Goal: Task Accomplishment & Management: Use online tool/utility

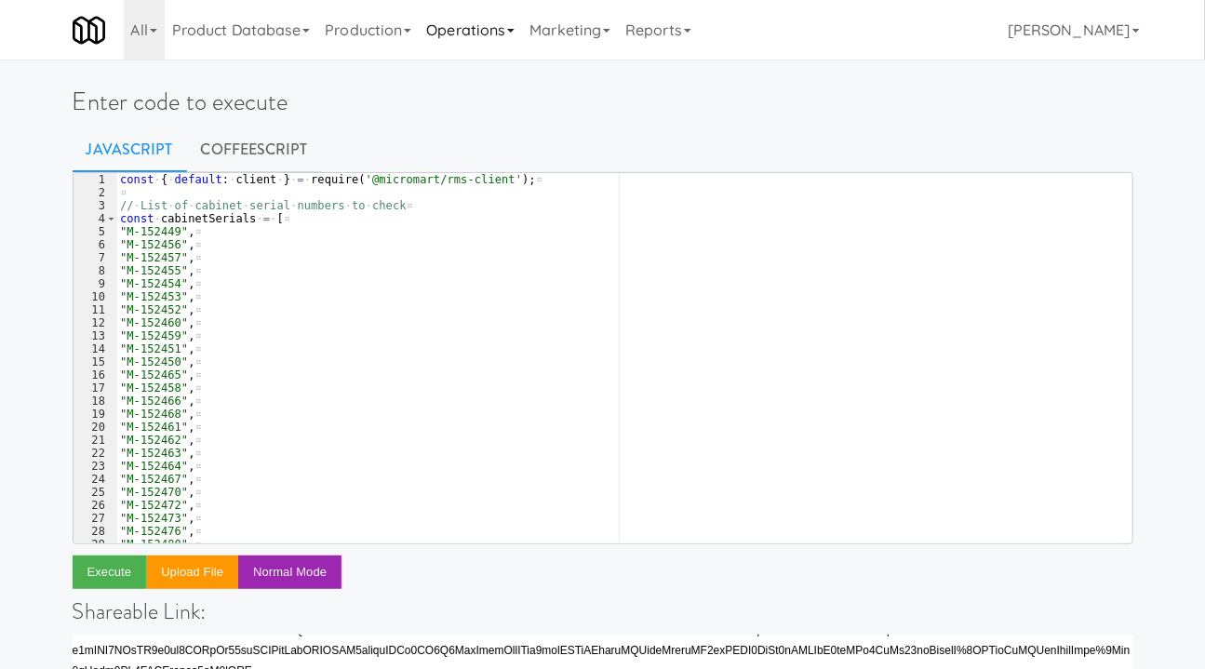
scroll to position [1498, 0]
click at [475, 33] on link "Operations" at bounding box center [470, 30] width 103 height 60
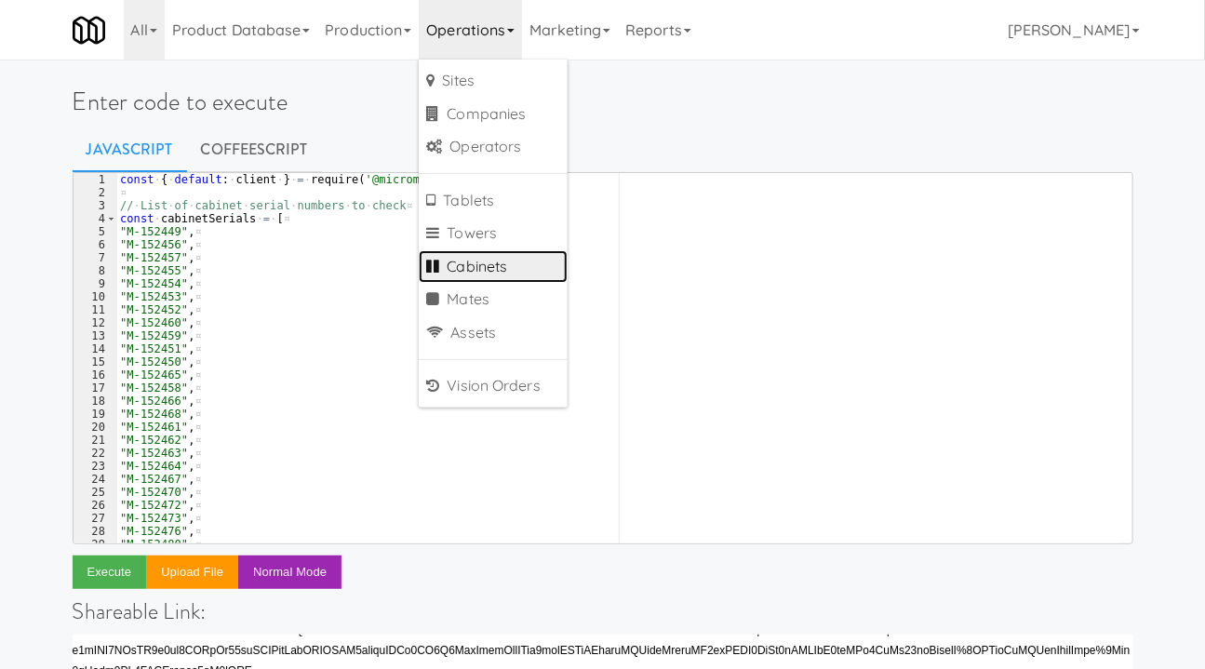
click at [466, 263] on link "Cabinets" at bounding box center [493, 266] width 149 height 33
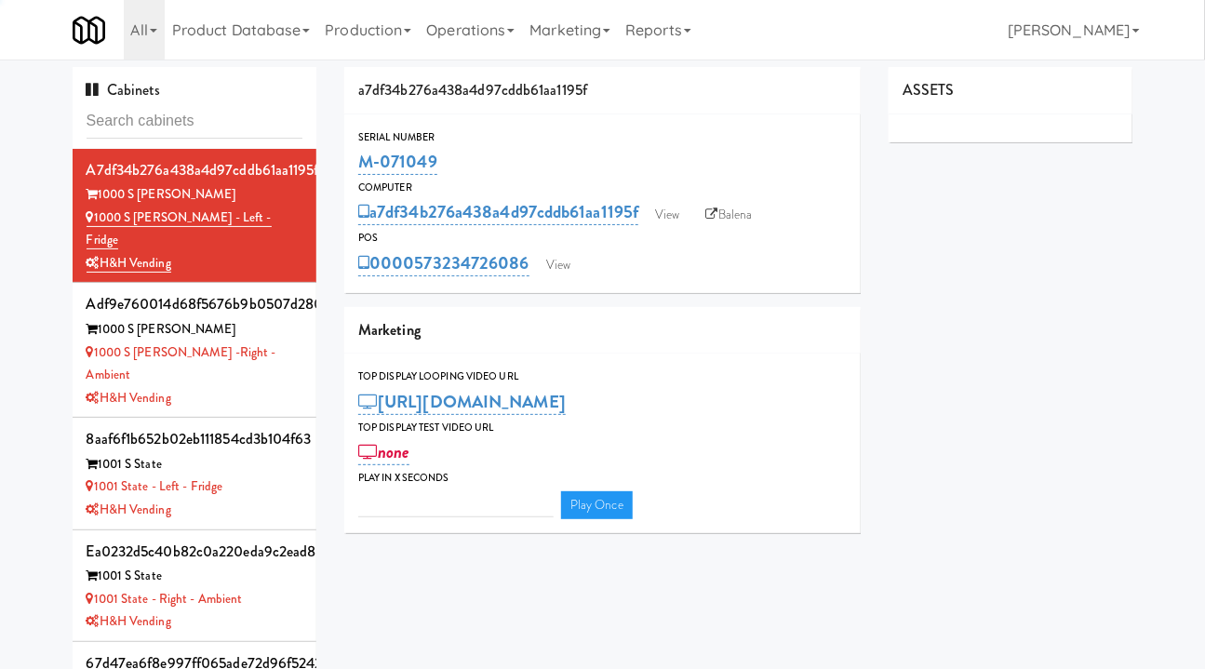
type input "M-152451"
type input "3"
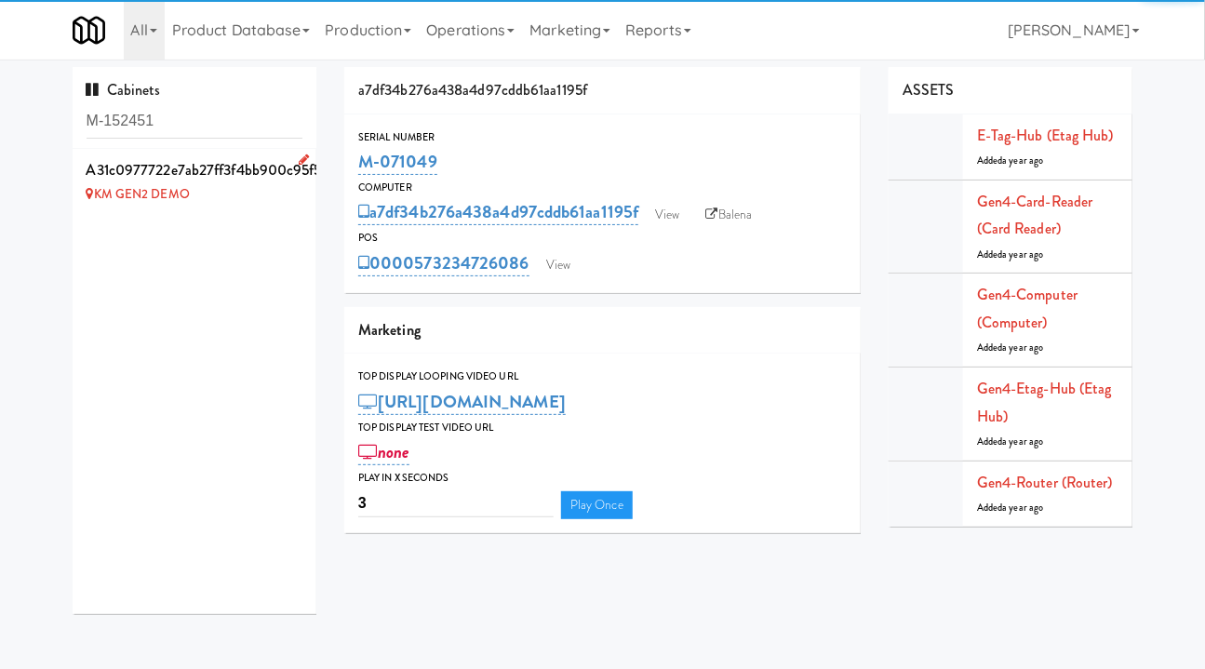
type input "M-152451"
click at [232, 190] on div "KM GEN2 DEMO" at bounding box center [195, 194] width 217 height 23
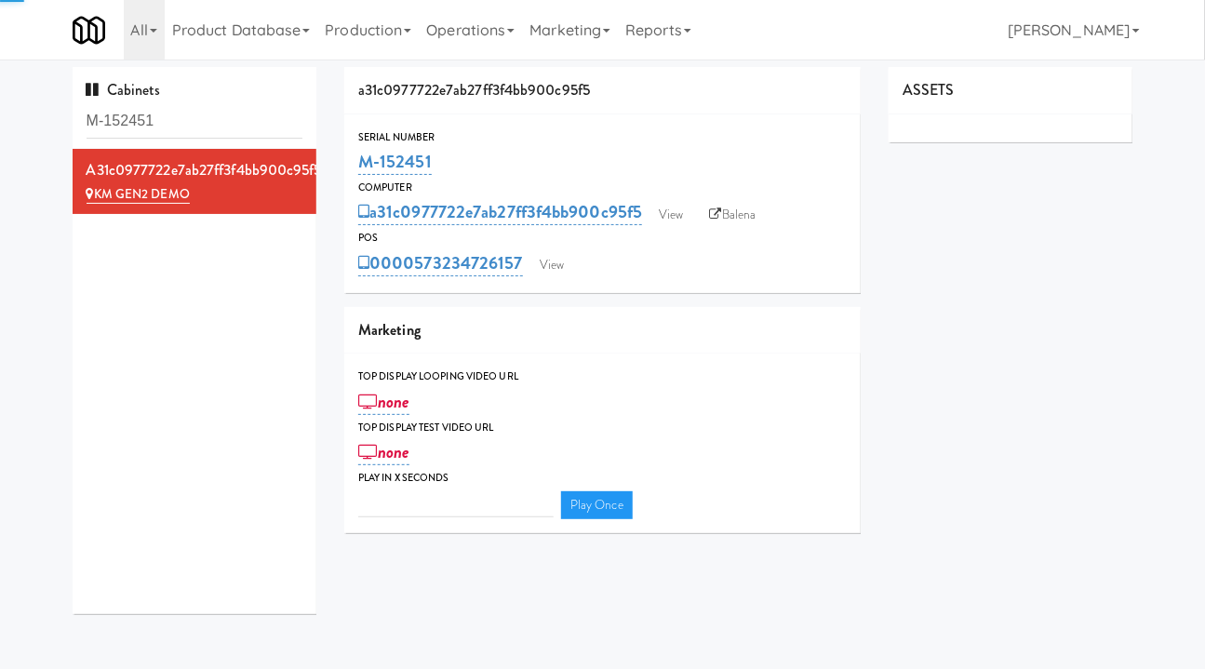
type input "3"
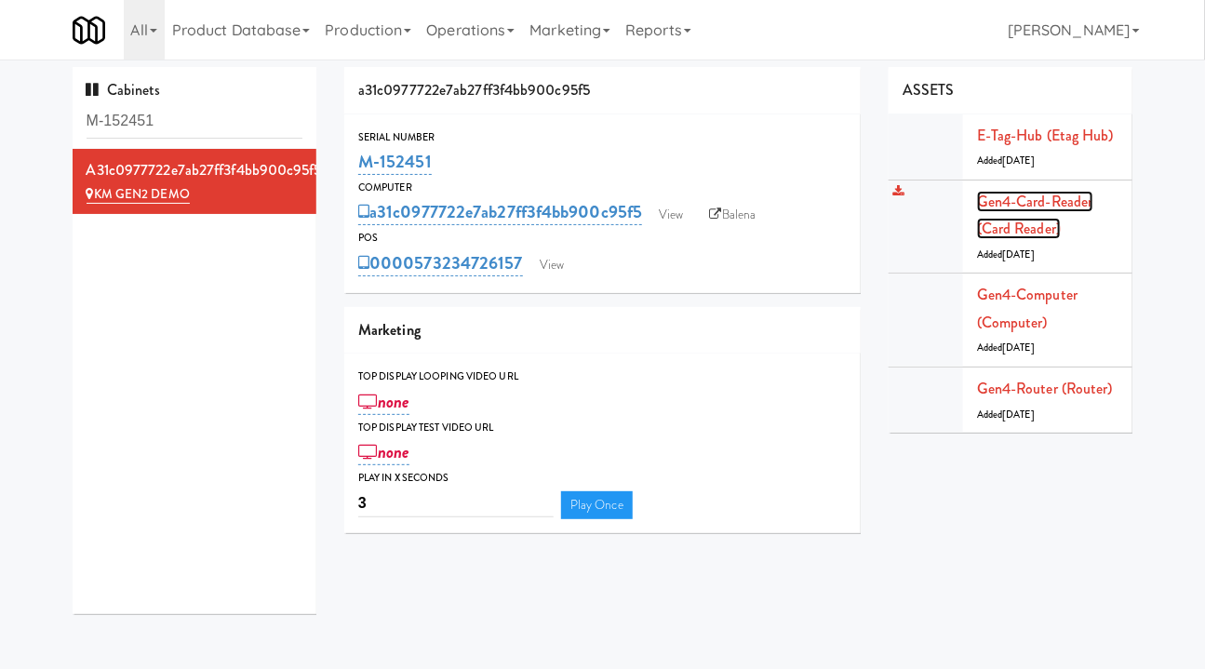
click at [1023, 209] on link "Gen4-card-reader (Card Reader)" at bounding box center [1035, 215] width 116 height 49
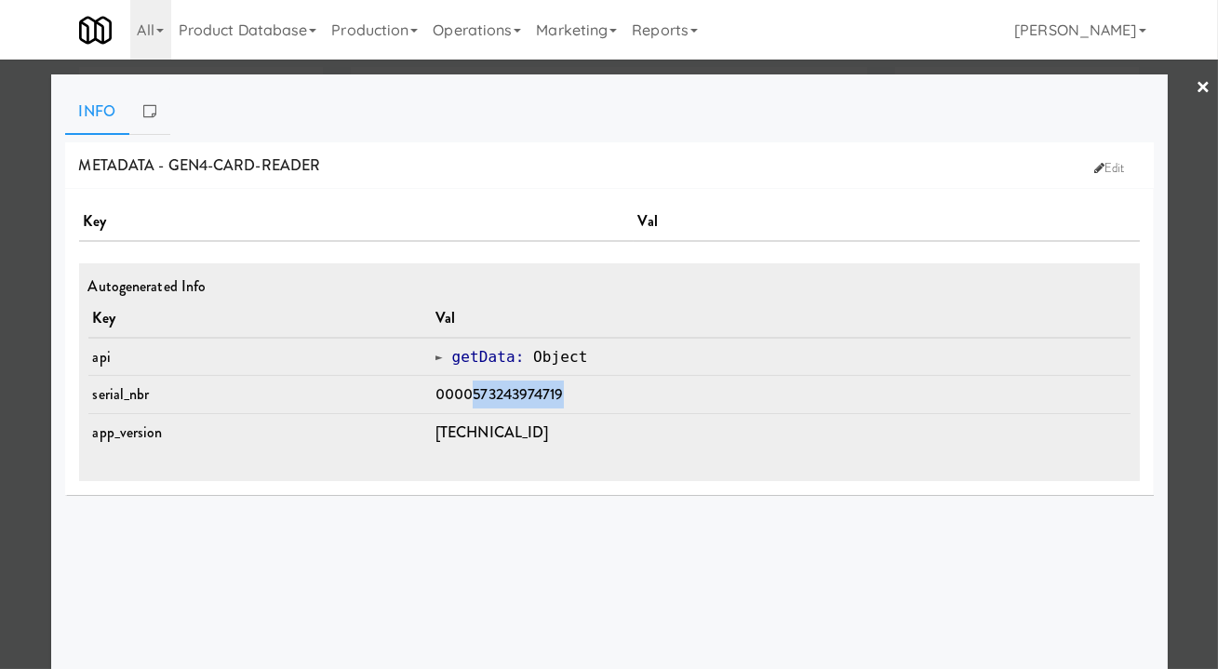
drag, startPoint x: 588, startPoint y: 391, endPoint x: 484, endPoint y: 399, distance: 104.5
click at [484, 399] on td "0000573243974719" at bounding box center [781, 395] width 700 height 38
click at [7, 420] on div at bounding box center [609, 334] width 1218 height 669
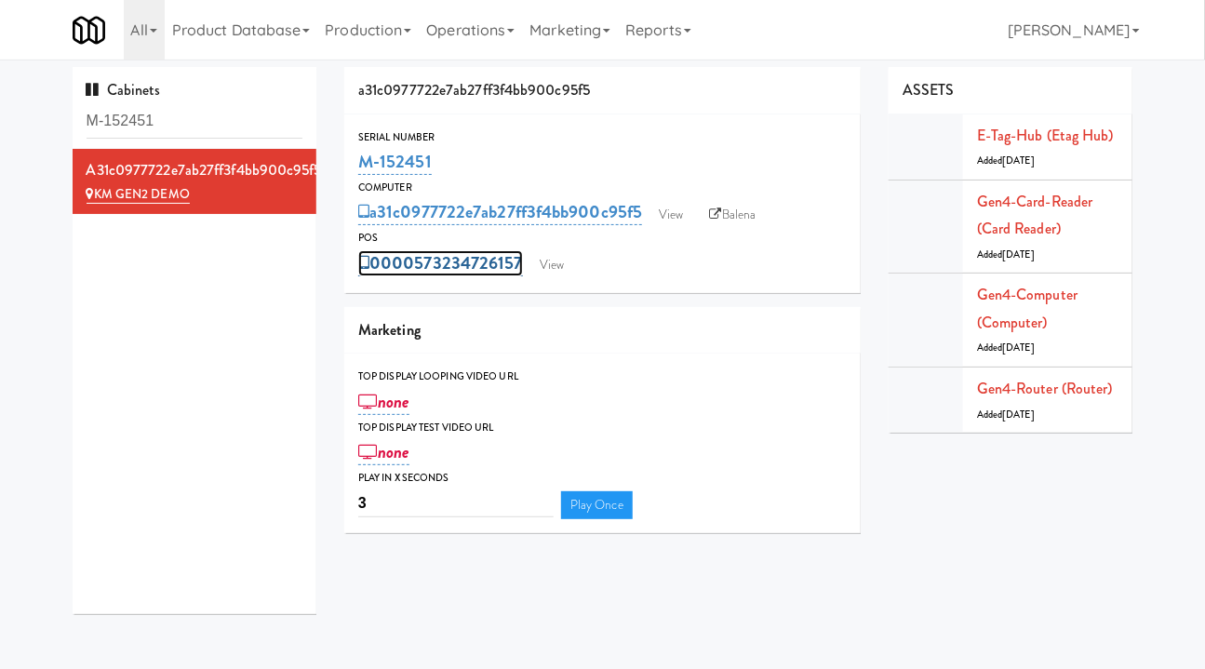
click at [432, 262] on link "0000573234726157" at bounding box center [440, 263] width 165 height 26
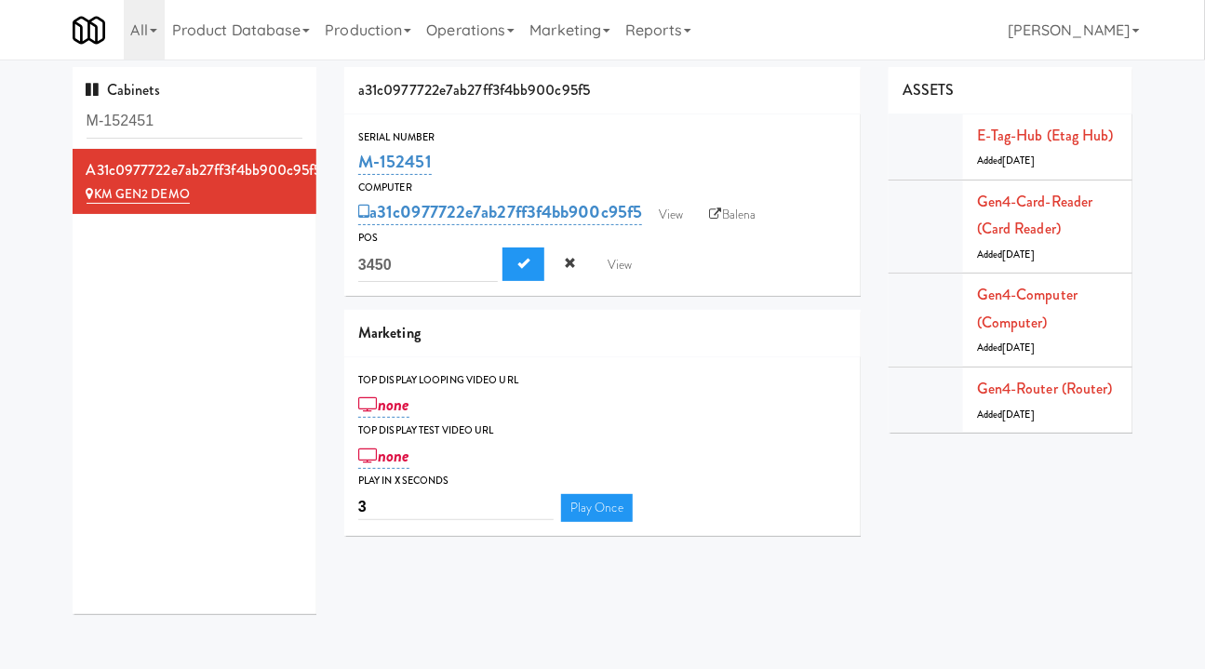
click at [184, 351] on div "a31c0977722e7ab27ff3f4bb900c95f5 KM GEN2 DEMO" at bounding box center [195, 381] width 245 height 465
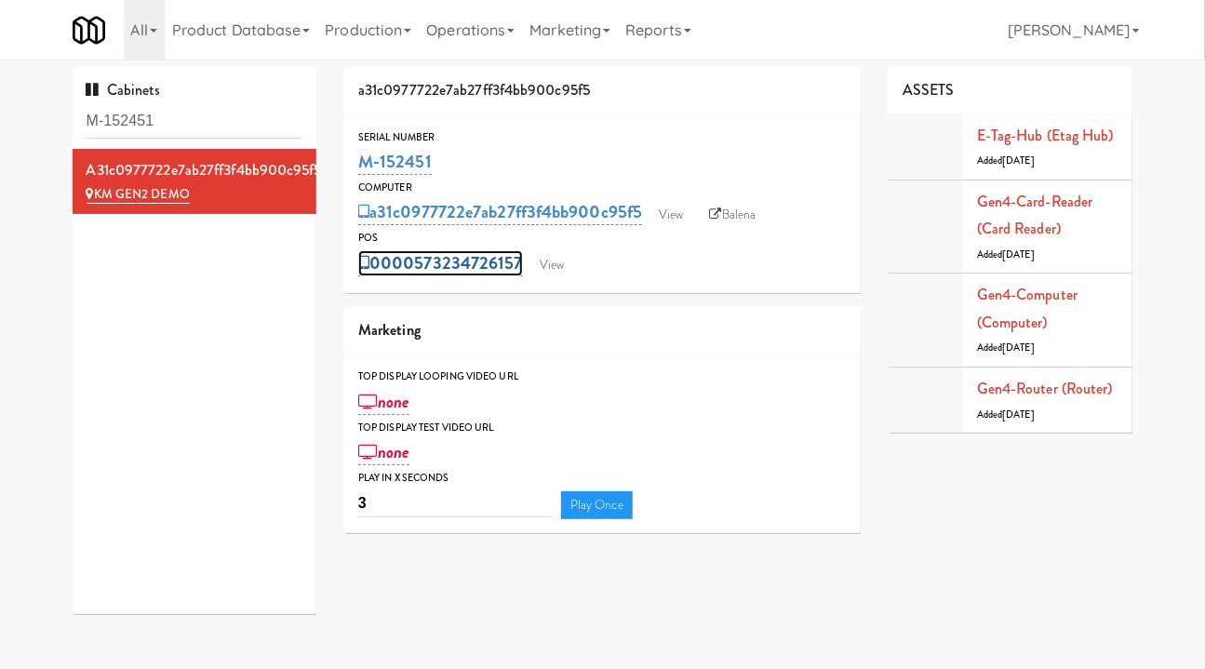
click at [413, 271] on link "0000573234726157" at bounding box center [440, 263] width 165 height 26
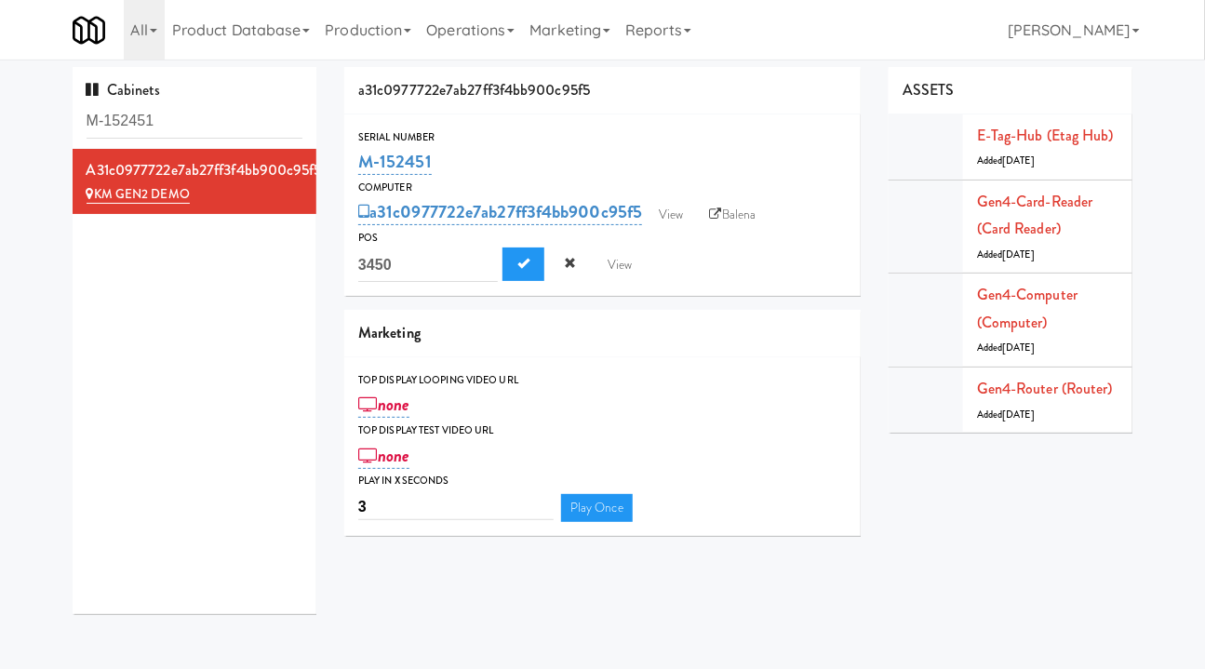
click at [993, 544] on div "a31c0977722e7ab27ff3f4bb900c95f5 Serial Number M-152451 Computer a31c0977722e7a…" at bounding box center [738, 308] width 817 height 483
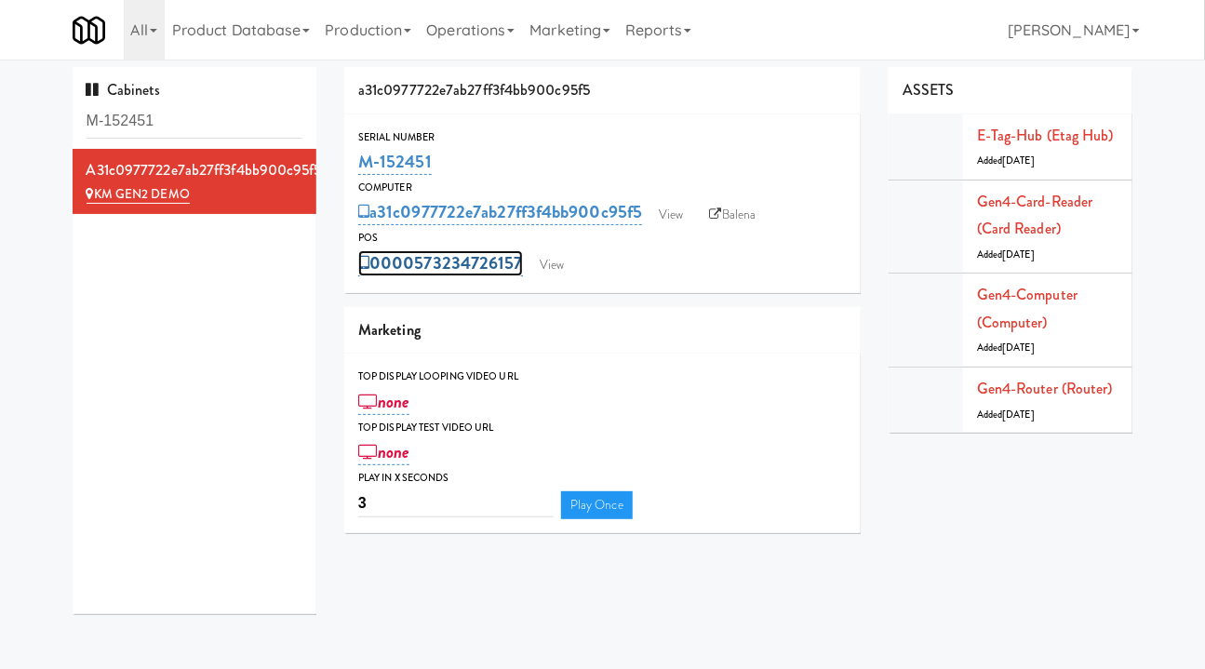
click at [404, 265] on link "0000573234726157" at bounding box center [440, 263] width 165 height 26
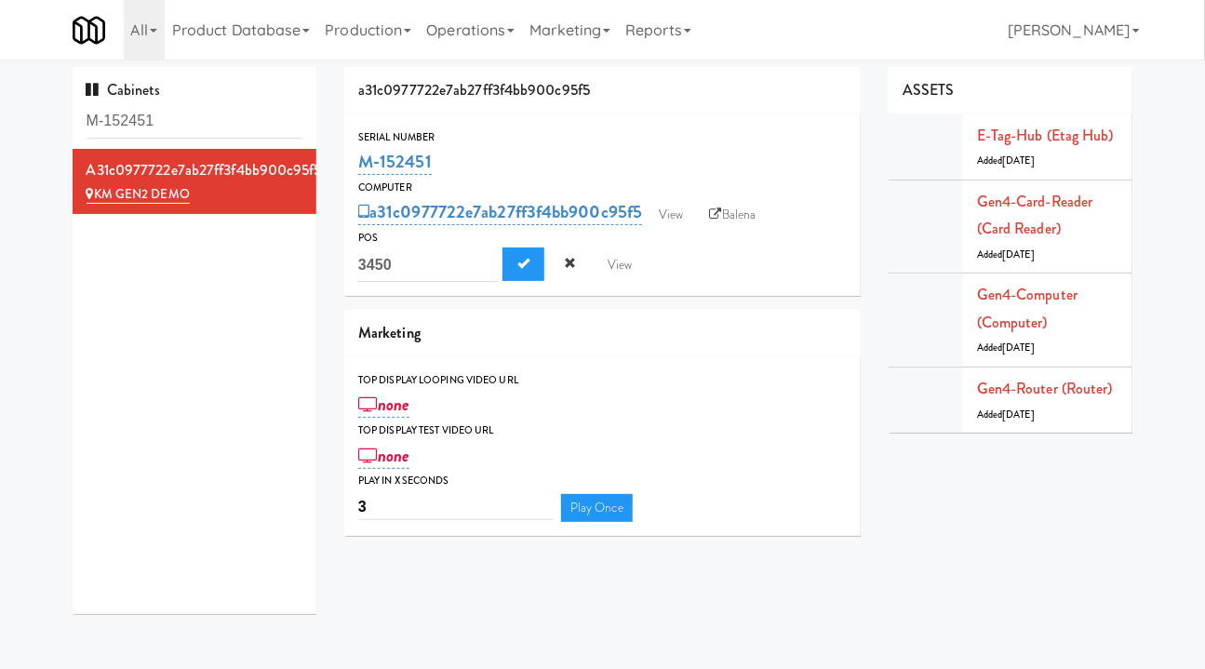
click at [754, 274] on div "0000573234726157 3450 View" at bounding box center [602, 264] width 488 height 35
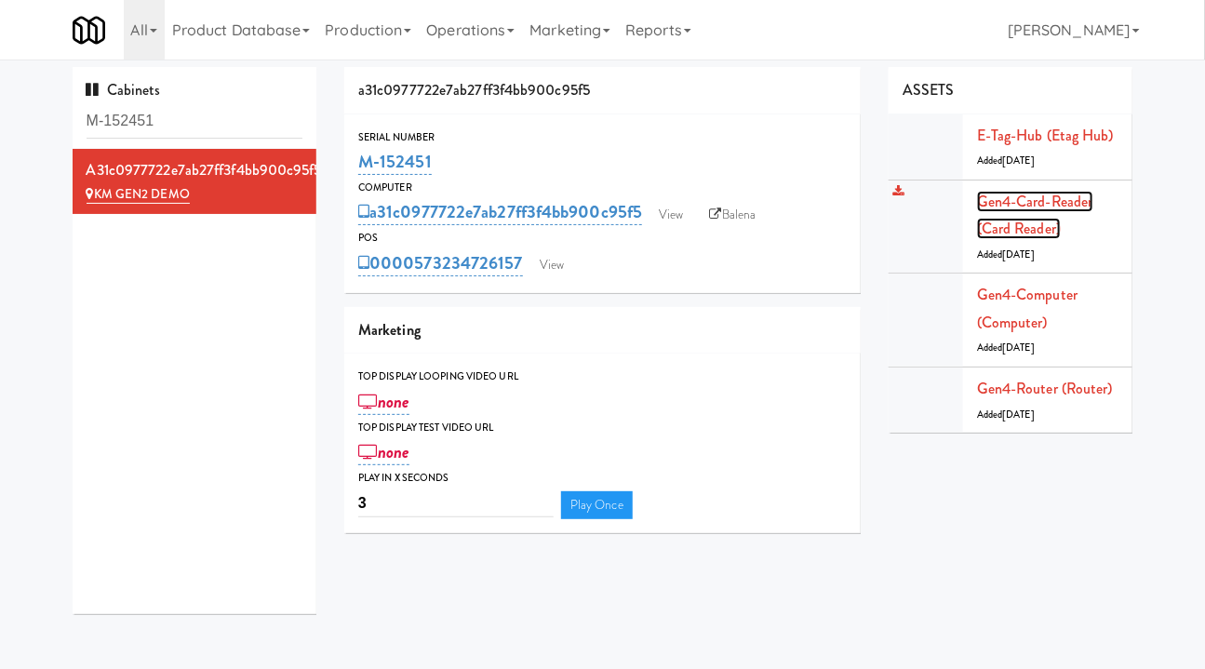
click at [1047, 206] on link "Gen4-card-reader (Card Reader)" at bounding box center [1035, 215] width 116 height 49
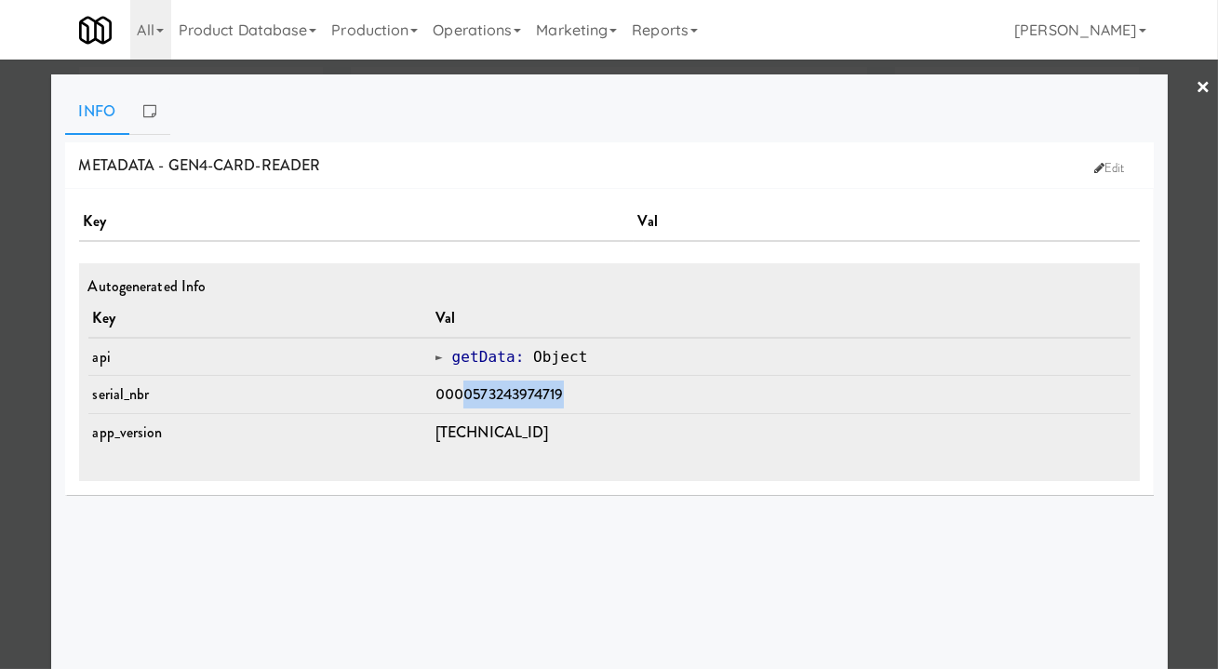
drag, startPoint x: 474, startPoint y: 395, endPoint x: 599, endPoint y: 390, distance: 125.7
click at [599, 390] on td "0000573243974719" at bounding box center [781, 395] width 700 height 38
click at [1129, 410] on div "Autogenerated Info Key Val api Object getData : Object serial_nbr 0000573243974…" at bounding box center [609, 372] width 1061 height 219
click at [1196, 413] on div at bounding box center [609, 334] width 1218 height 669
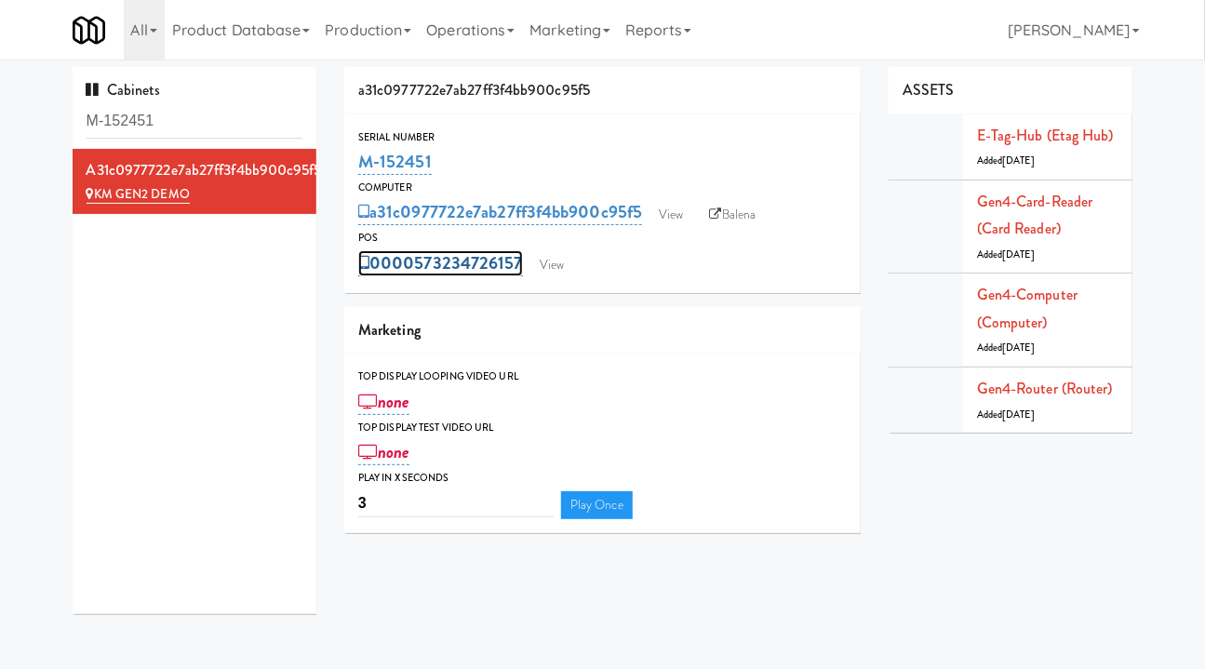
click at [432, 262] on link "0000573234726157" at bounding box center [440, 263] width 165 height 26
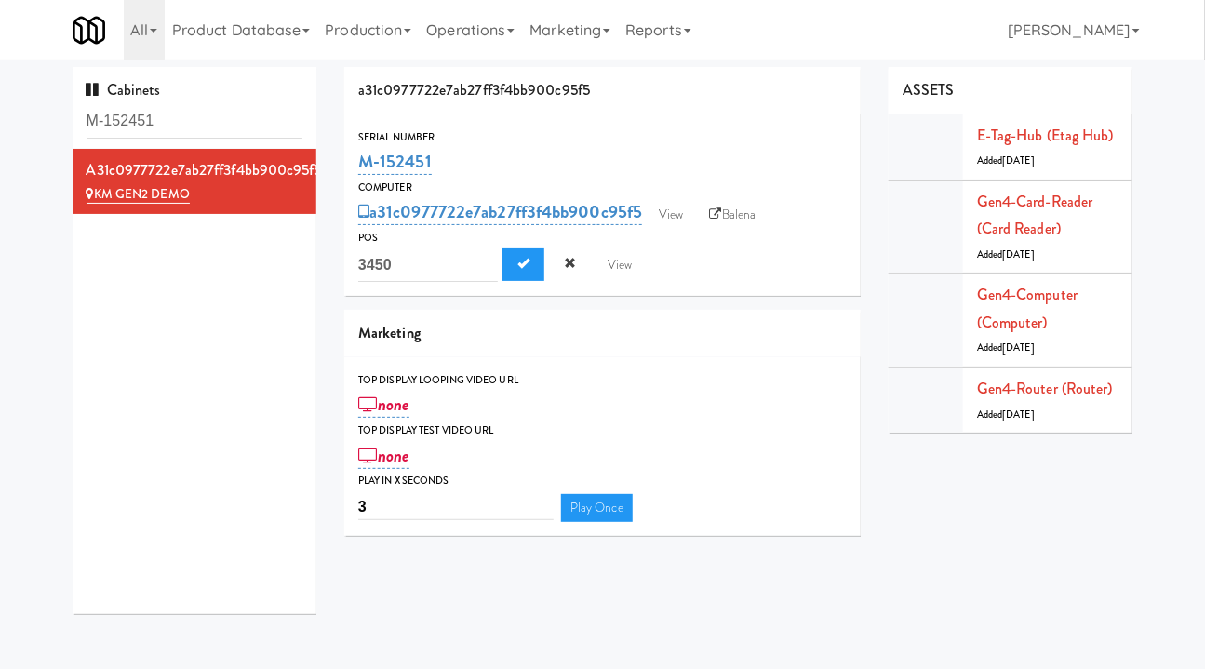
click at [411, 263] on input "3450" at bounding box center [428, 264] width 140 height 34
click at [411, 262] on input "3450" at bounding box center [428, 264] width 140 height 34
type input "4952"
click at [527, 270] on button "Submit" at bounding box center [523, 263] width 42 height 33
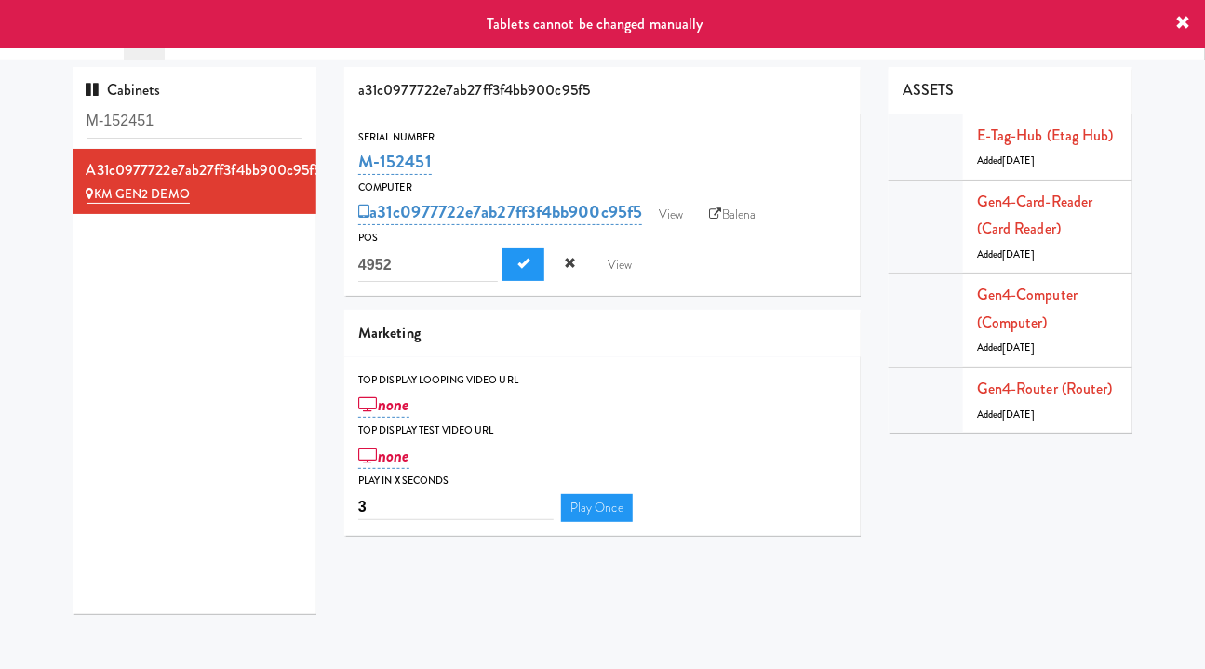
click at [743, 274] on div "0000573234726157 4952 View" at bounding box center [602, 264] width 488 height 35
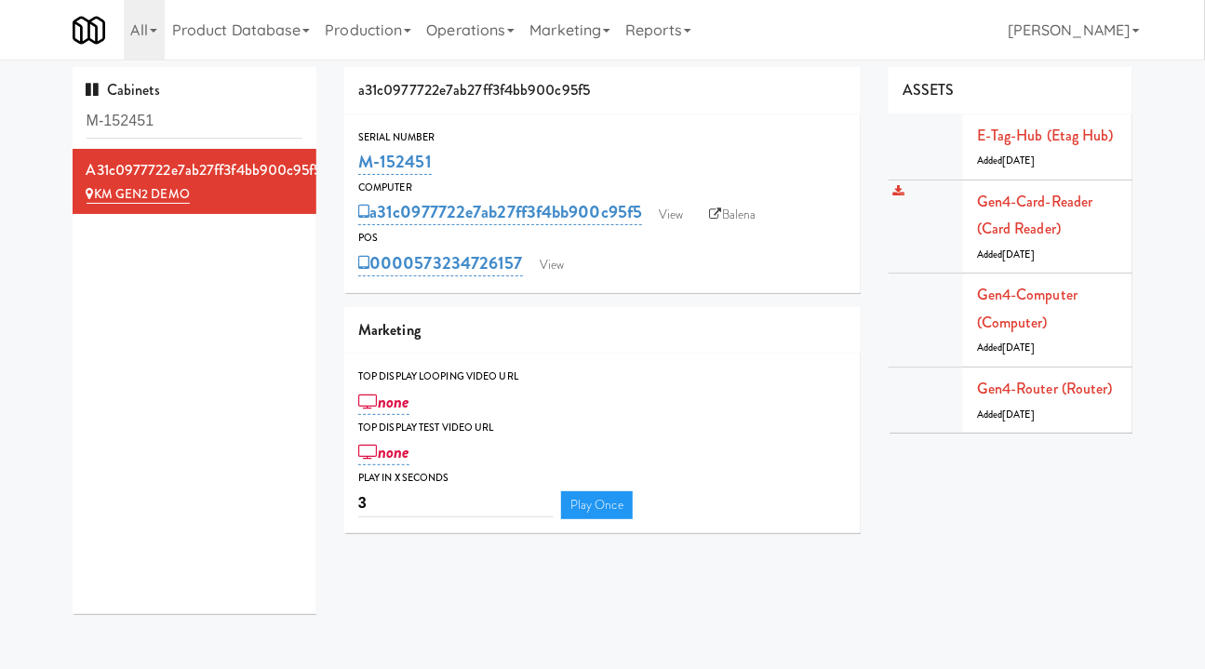
click at [1026, 213] on div "Gen4-card-reader (Card Reader) Added 2 days ago" at bounding box center [1047, 227] width 141 height 78
click at [1026, 207] on link "Gen4-card-reader (Card Reader)" at bounding box center [1035, 215] width 116 height 49
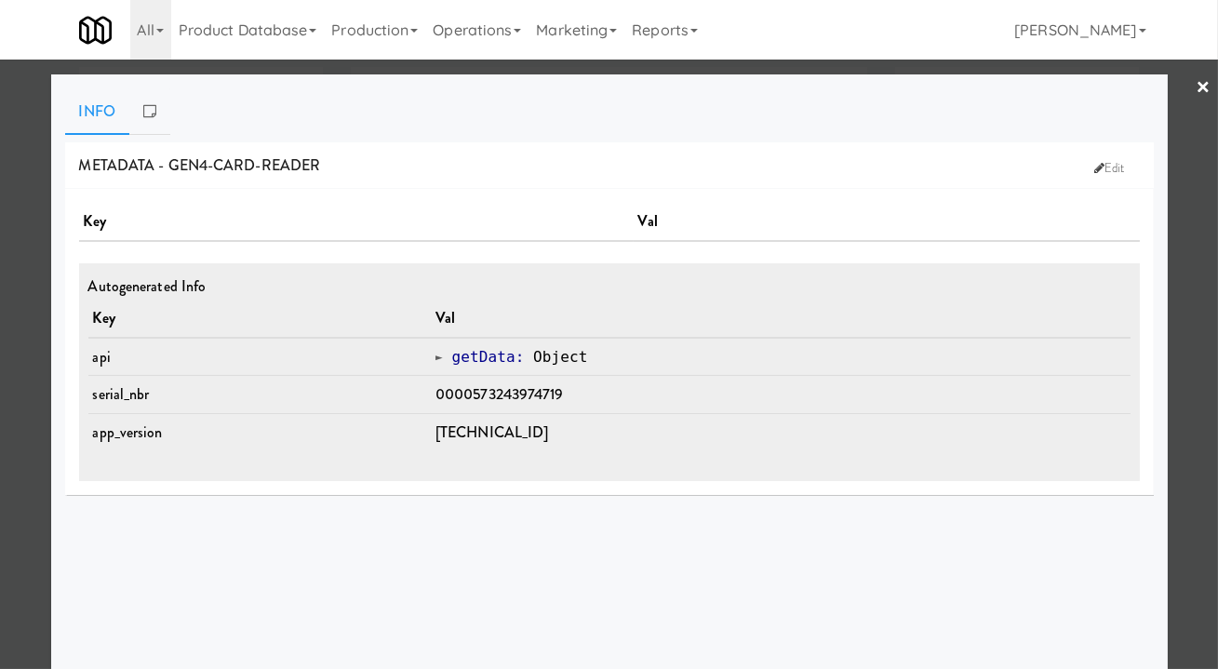
click at [507, 389] on span "0000573243974719" at bounding box center [499, 393] width 128 height 21
drag, startPoint x: 595, startPoint y: 394, endPoint x: 485, endPoint y: 396, distance: 110.7
click at [485, 396] on td "0000573243974719" at bounding box center [781, 395] width 700 height 38
copy span "573243974719"
click at [19, 389] on div at bounding box center [609, 334] width 1218 height 669
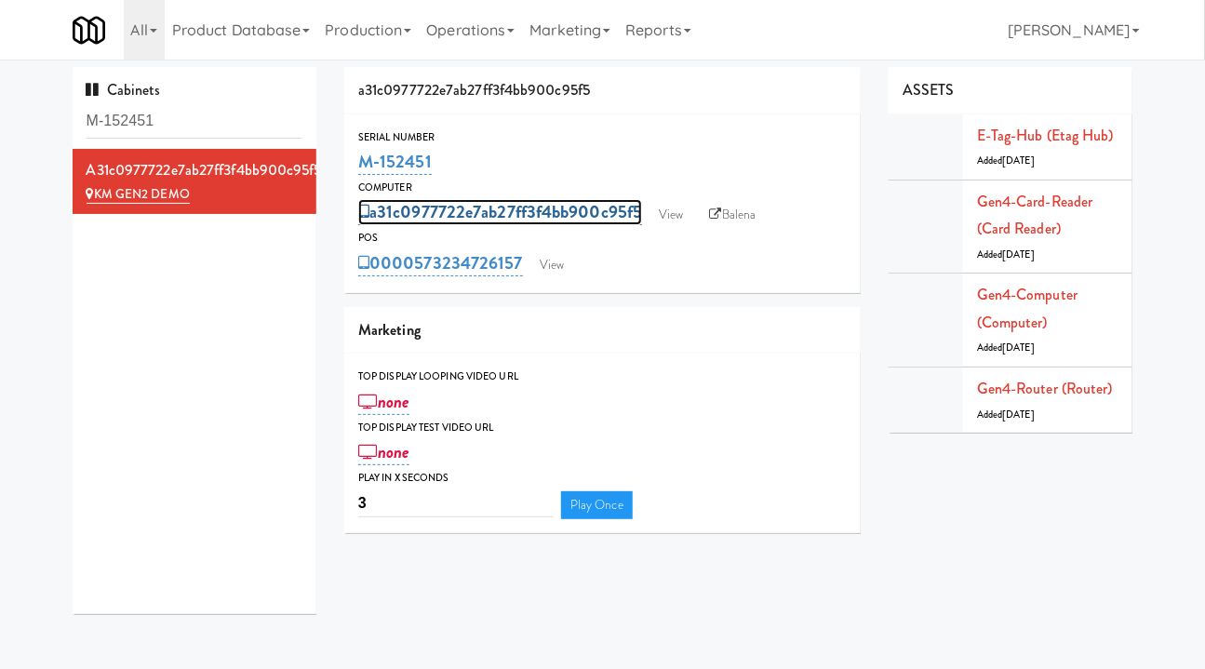
click at [432, 218] on link "a31c0977722e7ab27ff3f4bb900c95f5" at bounding box center [500, 212] width 284 height 26
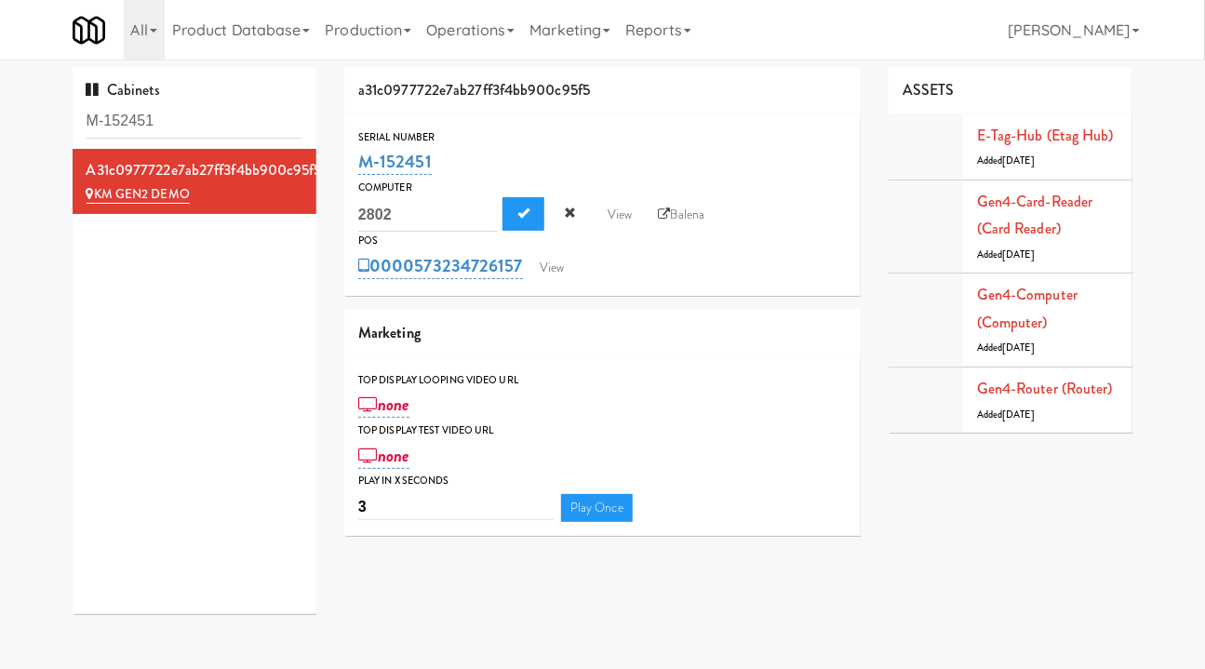
click at [643, 281] on div "0000573234726157 View" at bounding box center [602, 266] width 488 height 32
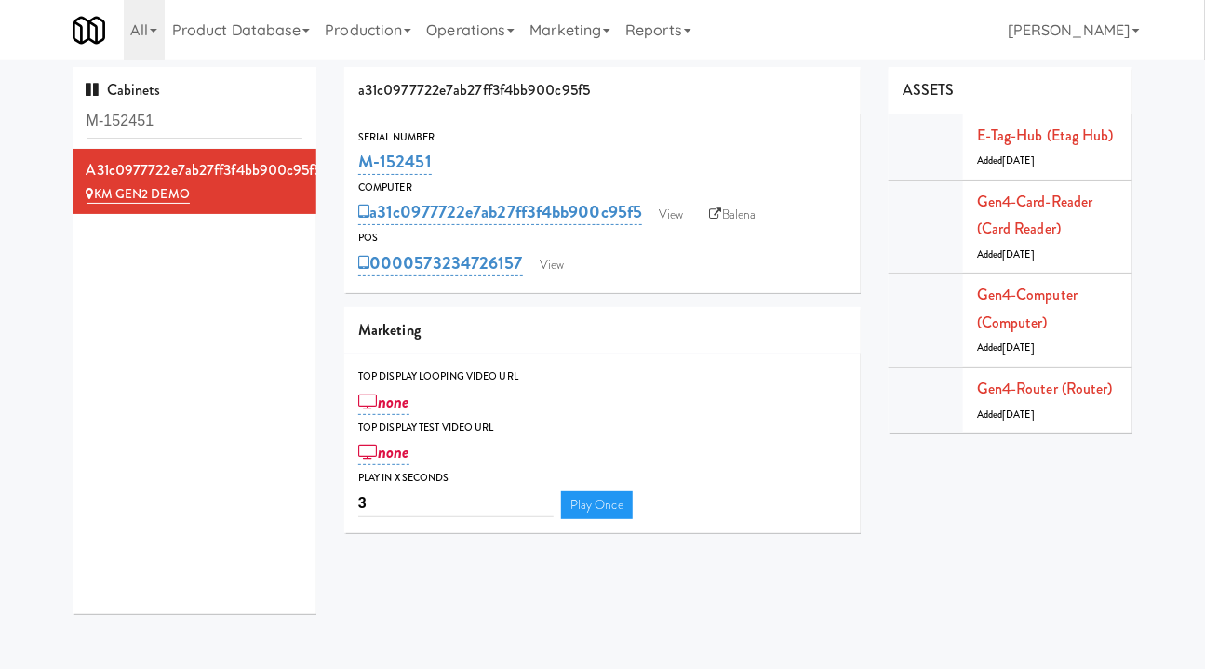
click at [414, 276] on div "0000573234726157 View" at bounding box center [602, 263] width 488 height 32
click at [416, 270] on link "0000573234726157" at bounding box center [440, 263] width 165 height 26
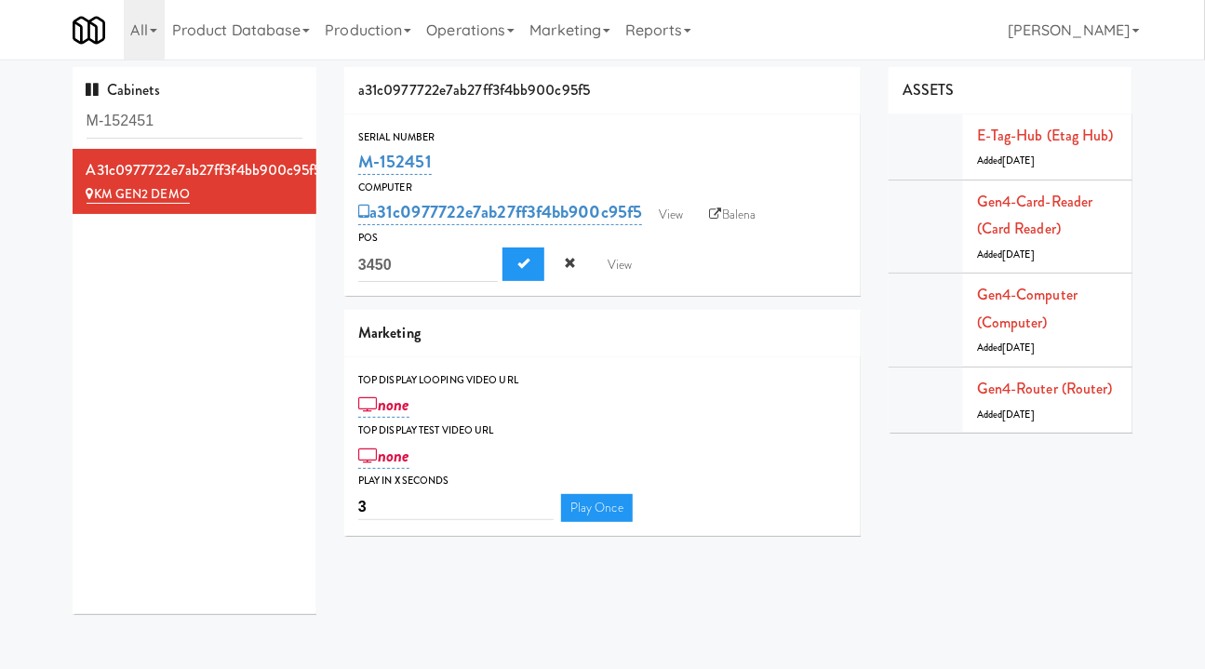
click at [670, 270] on div "0000573234726157 3450 View" at bounding box center [602, 264] width 488 height 35
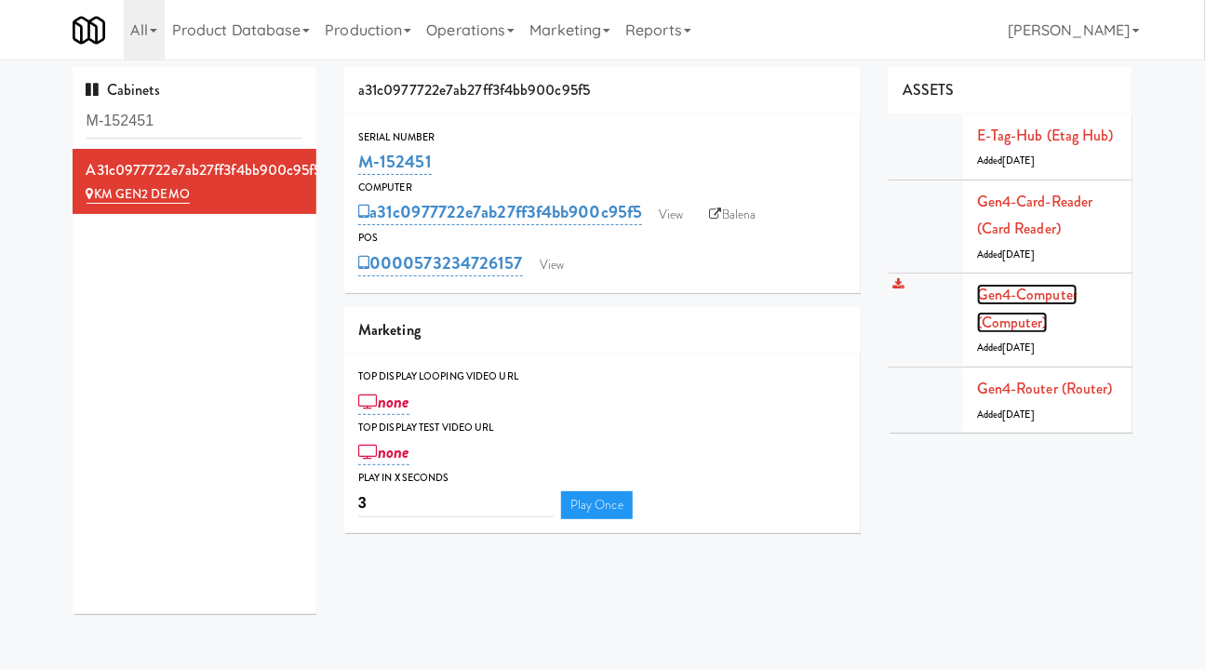
click at [1042, 294] on link "Gen4-computer (Computer)" at bounding box center [1027, 308] width 100 height 49
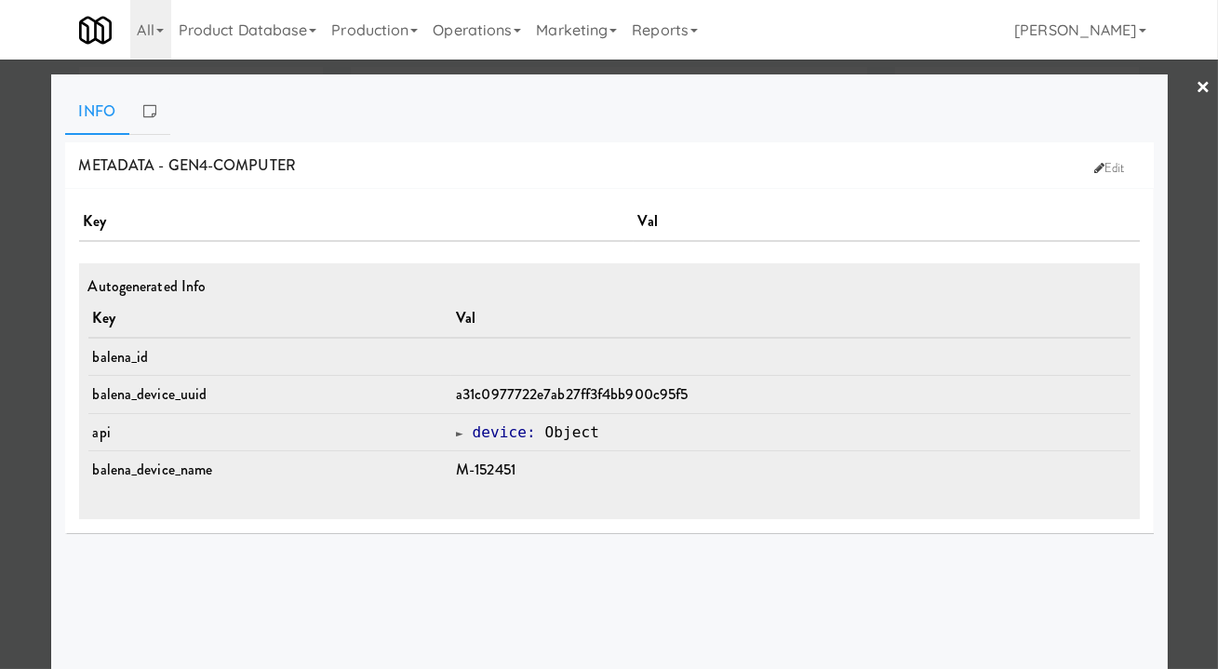
drag, startPoint x: 1195, startPoint y: 546, endPoint x: 1169, endPoint y: 509, distance: 45.4
click at [1195, 546] on div at bounding box center [609, 334] width 1218 height 669
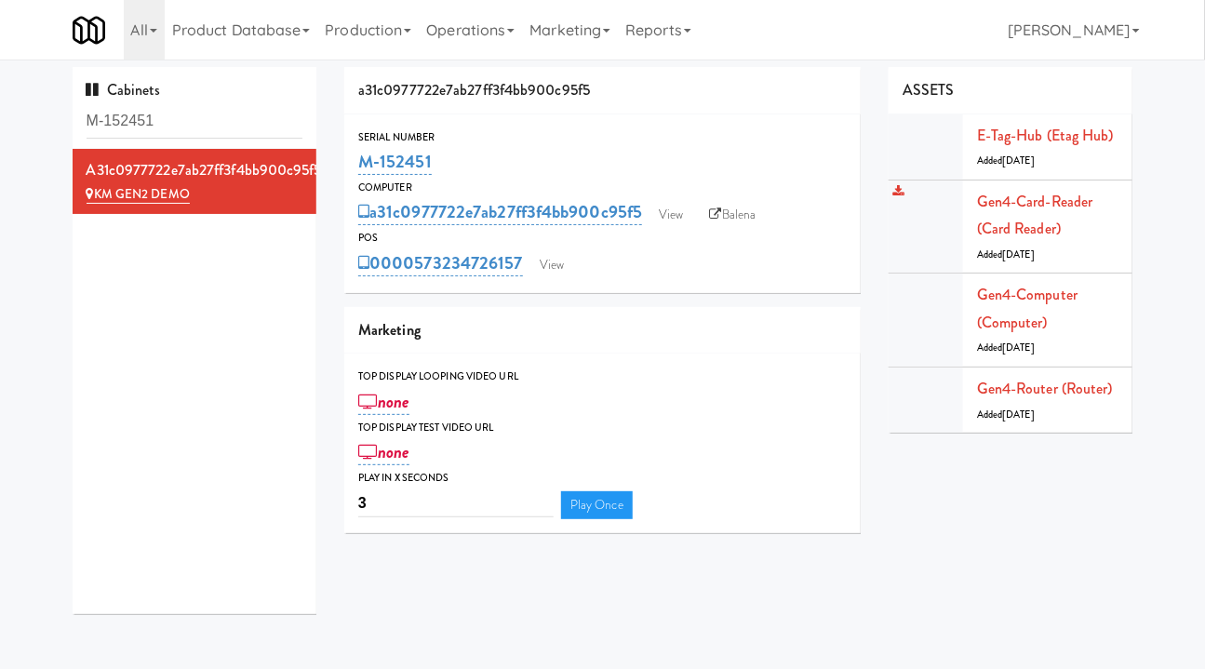
click at [1052, 217] on div "Gen4-card-reader (Card Reader) Added 2 days ago" at bounding box center [1047, 227] width 141 height 78
click at [1028, 200] on link "Gen4-card-reader (Card Reader)" at bounding box center [1035, 215] width 116 height 49
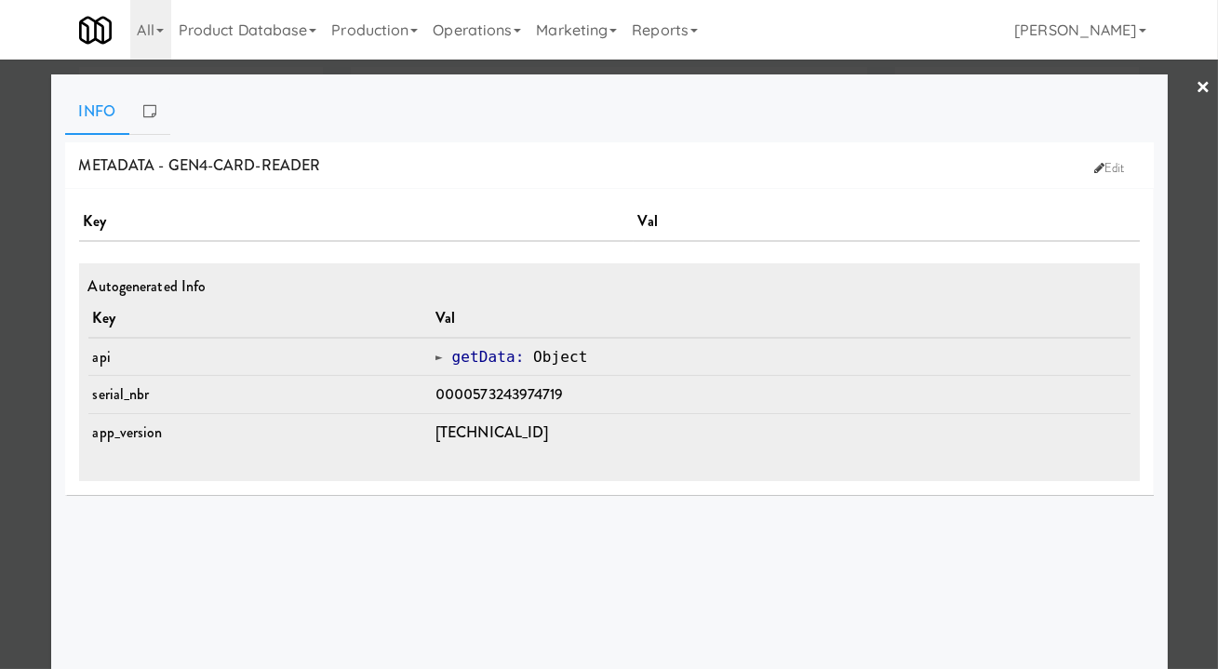
click at [503, 387] on span "0000573243974719" at bounding box center [499, 393] width 128 height 21
click at [558, 389] on span "0000573243974719" at bounding box center [499, 393] width 128 height 21
drag, startPoint x: 589, startPoint y: 392, endPoint x: 485, endPoint y: 394, distance: 104.2
click at [485, 394] on td "0000573243974719" at bounding box center [781, 395] width 700 height 38
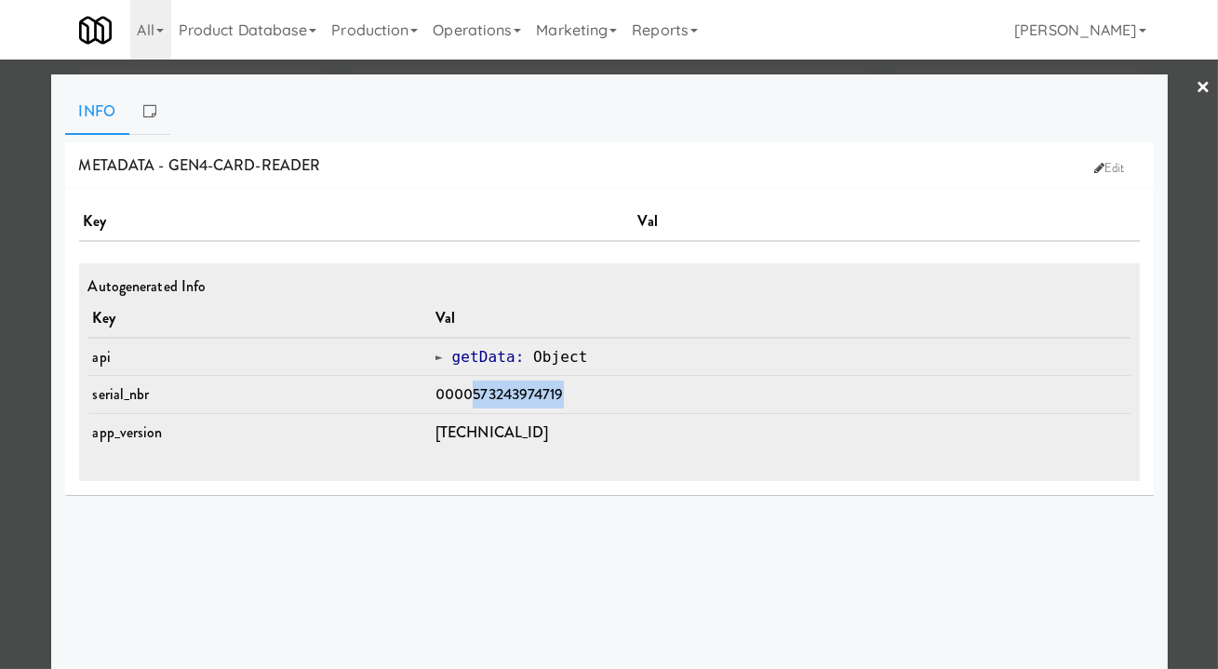
copy span "573243974719"
click at [1181, 457] on div at bounding box center [609, 334] width 1218 height 669
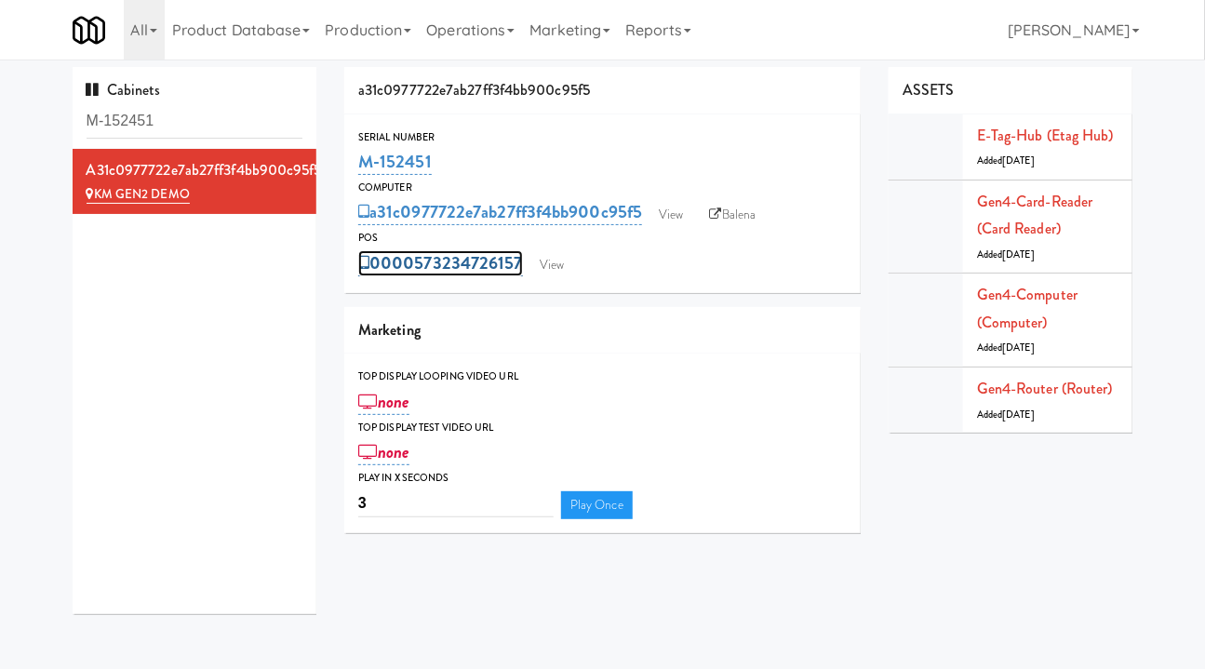
click at [445, 271] on link "0000573234726157" at bounding box center [440, 263] width 165 height 26
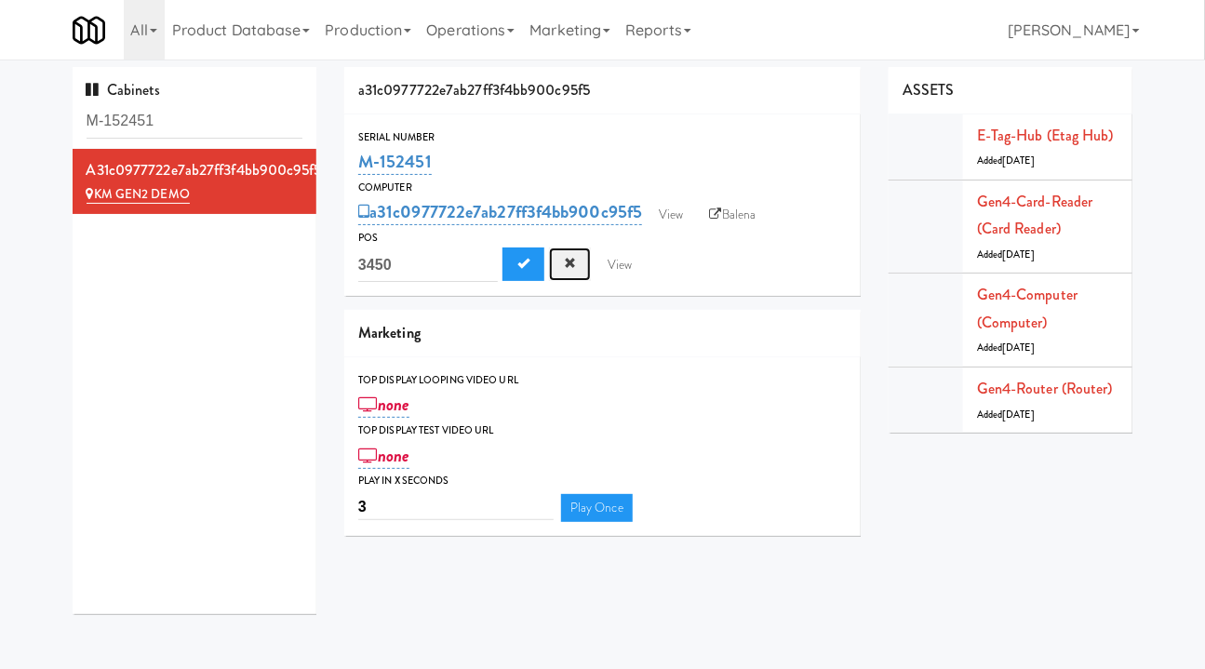
click at [572, 262] on span "Cancel" at bounding box center [570, 263] width 12 height 12
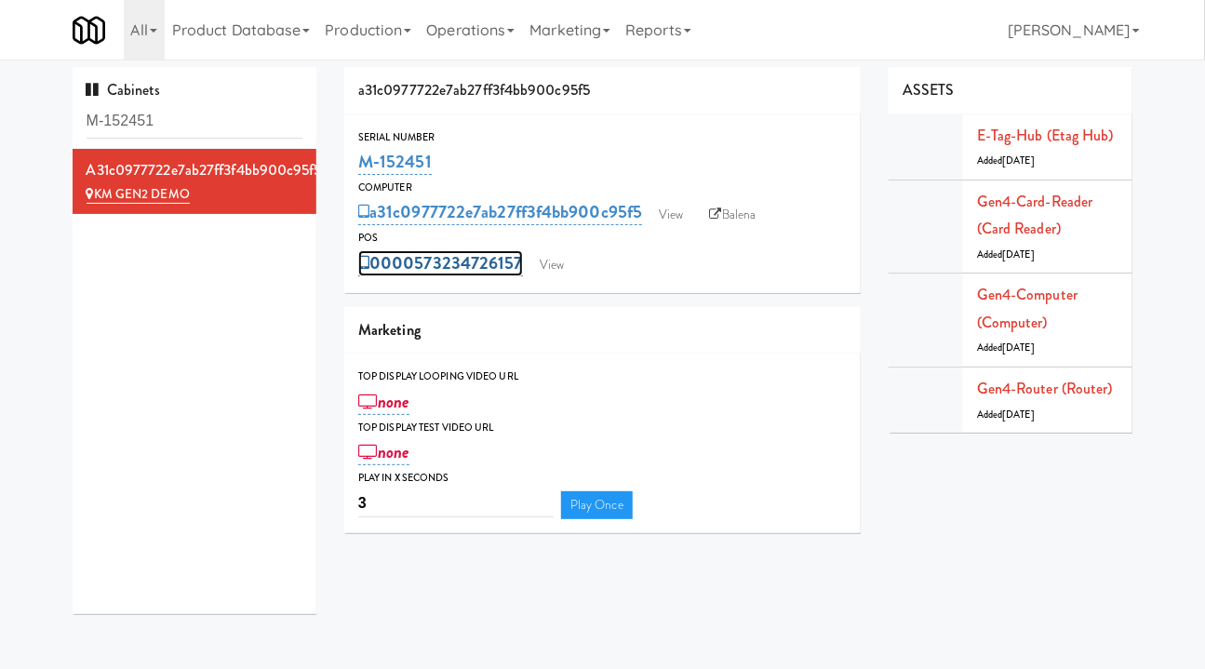
click at [405, 273] on link "0000573234726157" at bounding box center [440, 263] width 165 height 26
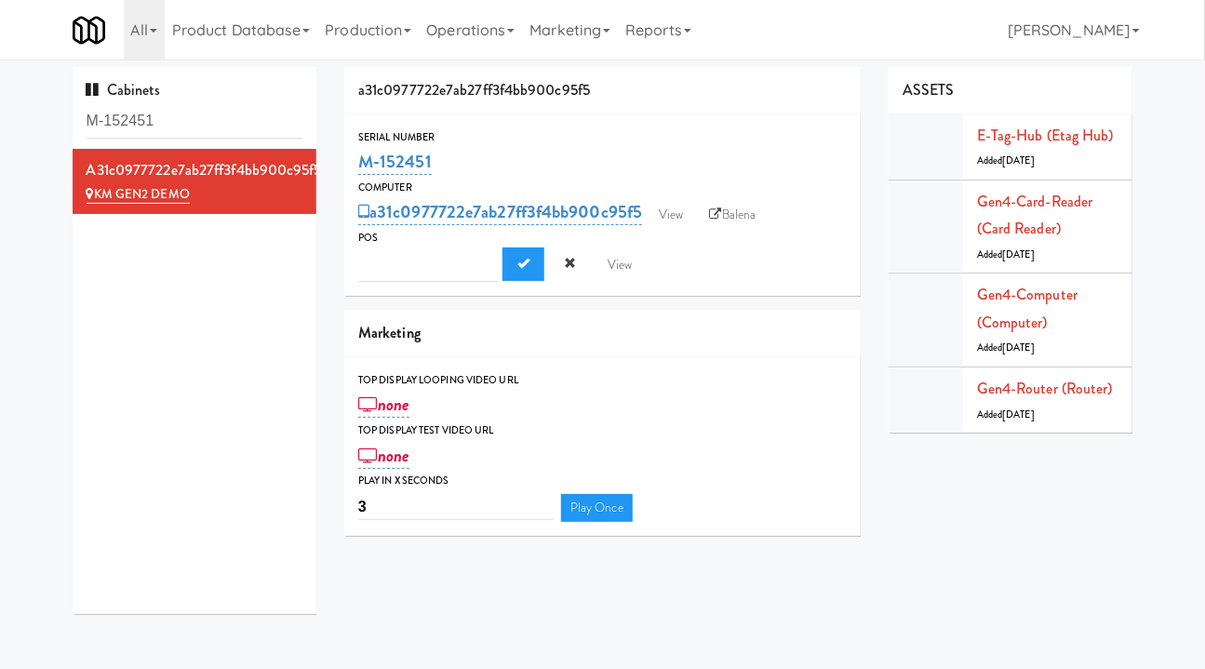
click at [502, 247] on button "Submit" at bounding box center [523, 263] width 42 height 33
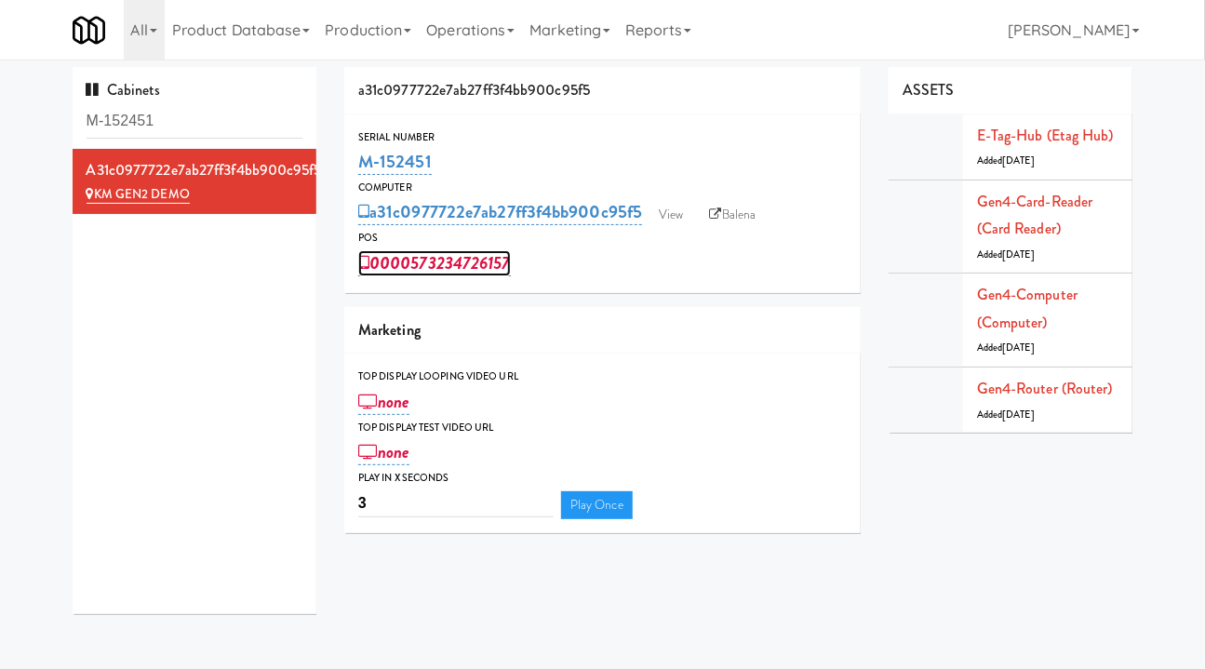
click at [405, 272] on link "0000573234726157" at bounding box center [434, 263] width 153 height 26
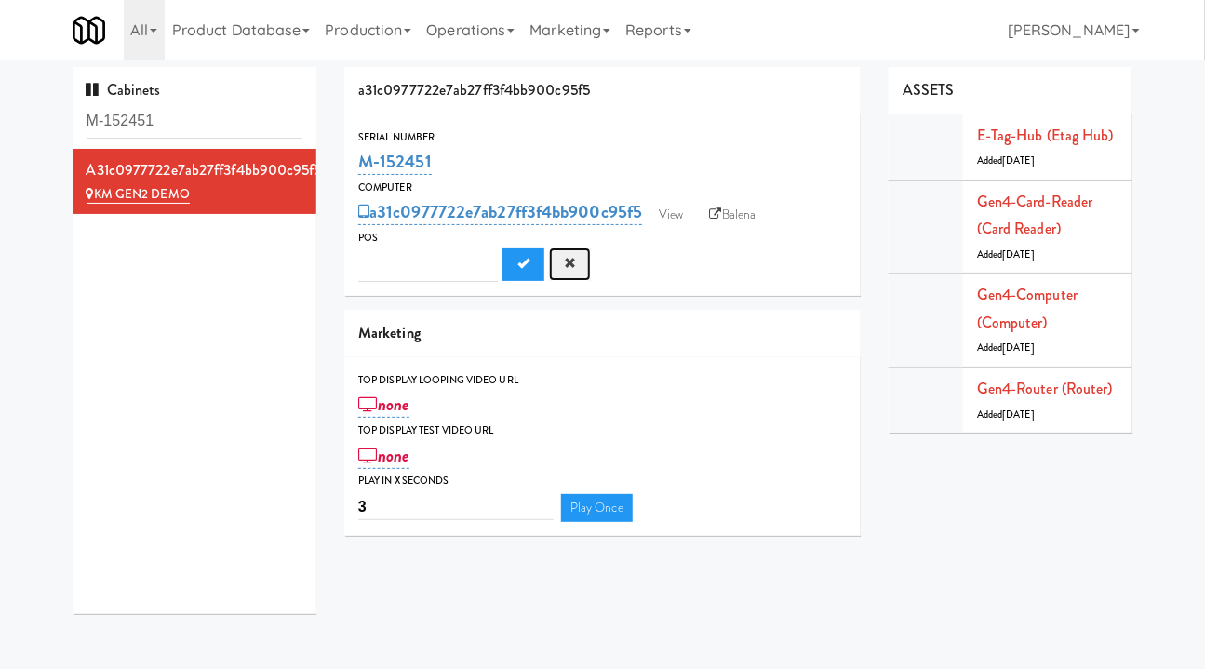
click at [558, 265] on button "Cancel" at bounding box center [570, 263] width 42 height 33
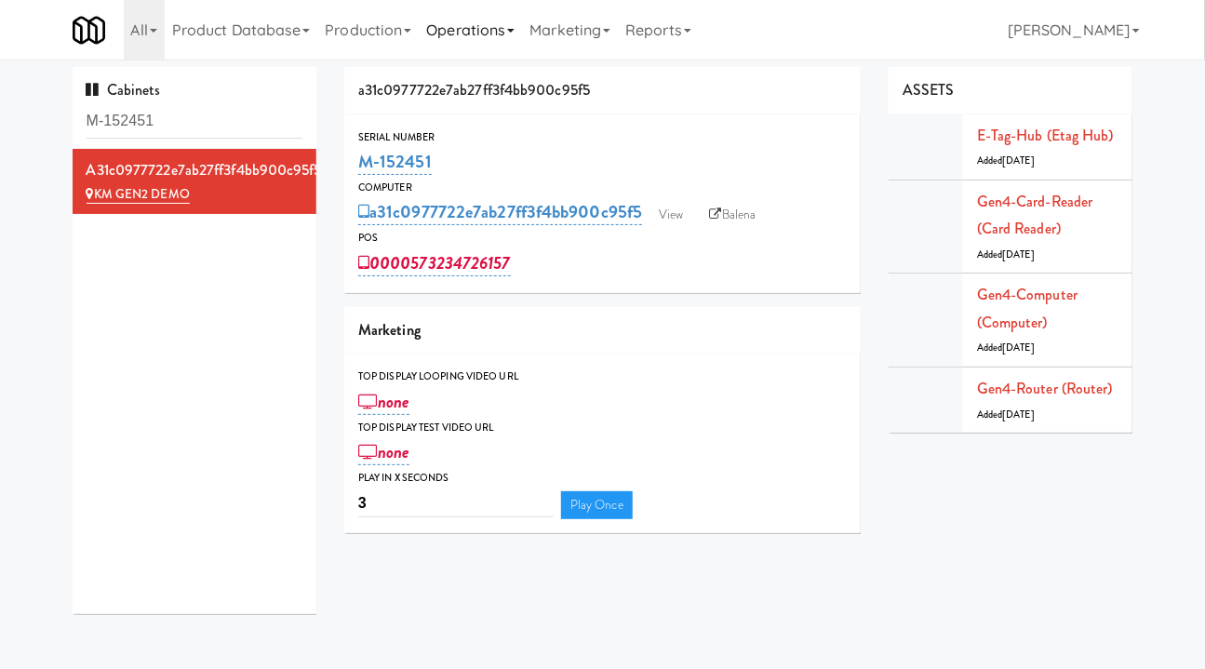
click at [476, 20] on link "Operations" at bounding box center [470, 30] width 103 height 60
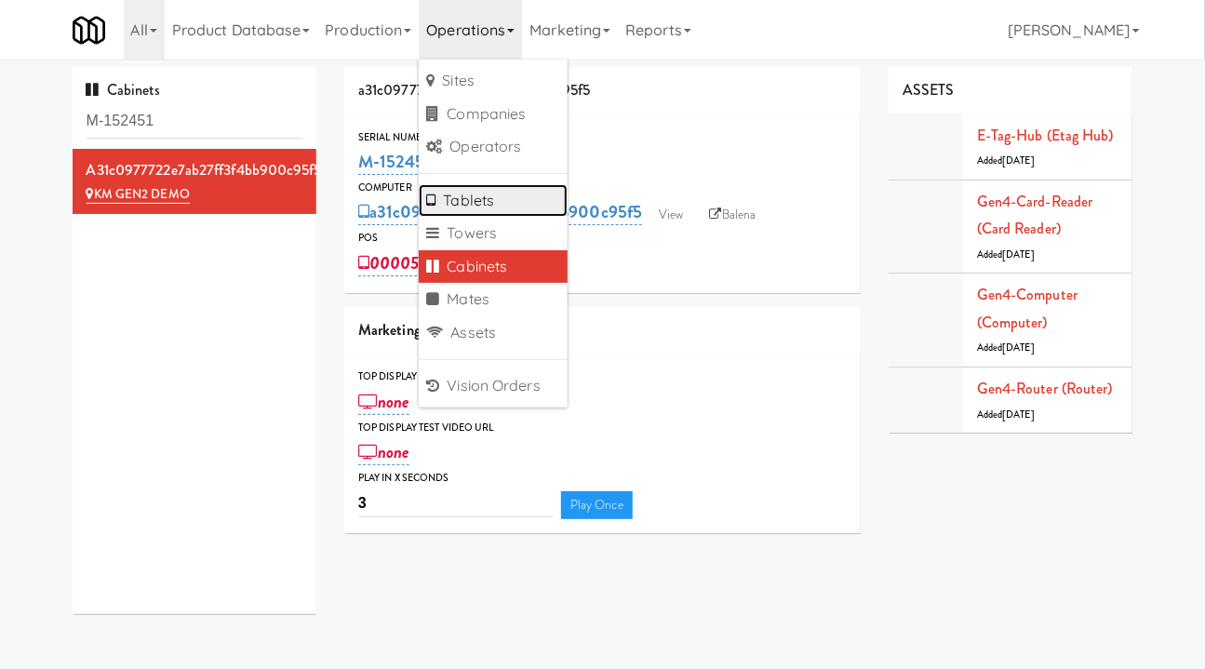
click at [496, 198] on link "Tablets" at bounding box center [493, 200] width 149 height 33
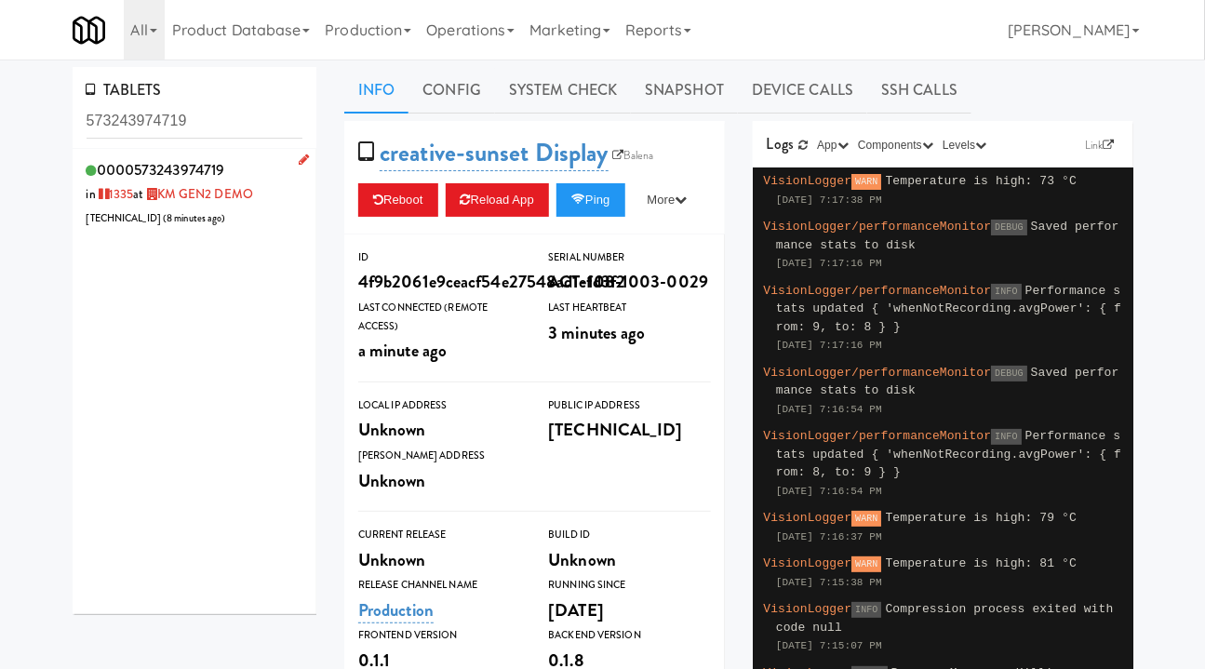
type input "573243974719"
click at [267, 223] on div "0000573243974719 in 1335 at KM GEN2 DEMO 206.0.69.158 ( 8 minutes ago )" at bounding box center [195, 192] width 217 height 73
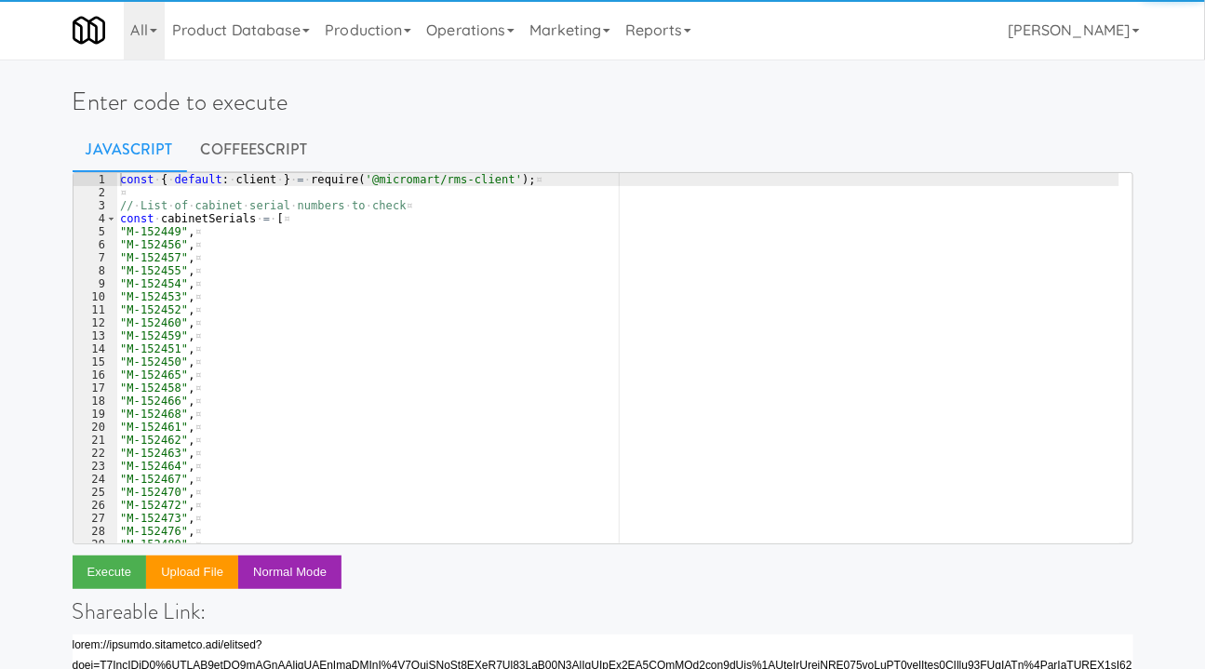
click at [354, 309] on div "const · { · default : · client · } · = · require ( '@micromart/rms-client' ) ; …" at bounding box center [617, 371] width 1003 height 396
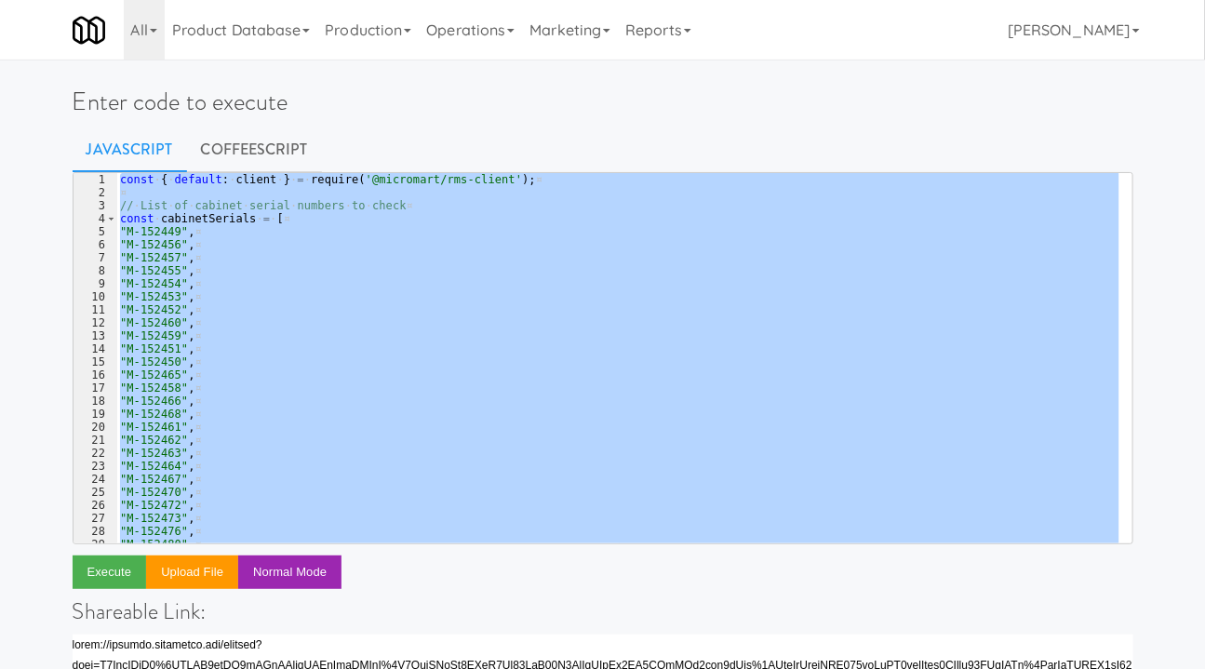
paste textarea ")()"
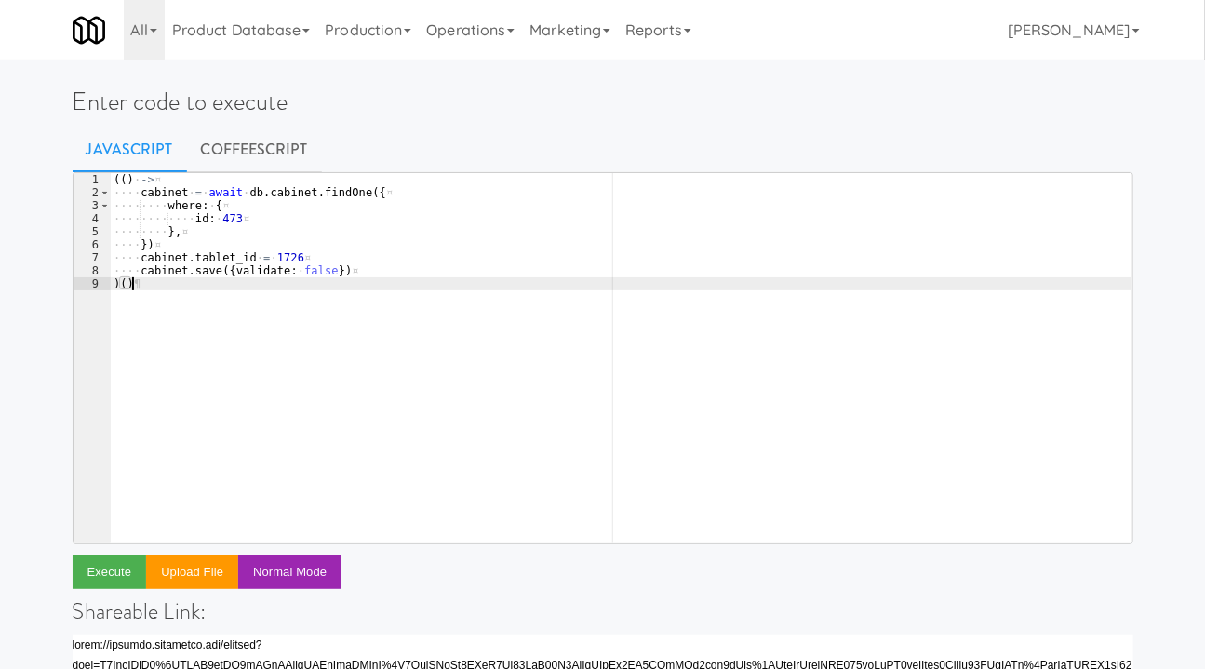
click at [536, 324] on div "(( ) · -> ¤ ···· cabinet · = · await · db . cabinet . findOne ({ ¤ ···· ···· wh…" at bounding box center [620, 371] width 1021 height 396
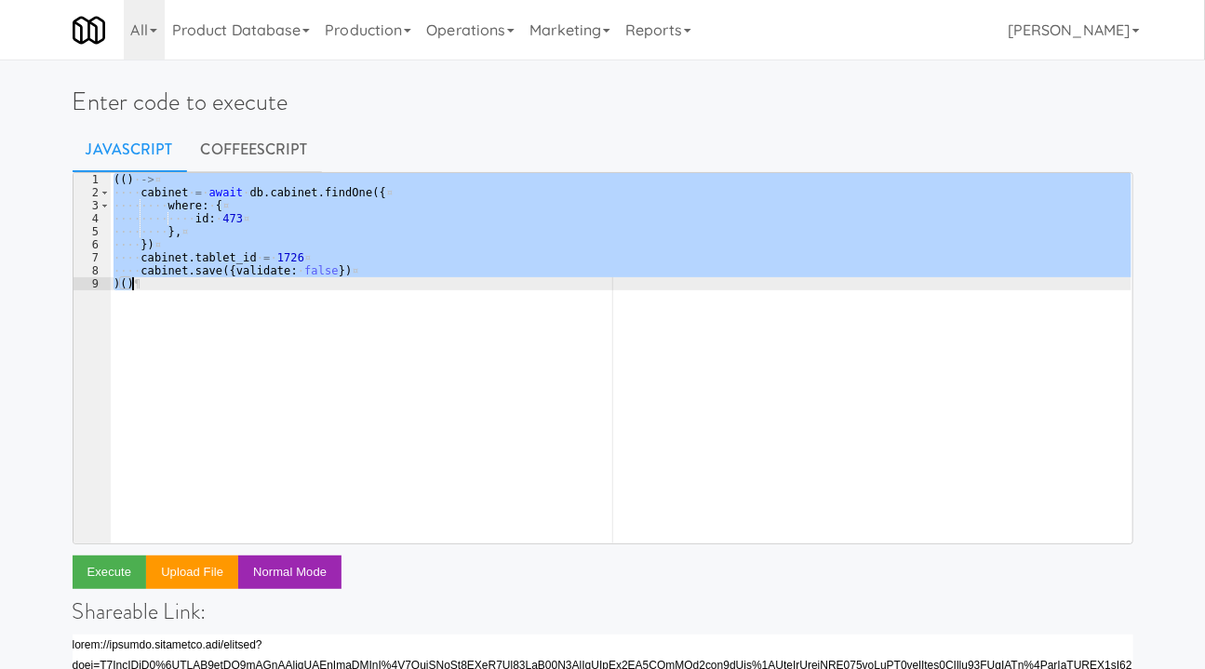
paste textarea
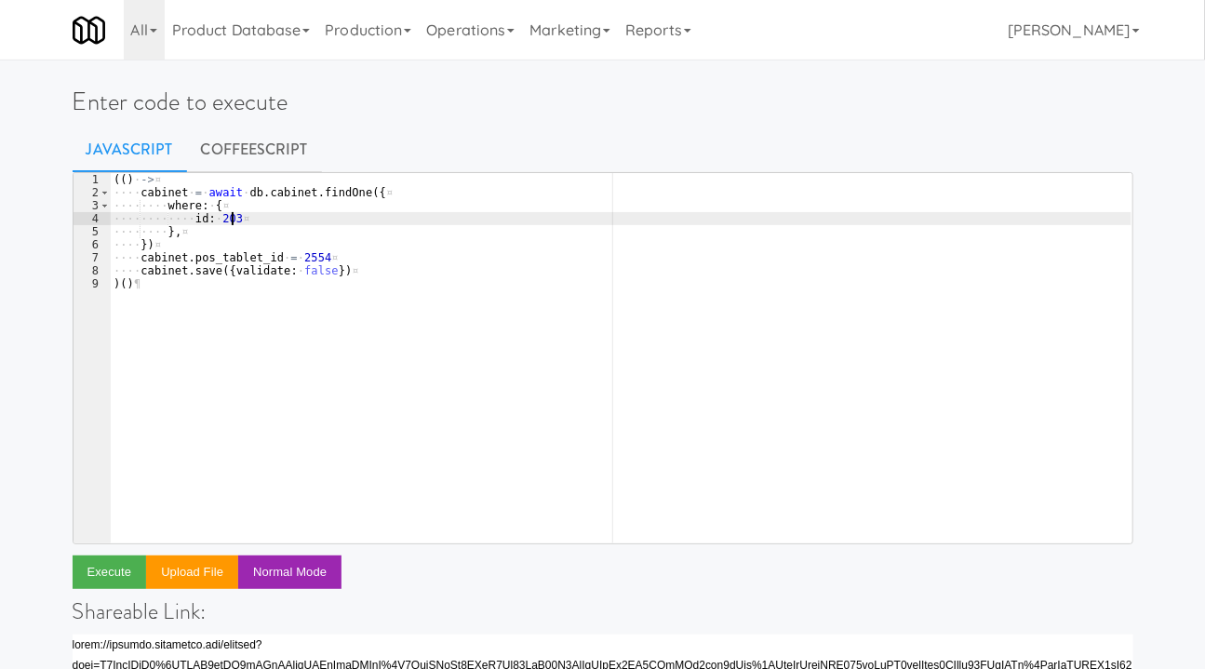
click at [249, 220] on div "(( ) · -> ¤ ···· cabinet · = · await · db . cabinet . findOne ({ ¤ ···· ···· wh…" at bounding box center [620, 371] width 1021 height 396
click at [300, 260] on div "(( ) · -> ¤ ···· cabinet · = · await · db . cabinet . findOne ({ ¤ ···· ···· wh…" at bounding box center [620, 371] width 1021 height 396
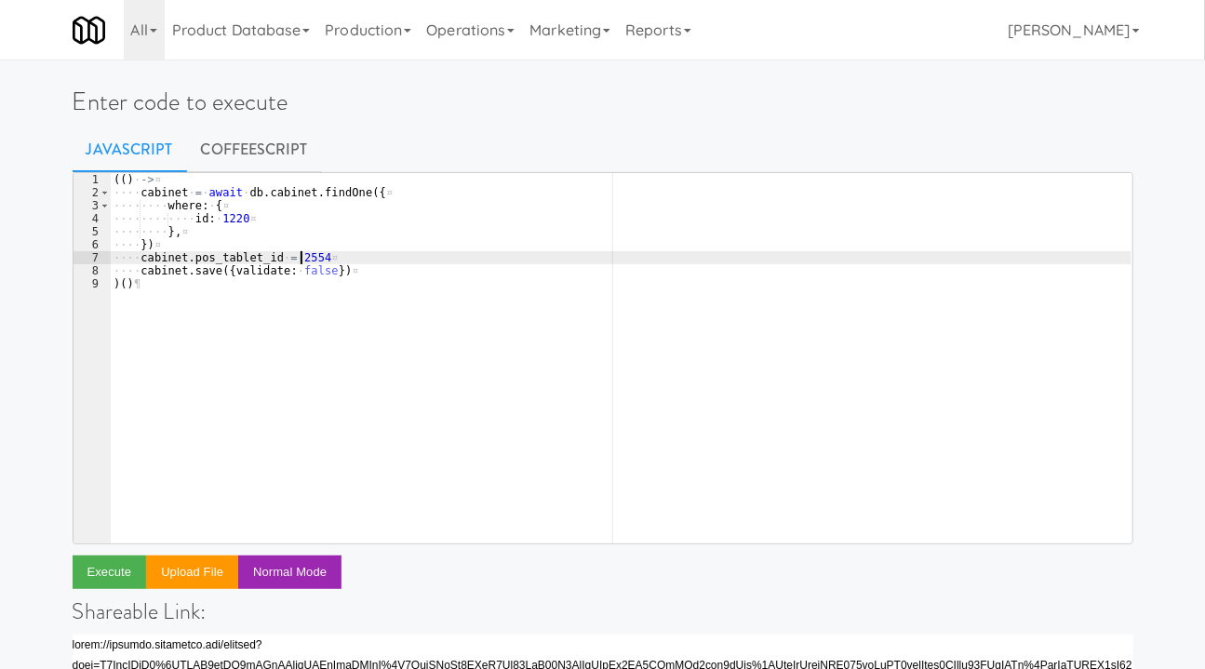
click at [300, 260] on div "(( ) · -> ¤ ···· cabinet · = · await · db . cabinet . findOne ({ ¤ ···· ···· wh…" at bounding box center [620, 371] width 1021 height 396
paste textarea "4952"
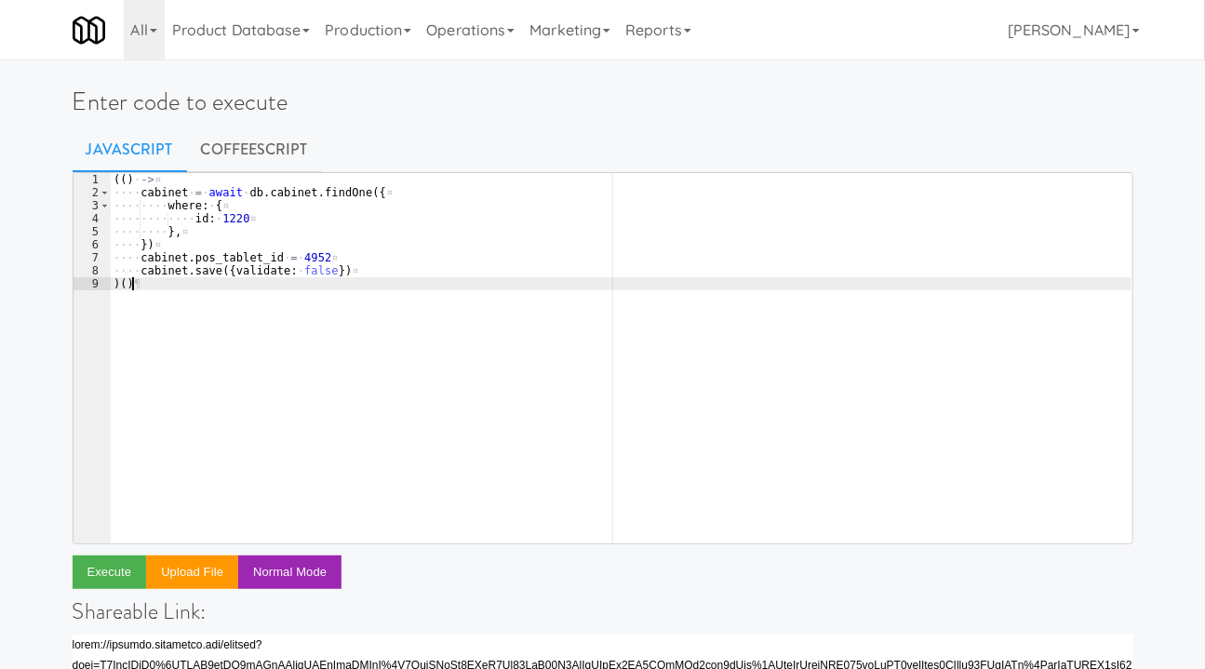
click at [270, 295] on div "(( ) · -> ¤ ···· cabinet · = · await · db . cabinet . findOne ({ ¤ ···· ···· wh…" at bounding box center [620, 371] width 1021 height 396
type textarea ")()"
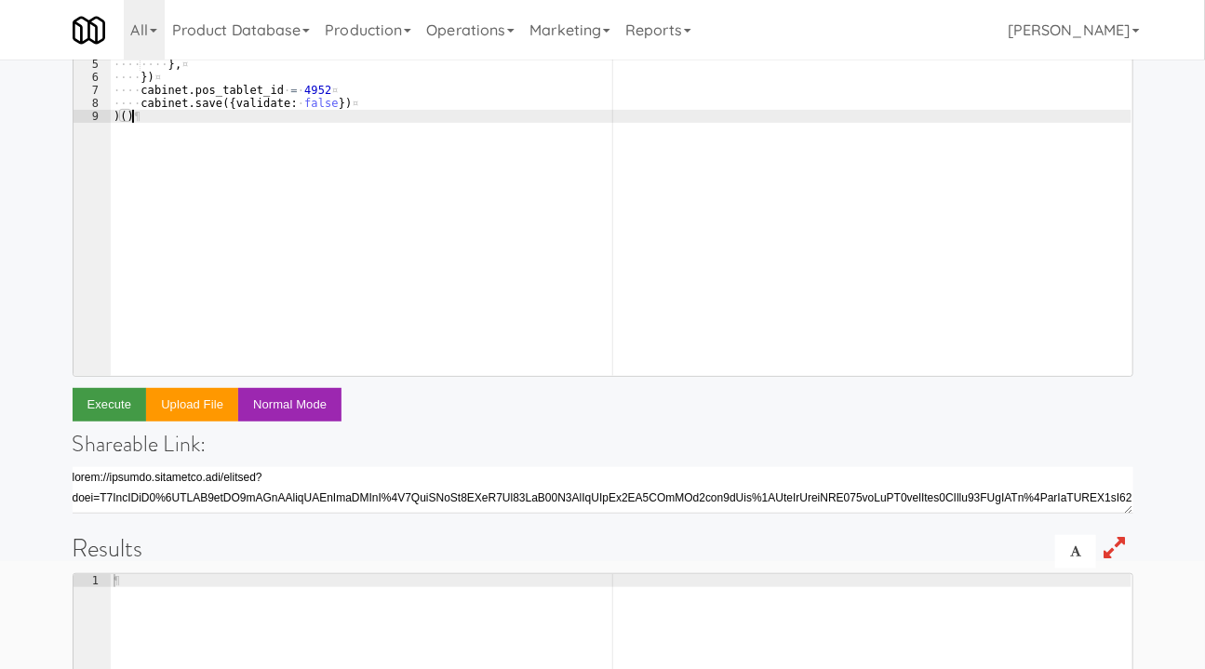
scroll to position [168, 0]
click at [100, 399] on button "Execute" at bounding box center [110, 403] width 74 height 33
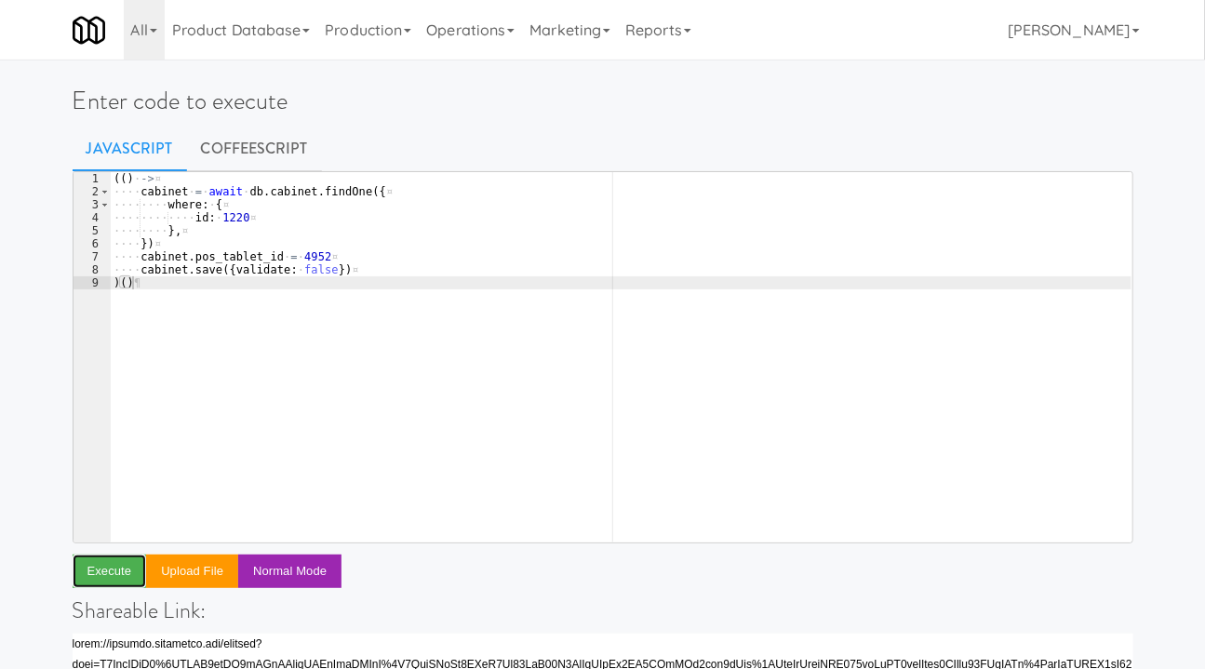
scroll to position [0, 0]
click at [223, 163] on link "CoffeeScript" at bounding box center [254, 150] width 135 height 47
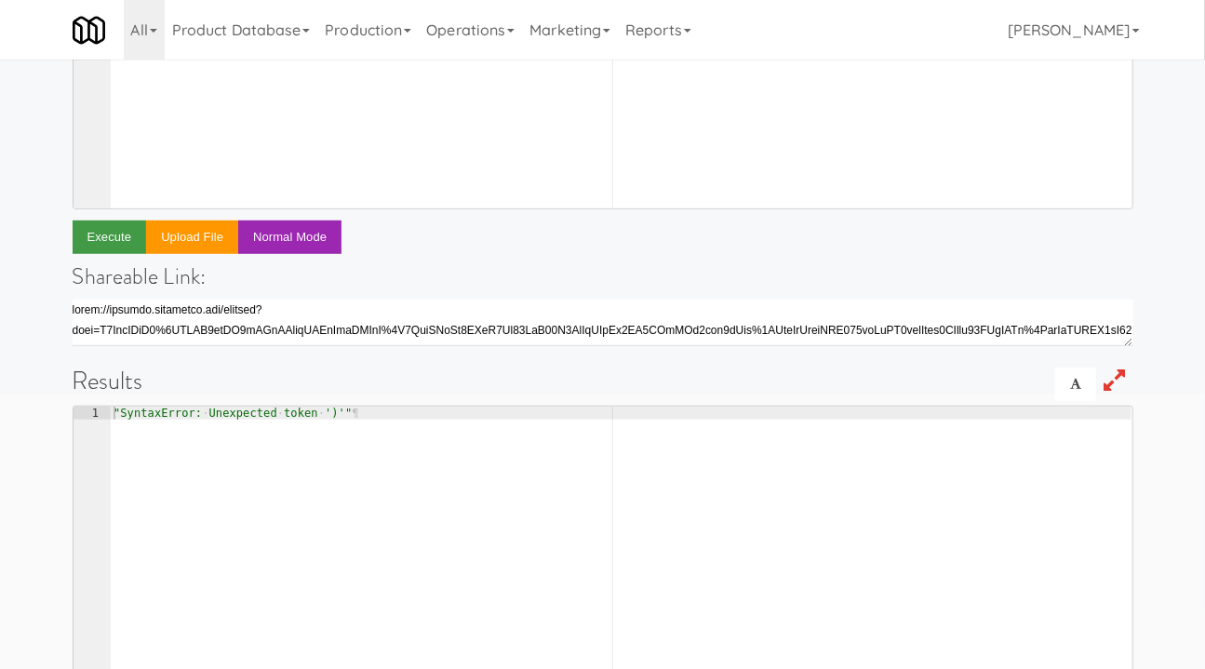
scroll to position [337, 0]
click at [98, 240] on button "Execute" at bounding box center [110, 235] width 74 height 33
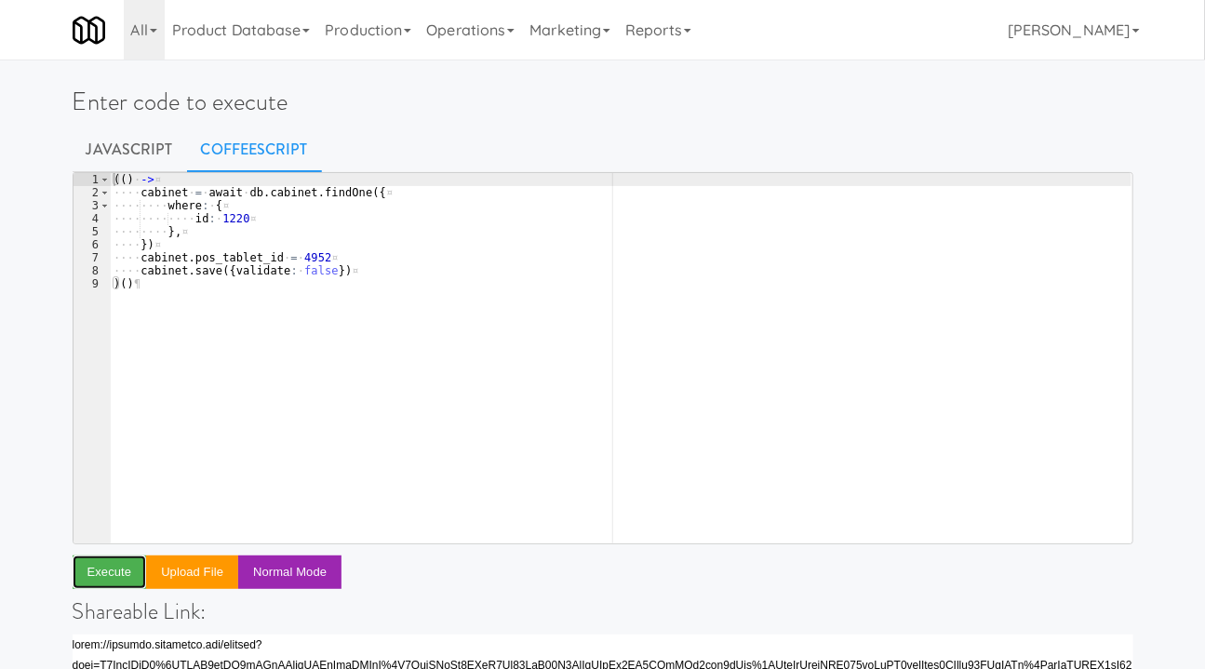
scroll to position [0, 0]
type textarea "cabinet.save({validate: false})"
click at [351, 271] on div "( ( ) · -> ¤ ···· cabinet · = · await · db . cabinet . findOne ( { ¤ ···· ···· …" at bounding box center [620, 371] width 1021 height 396
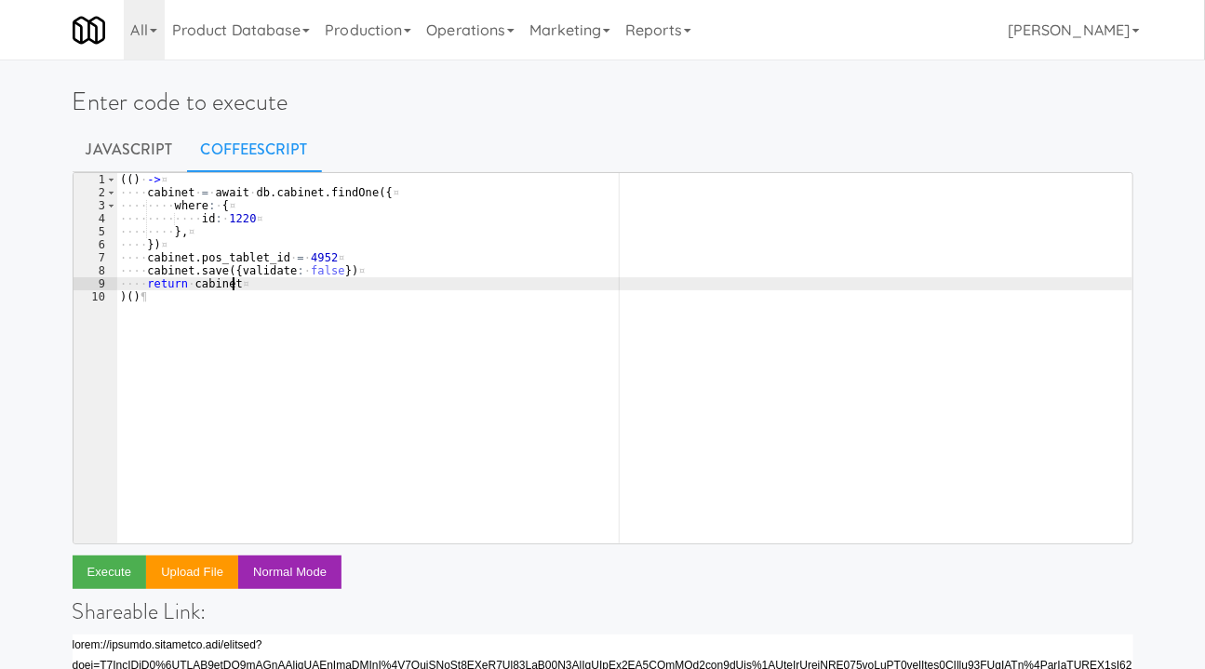
scroll to position [0, 7]
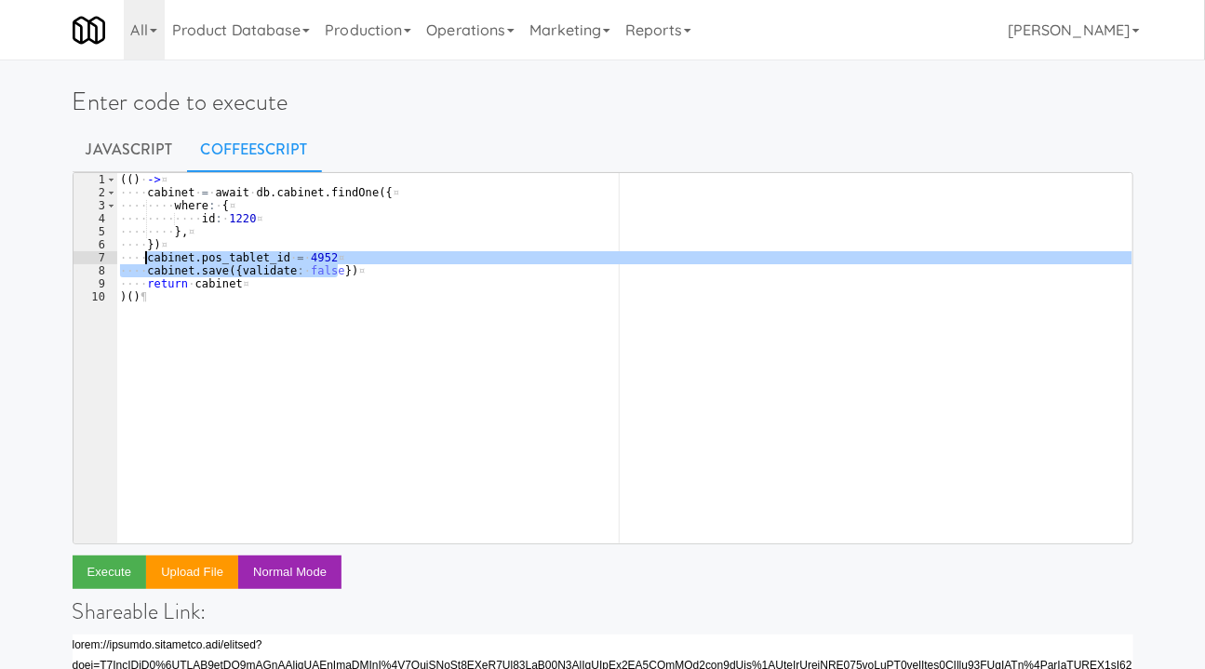
drag, startPoint x: 351, startPoint y: 271, endPoint x: 144, endPoint y: 260, distance: 206.8
click at [144, 260] on div "( ( ) · -> ¤ ···· cabinet · = · await · db . cabinet . findOne ( { ¤ ···· ···· …" at bounding box center [624, 371] width 1016 height 396
click at [315, 326] on div "( ( ) · -> ¤ ···· cabinet · = · await · db . cabinet . findOne ( { ¤ ···· ···· …" at bounding box center [624, 371] width 1016 height 396
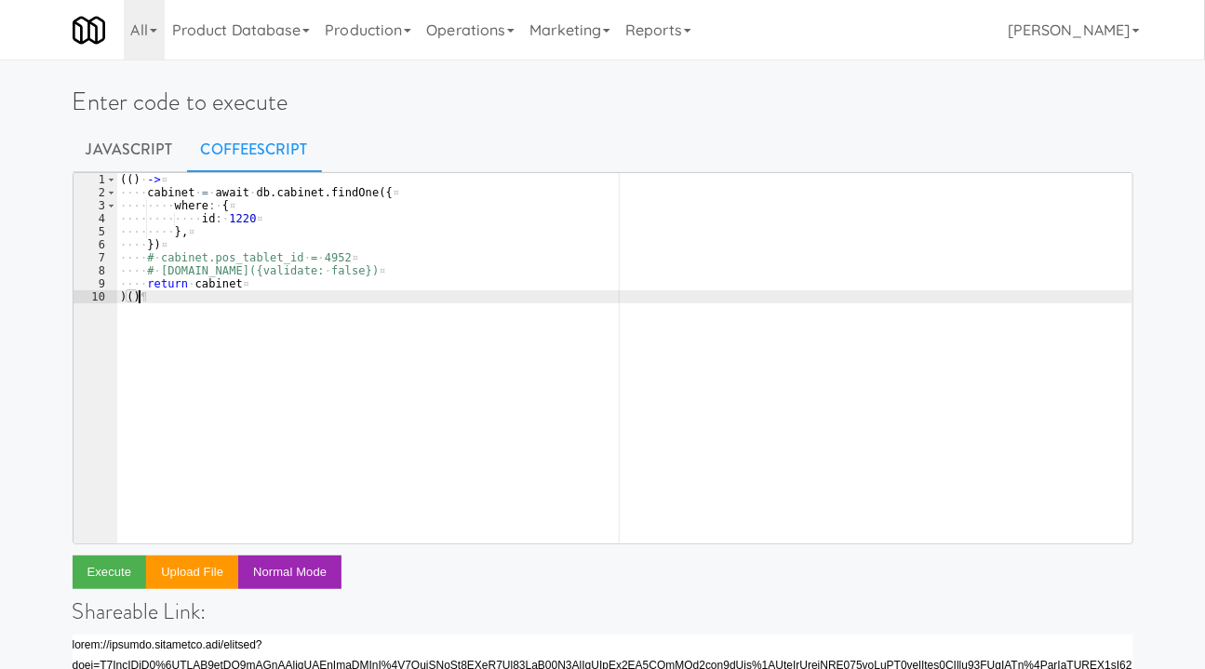
scroll to position [0, 0]
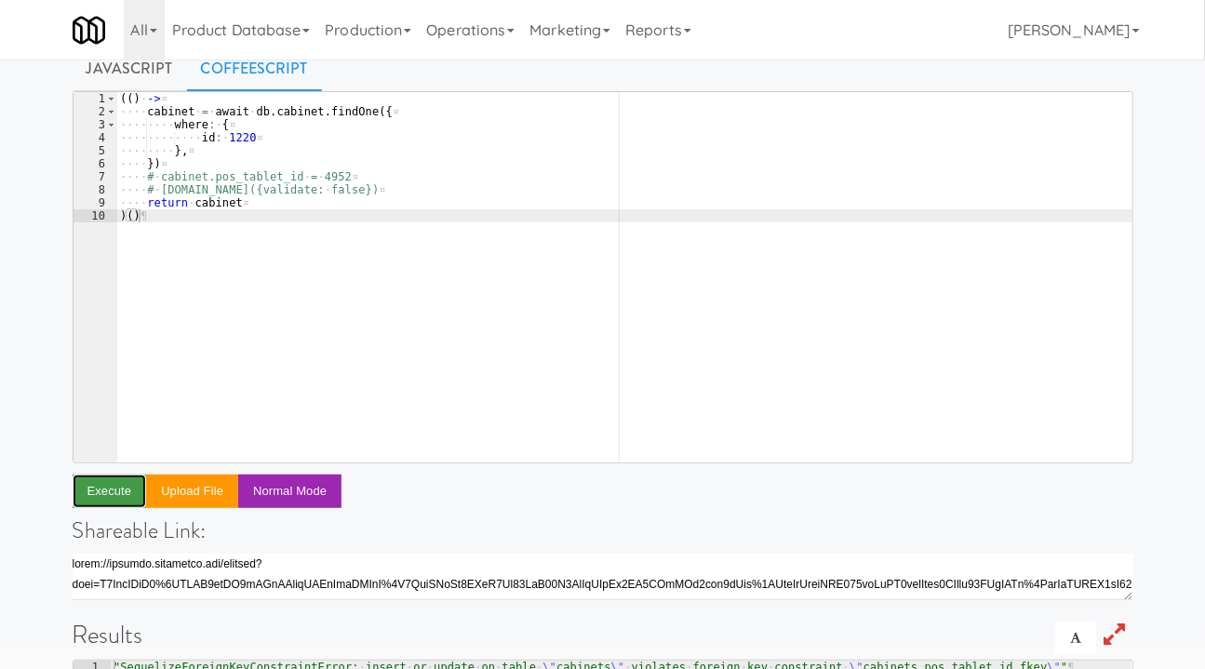
click at [125, 493] on button "Execute" at bounding box center [110, 490] width 74 height 33
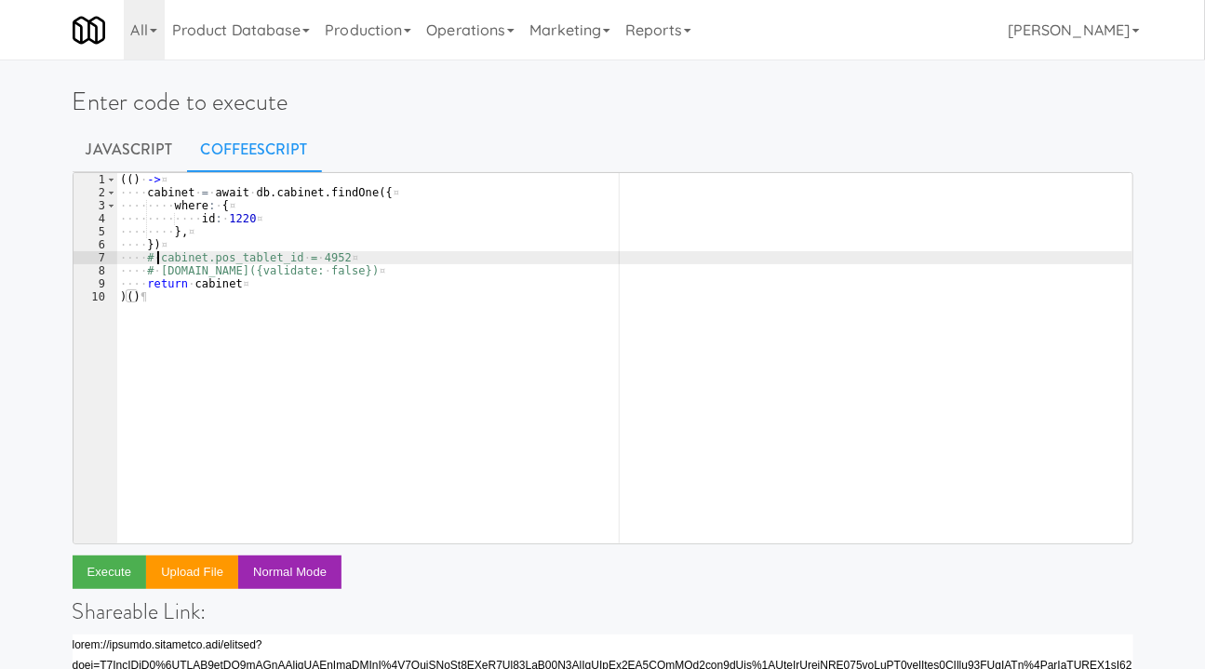
click at [158, 260] on div "( ( ) · -> ¤ ···· cabinet · = · await · db . cabinet . findOne ( { ¤ ···· ···· …" at bounding box center [624, 371] width 1016 height 396
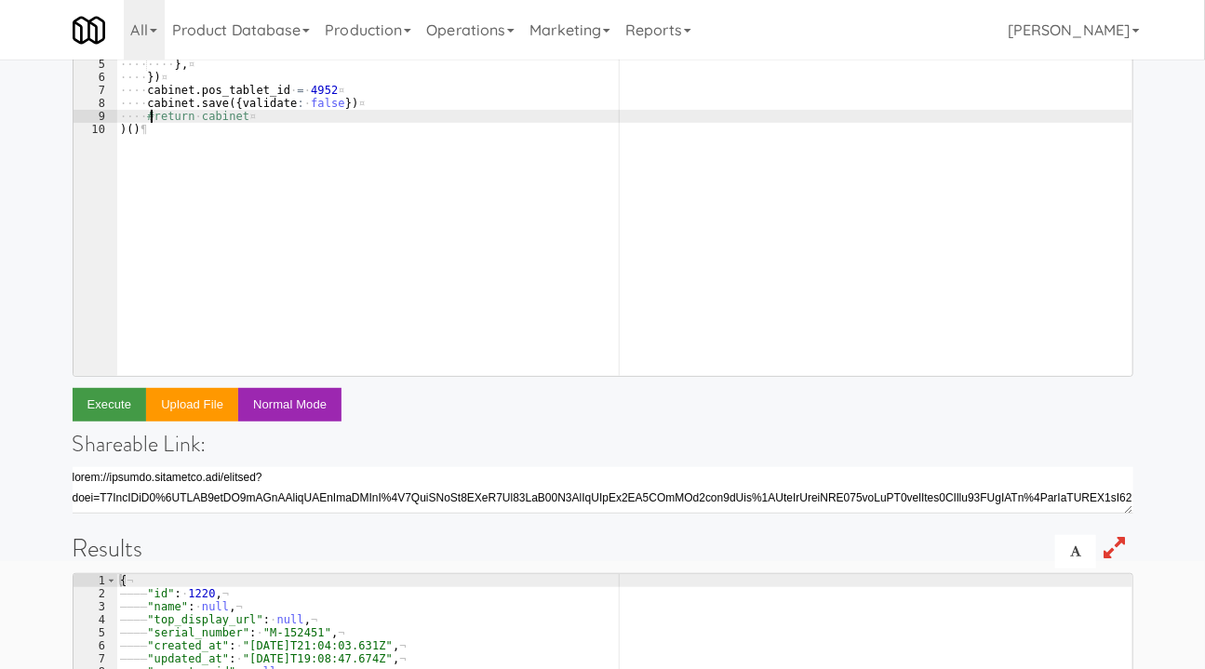
scroll to position [167, 0]
click at [110, 397] on button "Execute" at bounding box center [110, 404] width 74 height 33
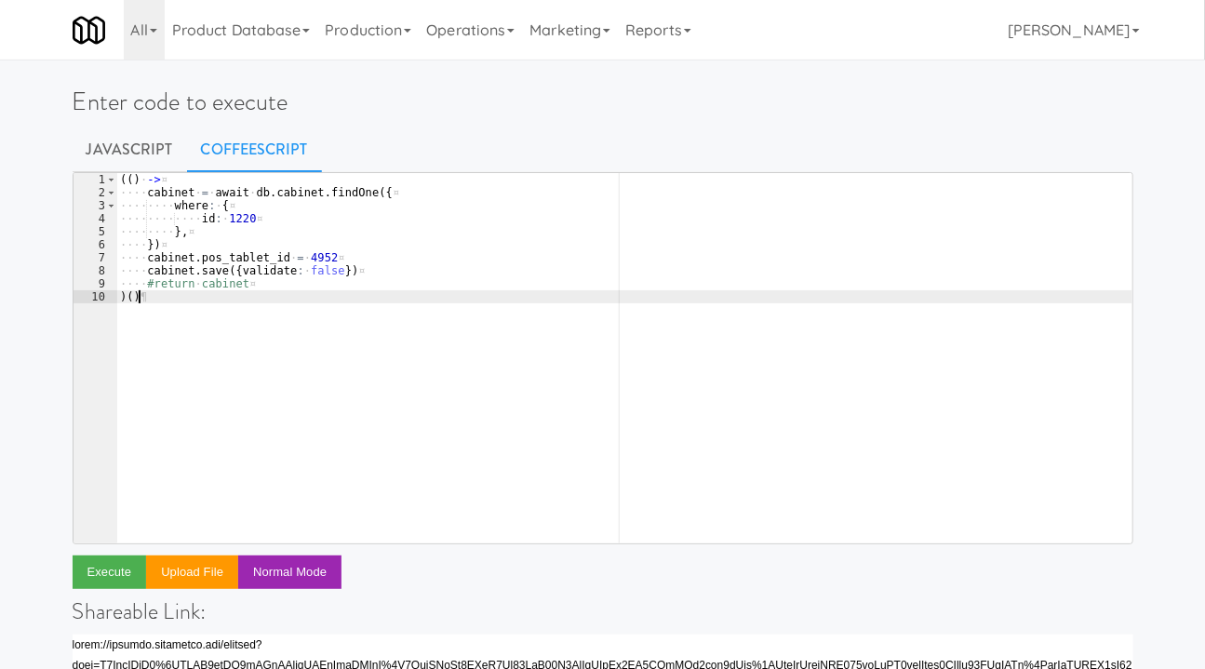
scroll to position [0, 0]
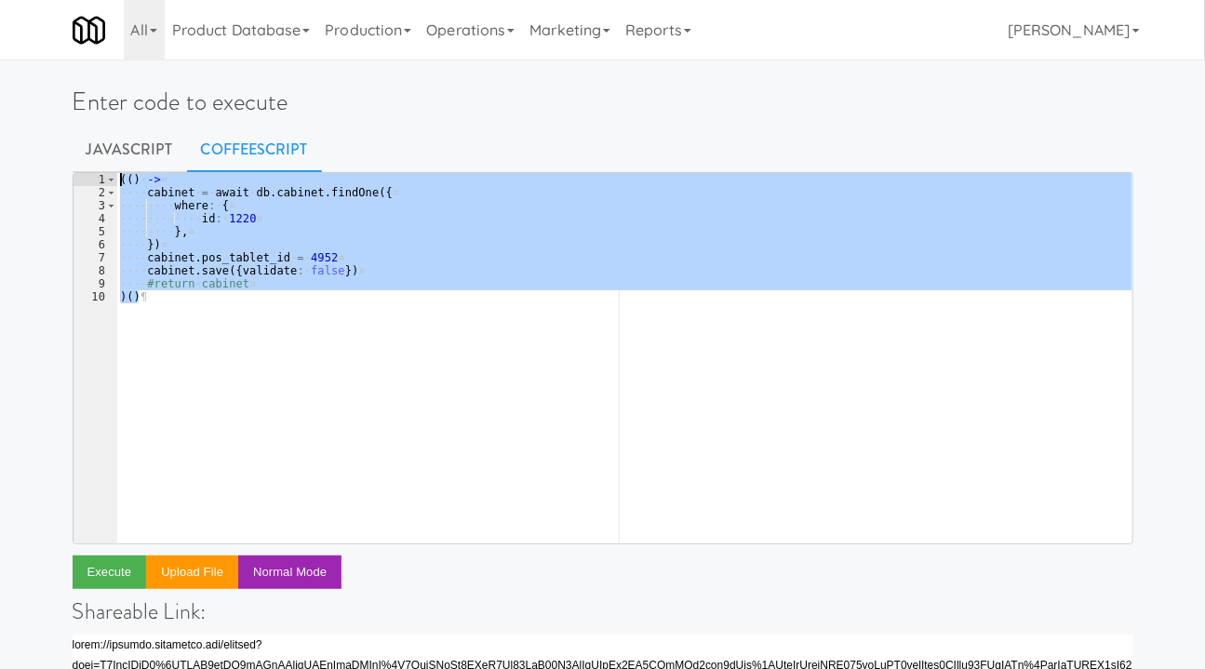
drag, startPoint x: 207, startPoint y: 304, endPoint x: 100, endPoint y: 180, distance: 163.7
click at [100, 180] on pre ")() 1 2 3 4 5 6 7 8 9 10 ( ( ) · -> ¤ ···· cabinet · = · await · db . cabinet .…" at bounding box center [603, 358] width 1061 height 372
type textarea "(() -> cabinet = await db.cabinet.findOne({"
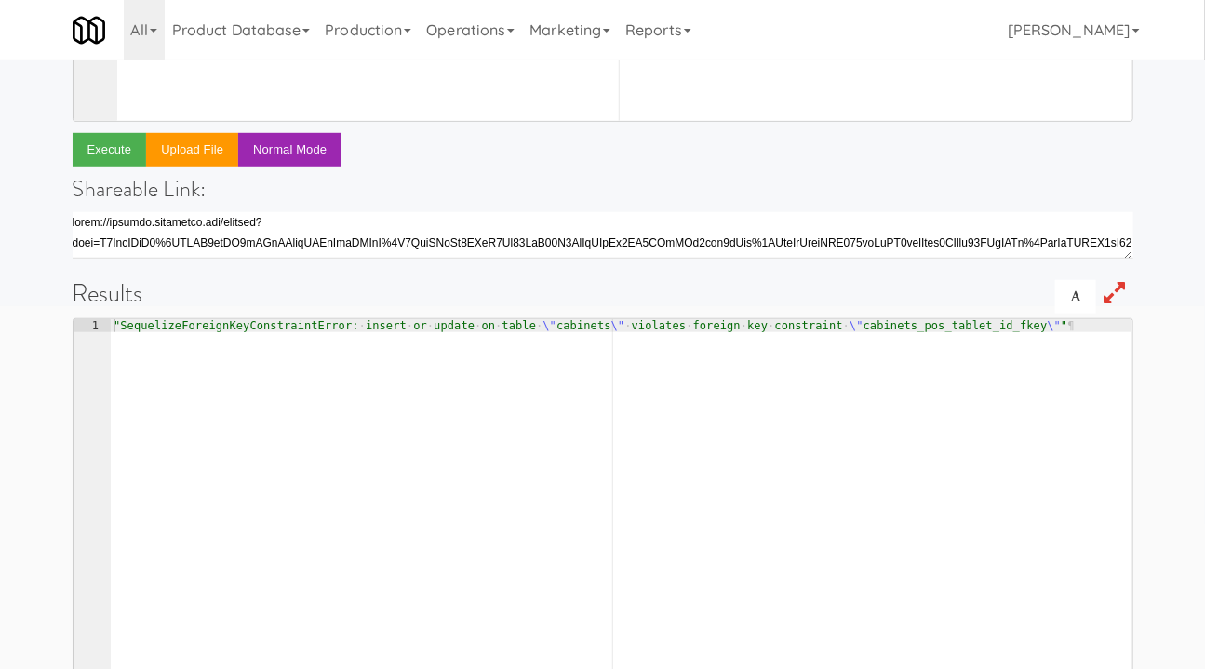
scroll to position [422, 0]
type textarea ""SequelizeForeignKeyConstraintError: insert or update on table \"cabinets\" vio…"
drag, startPoint x: 394, startPoint y: 335, endPoint x: 782, endPoint y: 324, distance: 389.0
click at [782, 324] on div ""SequelizeForeignKeyConstraintError: · insert · or · update · on · table · \" c…" at bounding box center [620, 517] width 1021 height 396
click at [727, 393] on div ""SequelizeForeignKeyConstraintError: · insert · or · update · on · table · \" c…" at bounding box center [620, 504] width 1021 height 370
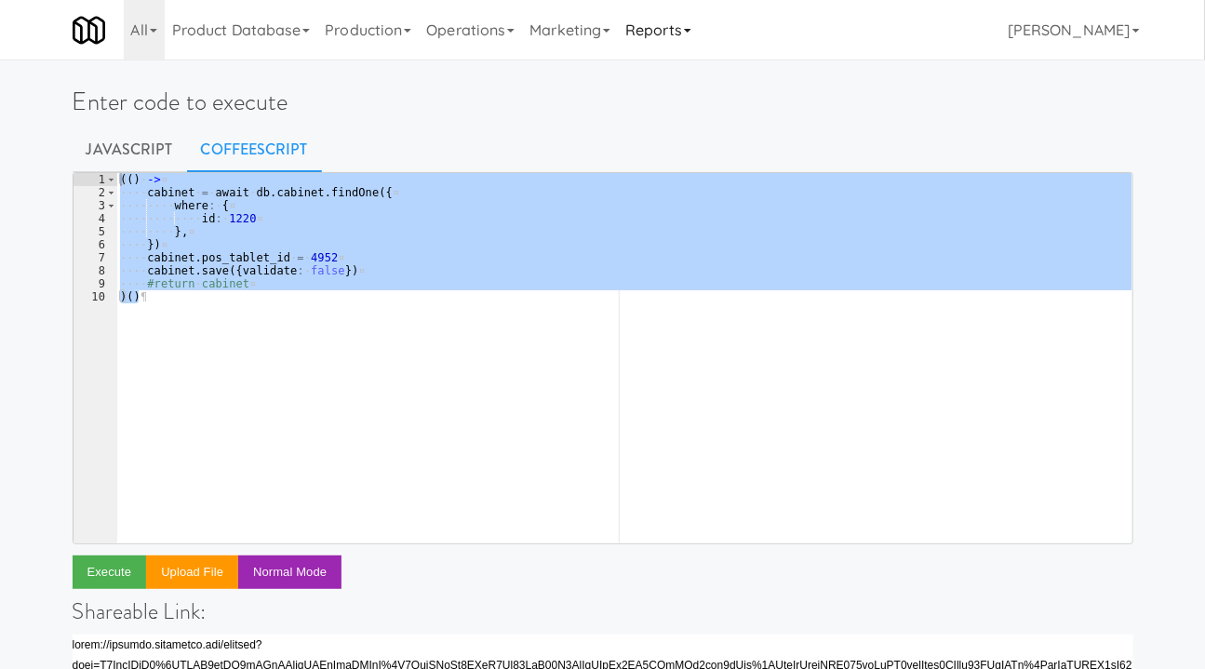
scroll to position [0, 0]
click at [269, 230] on div "( ( ) · -> ¤ ···· cabinet · = · await · db . cabinet . findOne ( { ¤ ···· ···· …" at bounding box center [624, 358] width 1016 height 370
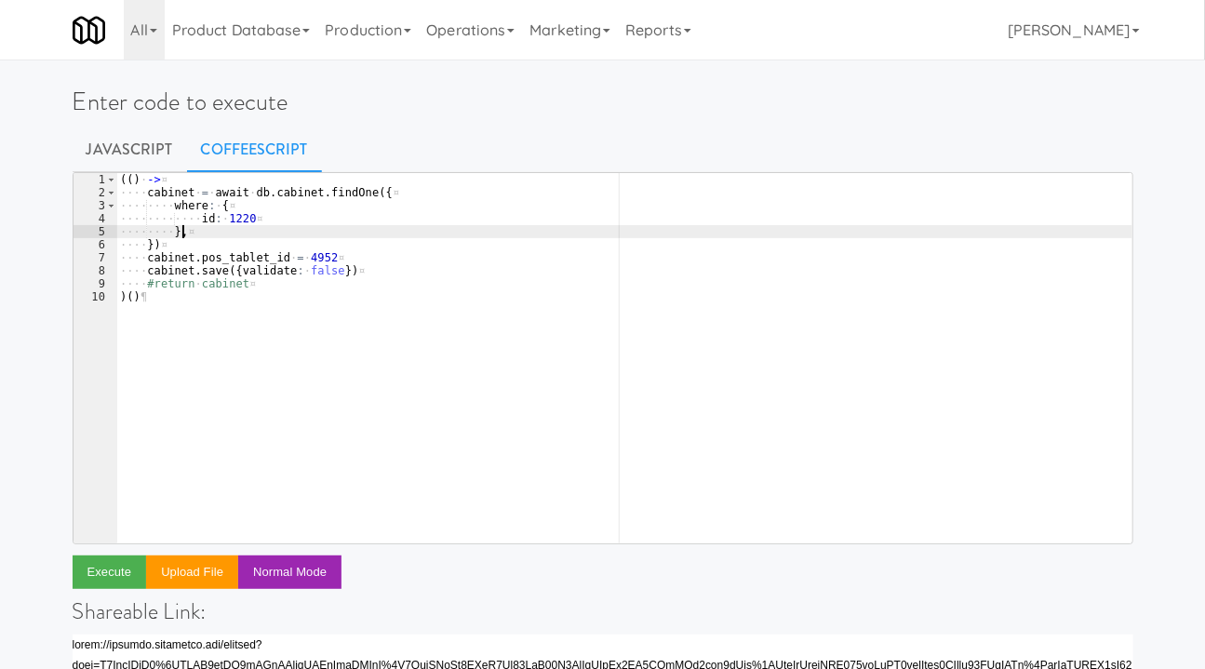
click at [251, 211] on div "( ( ) · -> ¤ ···· cabinet · = · await · db . cabinet . findOne ( { ¤ ···· ···· …" at bounding box center [624, 371] width 1016 height 396
click at [261, 226] on div "( ( ) · -> ¤ ···· cabinet · = · await · db . cabinet . findOne ( { ¤ ···· ···· …" at bounding box center [624, 371] width 1016 height 396
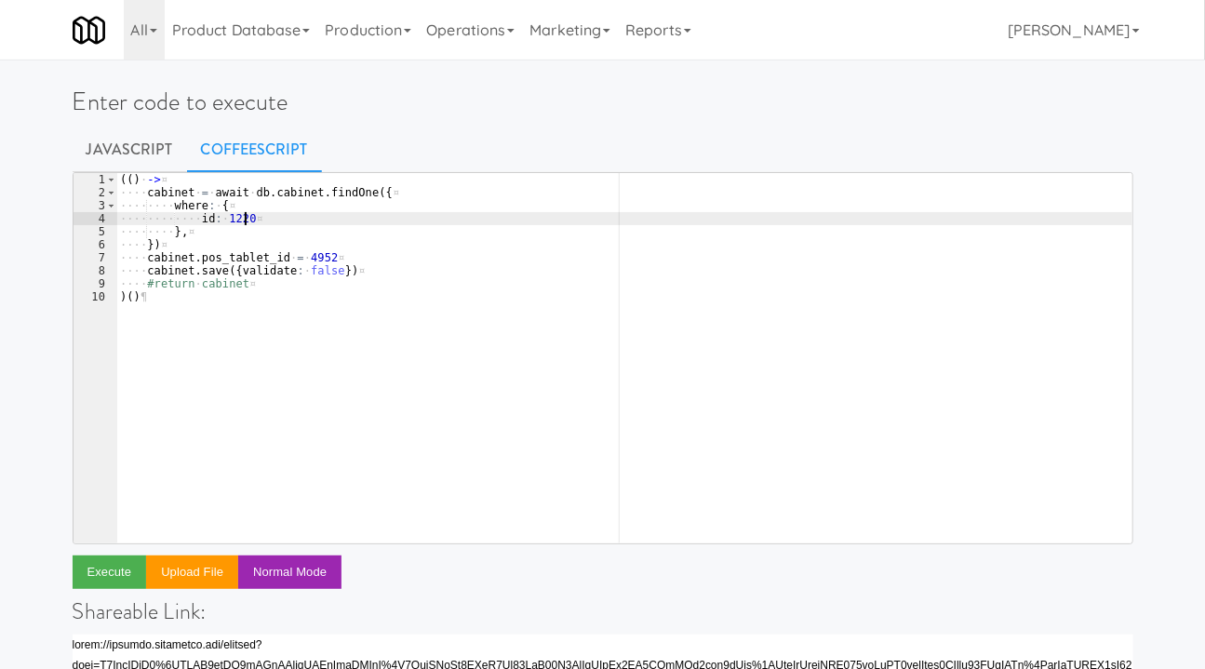
click at [267, 219] on div "( ( ) · -> ¤ ···· cabinet · = · await · db . cabinet . findOne ( { ¤ ···· ···· …" at bounding box center [624, 371] width 1016 height 396
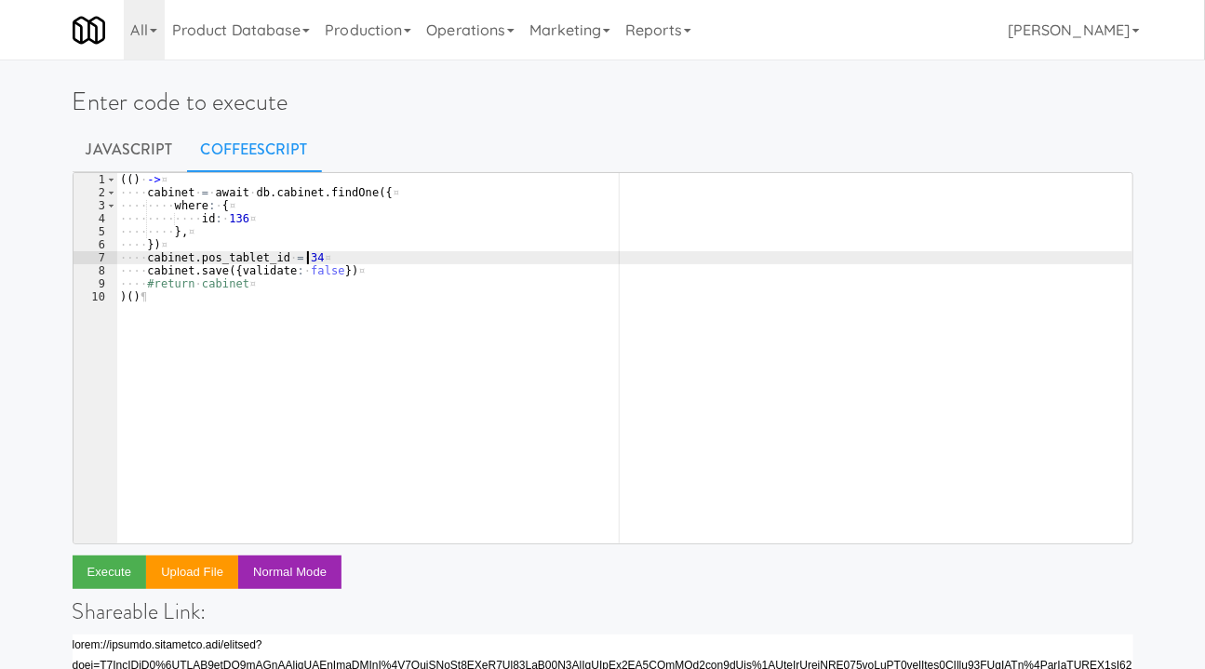
scroll to position [0, 15]
click at [289, 286] on div "( ( ) · -> ¤ ···· cabinet · = · await · db . cabinet . findOne ( { ¤ ···· ···· …" at bounding box center [624, 371] width 1016 height 396
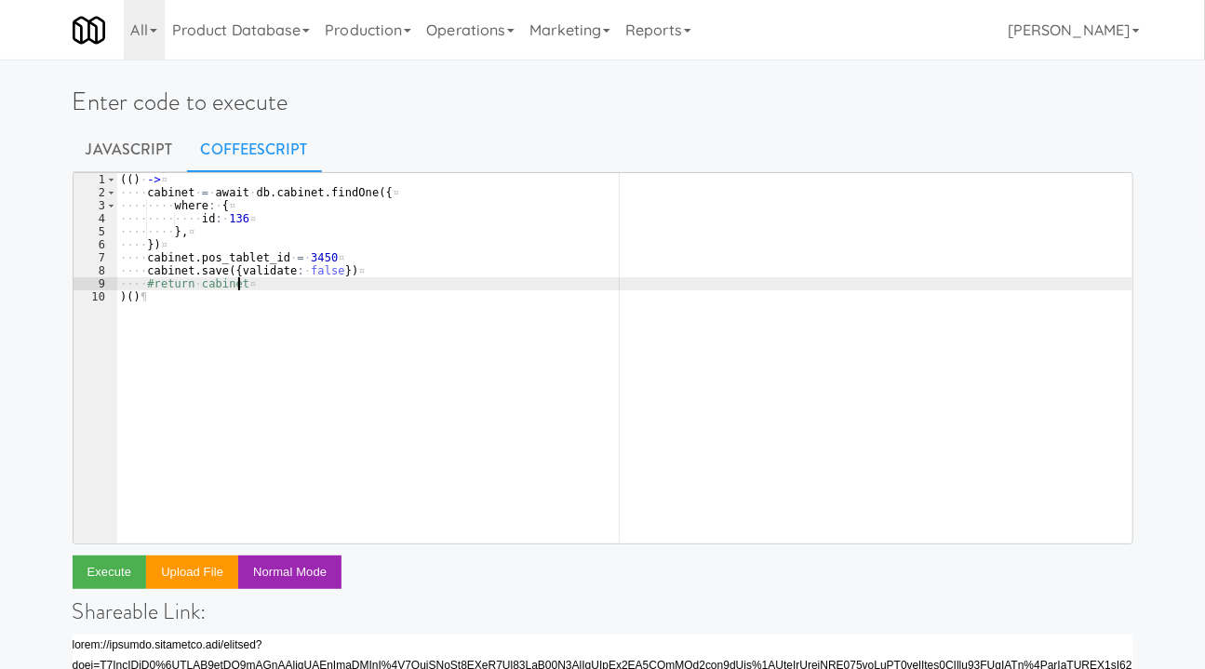
scroll to position [0, 8]
click at [118, 575] on button "Execute" at bounding box center [110, 571] width 74 height 33
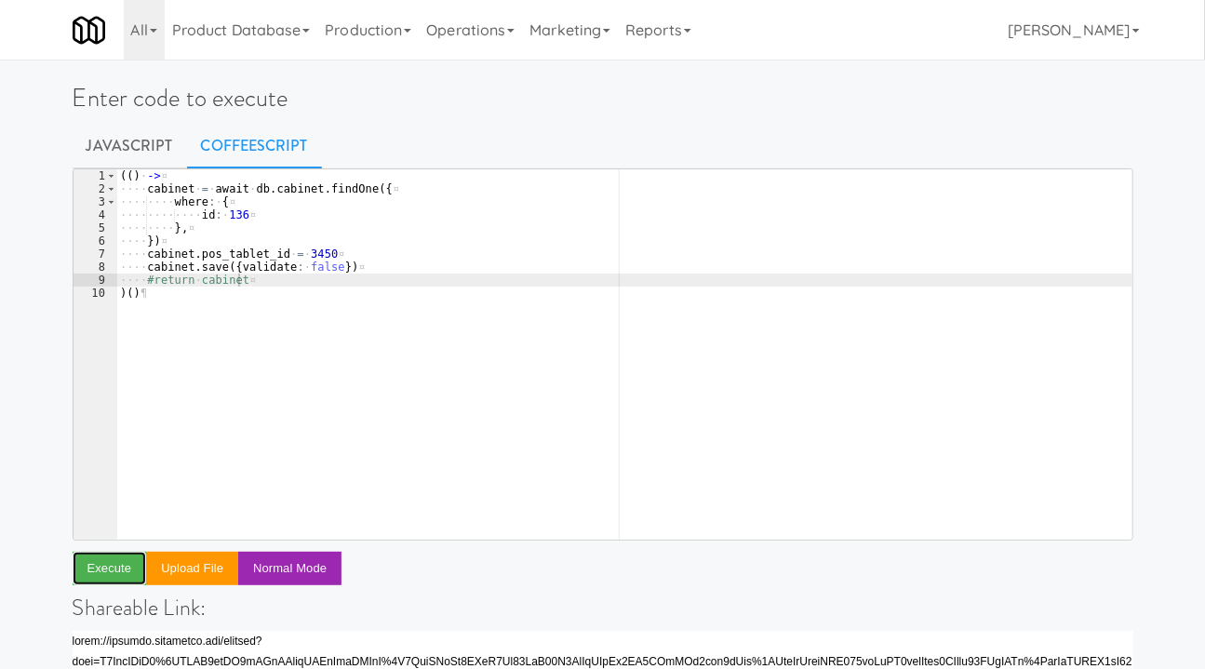
scroll to position [0, 0]
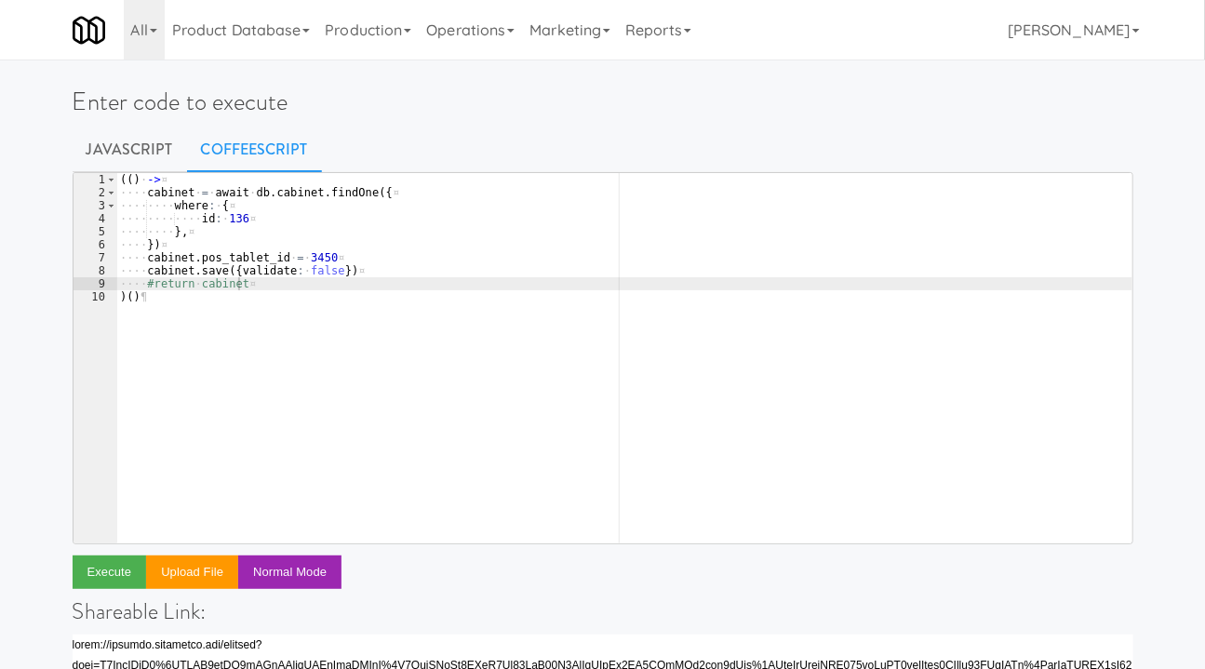
click at [321, 258] on div "( ( ) · -> ¤ ···· cabinet · = · await · db . cabinet . findOne ( { ¤ ···· ···· …" at bounding box center [624, 371] width 1016 height 396
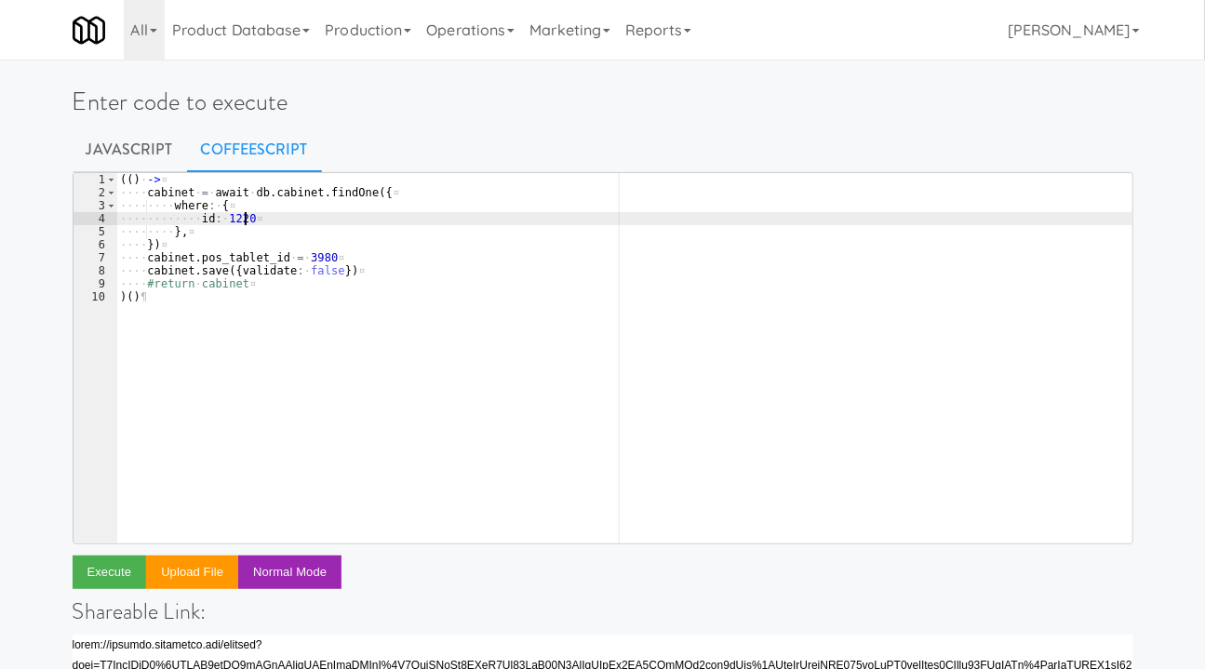
scroll to position [0, 9]
click at [272, 305] on div "( ( ) · -> ¤ ···· cabinet · = · await · db . cabinet . findOne ( { ¤ ···· ···· …" at bounding box center [624, 371] width 1016 height 396
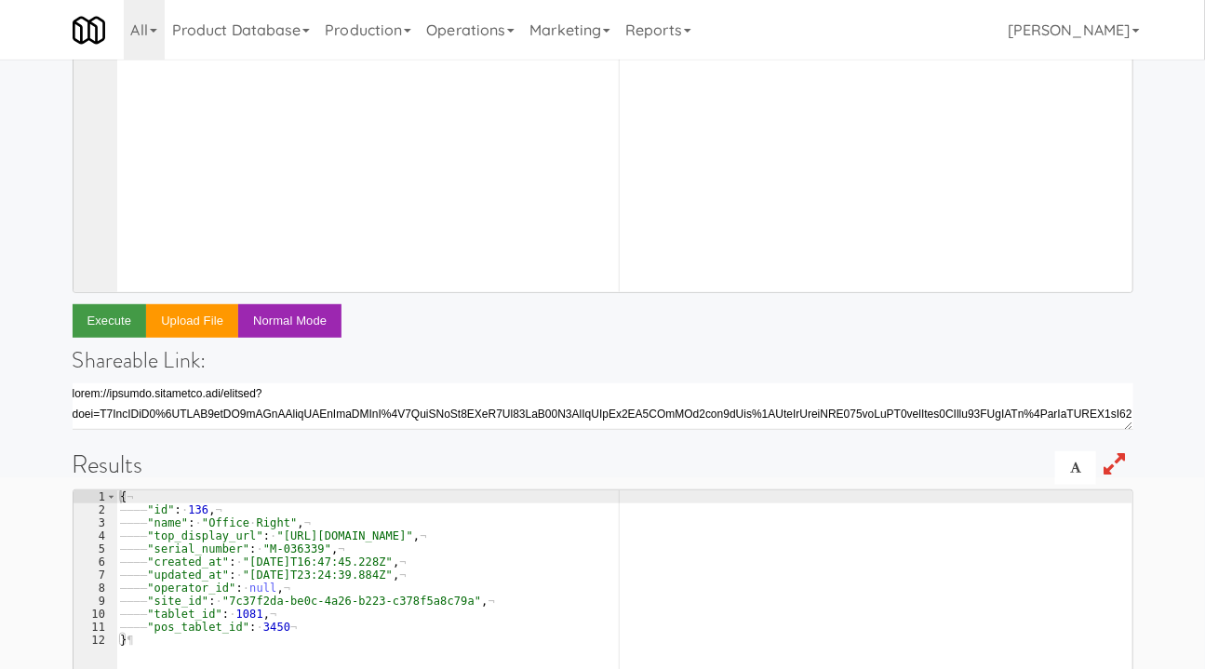
scroll to position [252, 0]
type textarea ")()"
click at [99, 318] on button "Execute" at bounding box center [110, 319] width 74 height 33
type textarea ""name": null,"
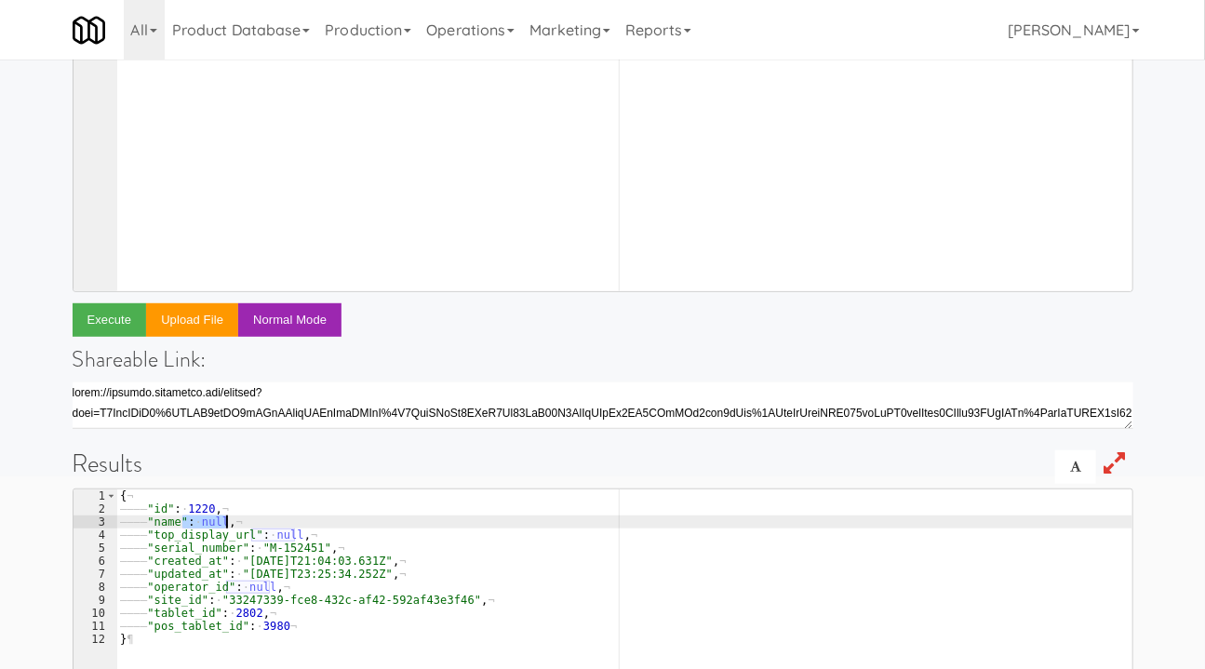
drag, startPoint x: 182, startPoint y: 520, endPoint x: 236, endPoint y: 523, distance: 54.0
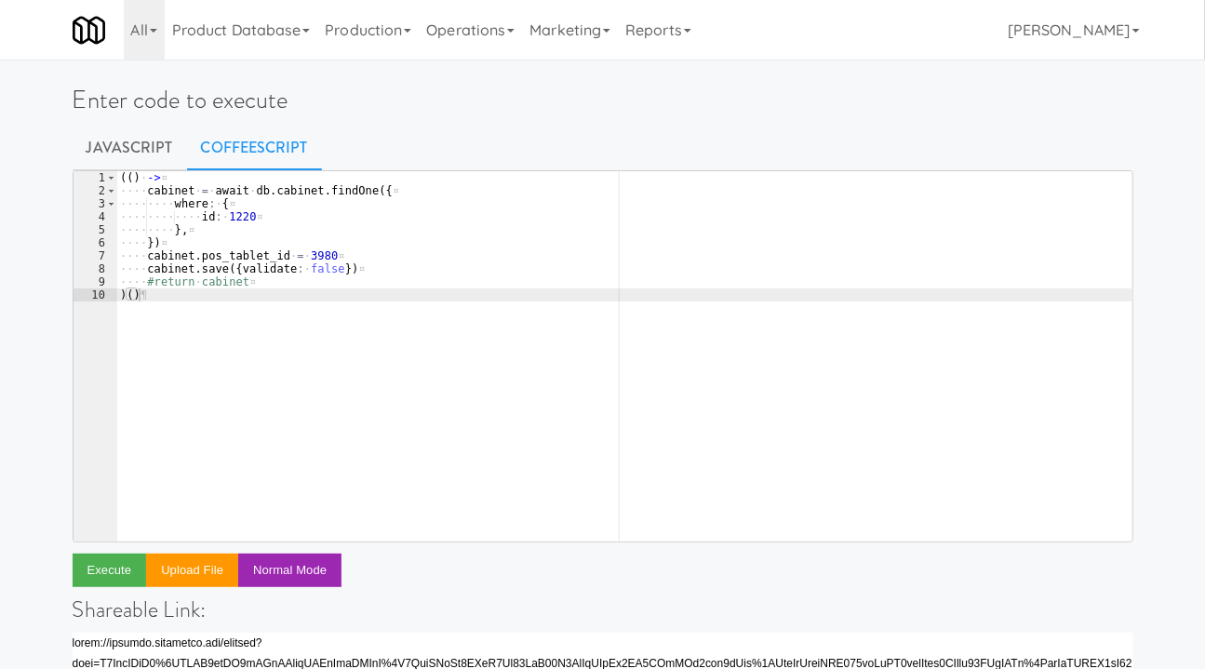
scroll to position [0, 0]
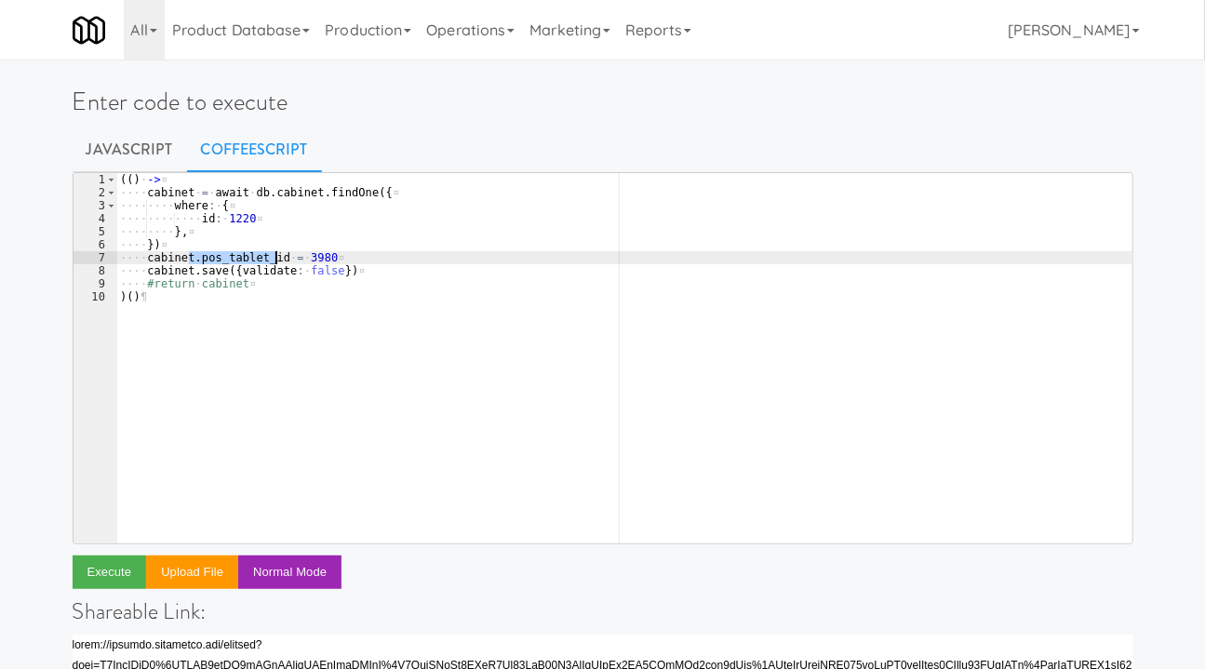
drag, startPoint x: 192, startPoint y: 260, endPoint x: 274, endPoint y: 256, distance: 82.0
click at [274, 256] on div "( ( ) · -> ¤ ···· cabinet · = · await · db . cabinet . findOne ( { ¤ ···· ···· …" at bounding box center [624, 371] width 1016 height 396
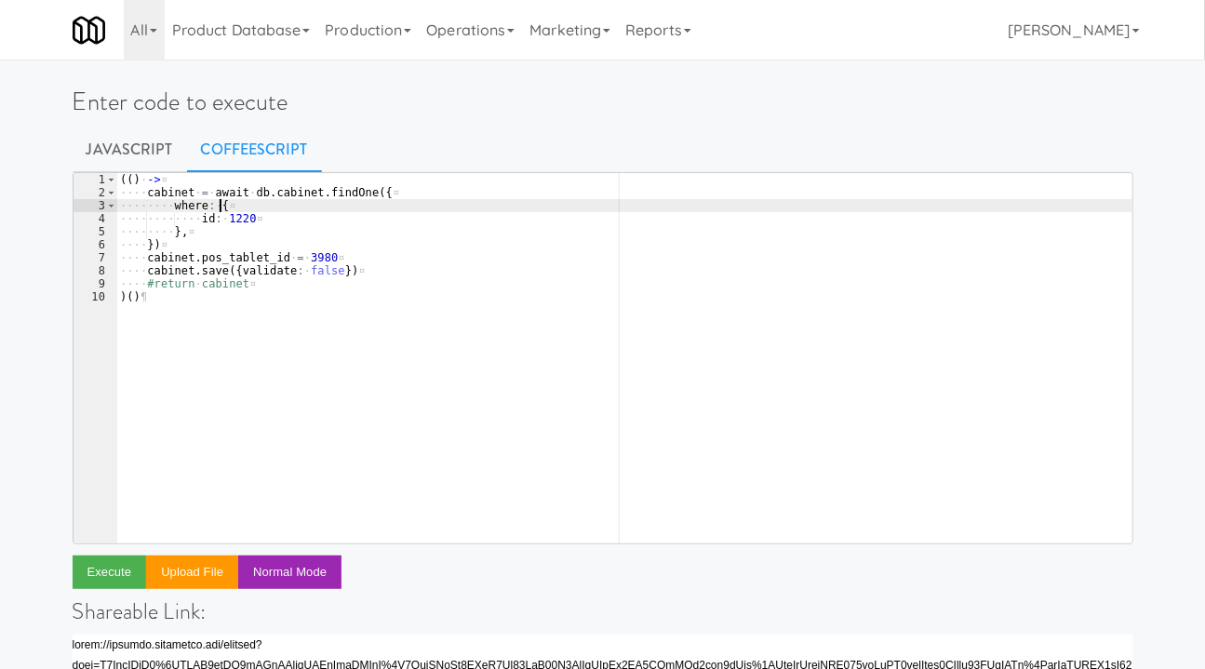
click at [267, 210] on div "( ( ) · -> ¤ ···· cabinet · = · await · db . cabinet . findOne ( { ¤ ···· ···· …" at bounding box center [624, 371] width 1016 height 396
click at [262, 211] on div "( ( ) · -> ¤ ···· cabinet · = · await · db . cabinet . findOne ( { ¤ ···· ···· …" at bounding box center [624, 371] width 1016 height 396
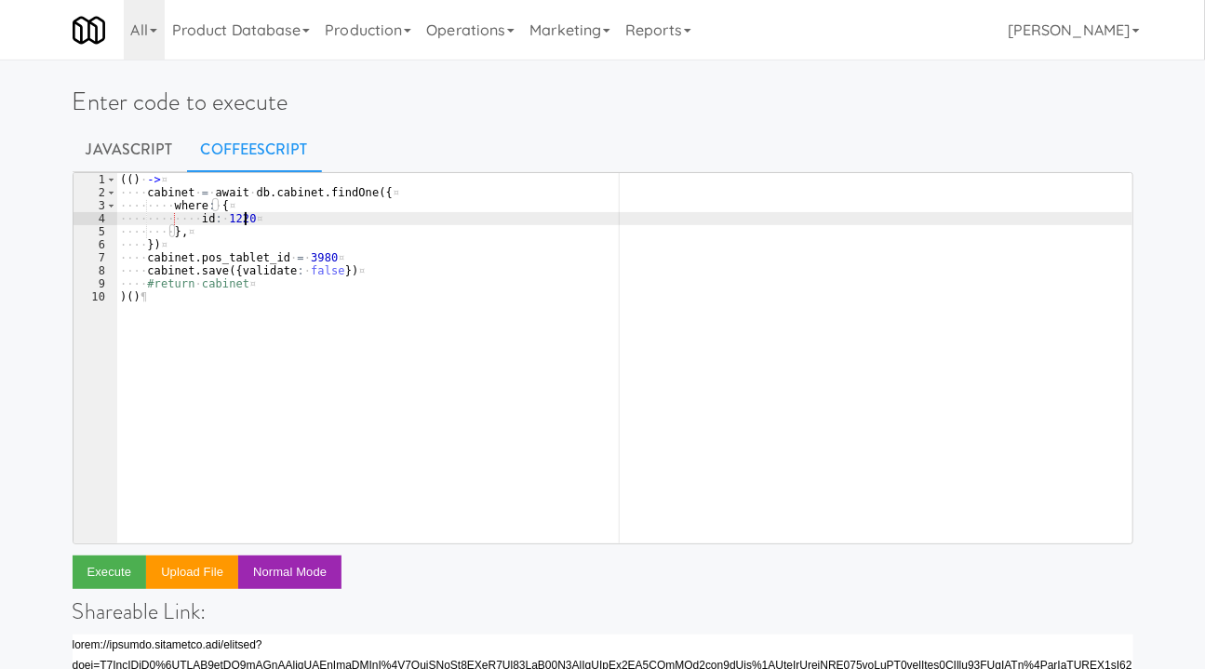
click at [265, 218] on div "( ( ) · -> ¤ ···· cabinet · = · await · db . cabinet . findOne ( { ¤ ···· ···· …" at bounding box center [624, 371] width 1016 height 396
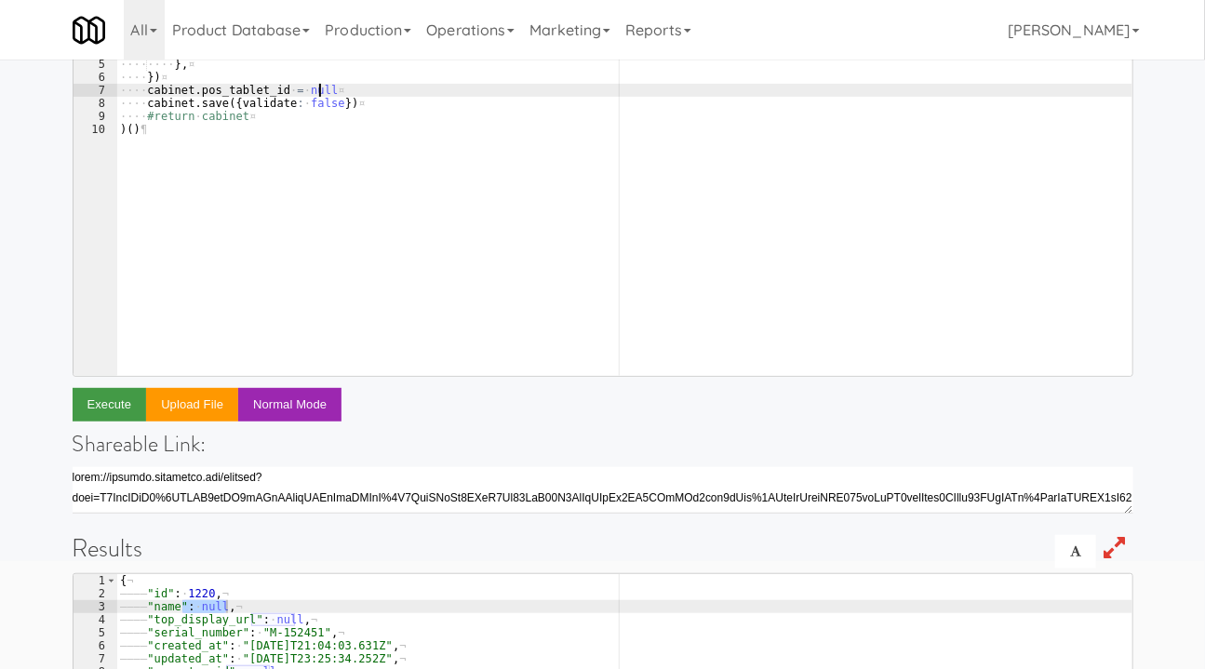
scroll to position [167, 0]
type textarea "cabinet.pos_tablet_id = null"
click at [114, 404] on button "Execute" at bounding box center [110, 404] width 74 height 33
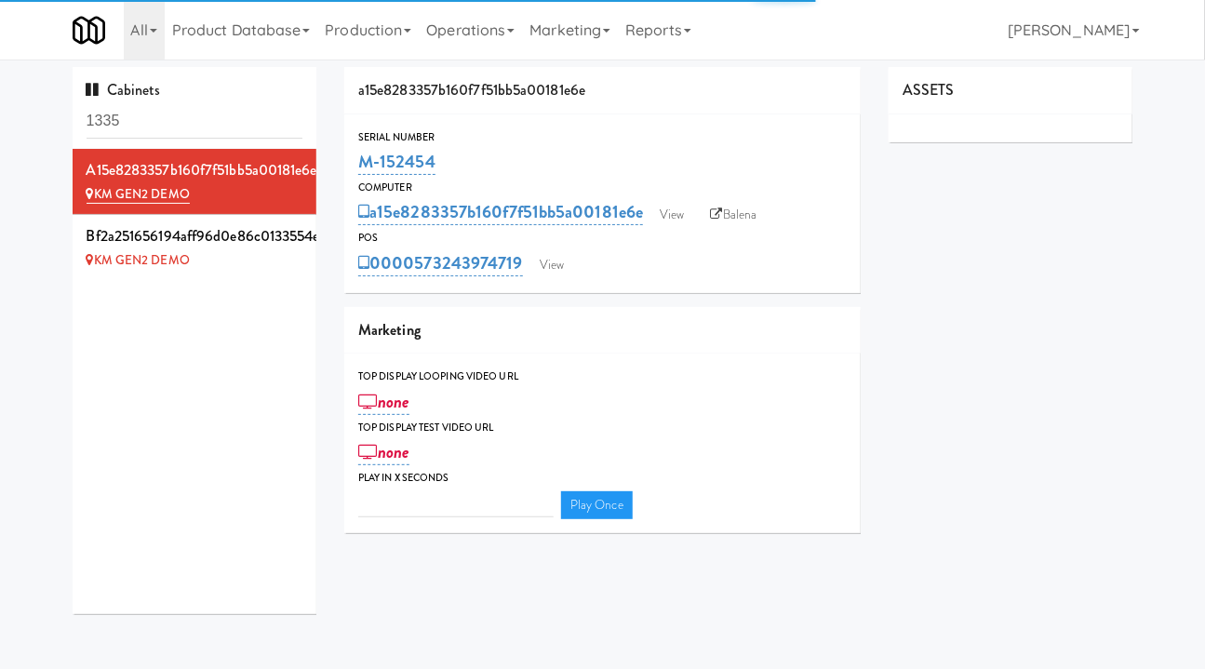
type input "3"
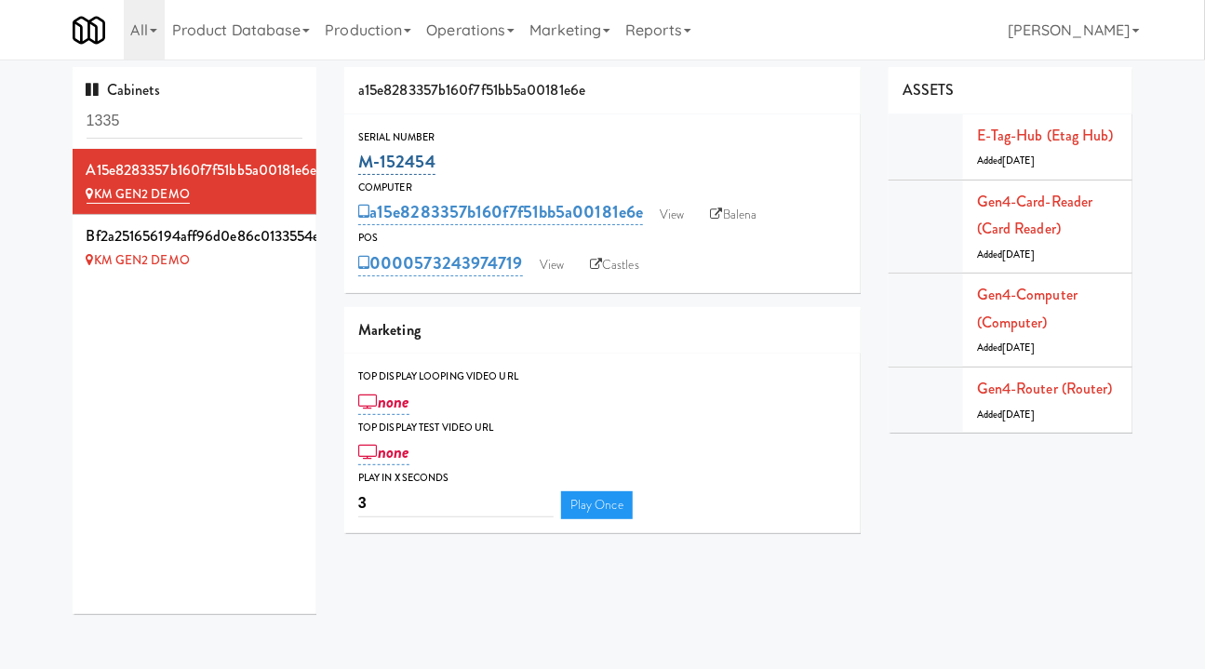
drag, startPoint x: 460, startPoint y: 164, endPoint x: 361, endPoint y: 163, distance: 99.5
click at [361, 163] on div "M-152454" at bounding box center [602, 162] width 488 height 32
copy link "M-152454"
click at [1056, 207] on link "Gen4-card-reader (Card Reader)" at bounding box center [1035, 215] width 116 height 49
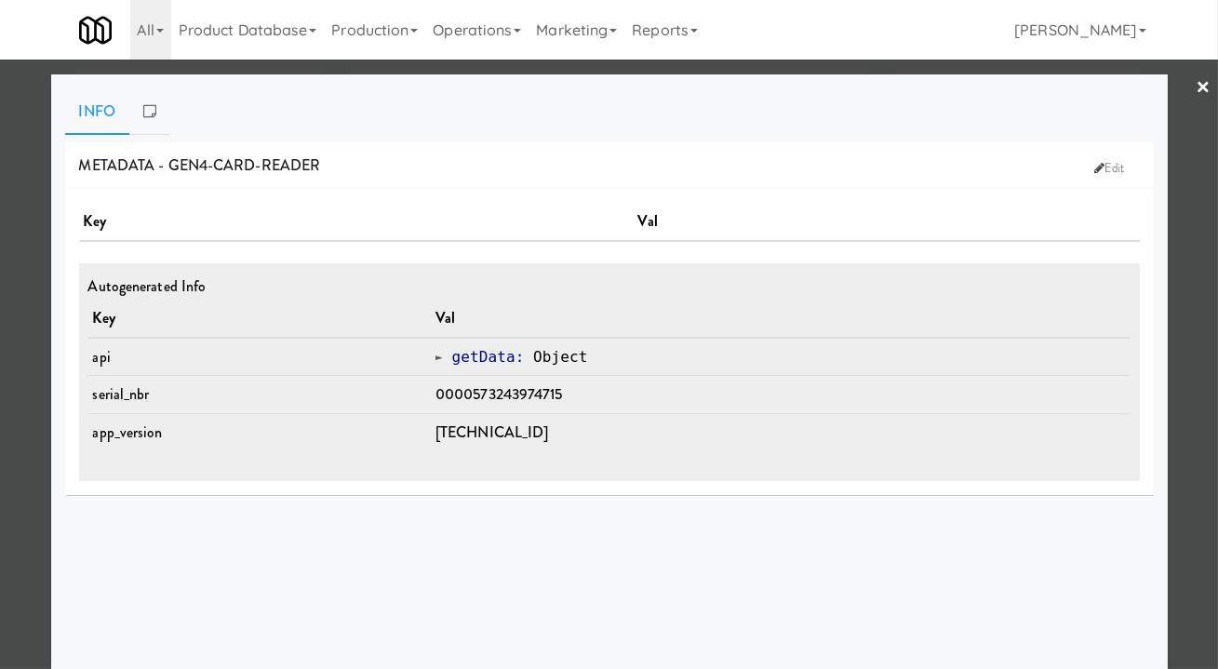
click at [1181, 442] on div at bounding box center [609, 334] width 1218 height 669
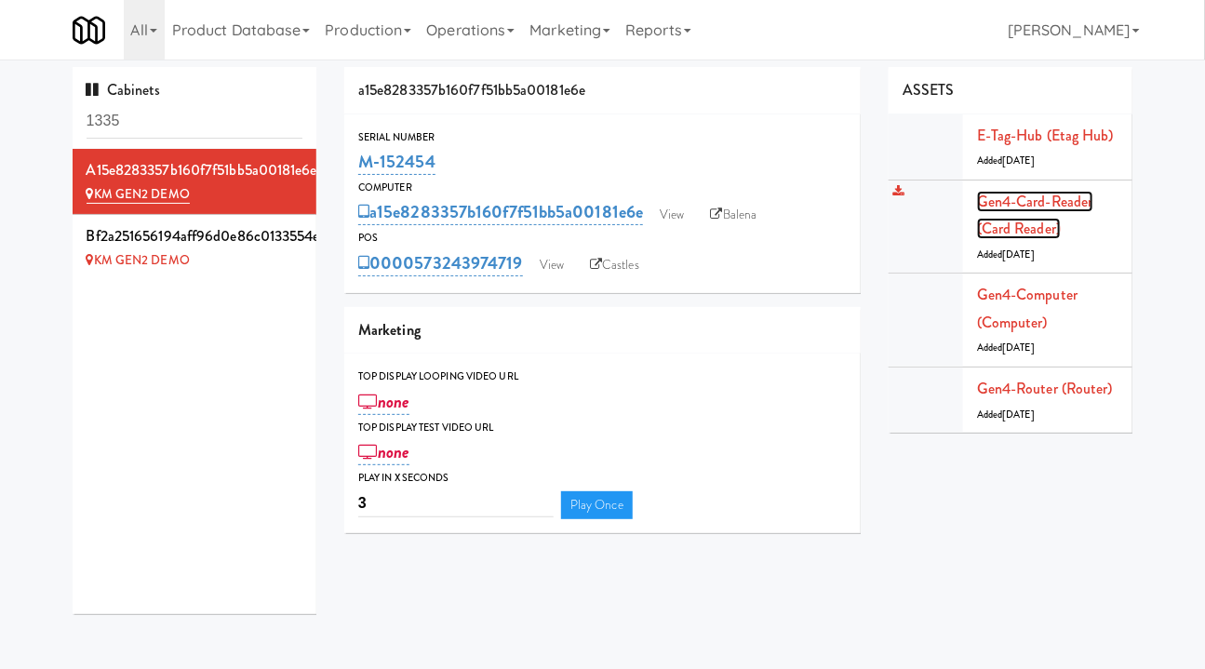
click at [1029, 202] on link "Gen4-card-reader (Card Reader)" at bounding box center [1035, 215] width 116 height 49
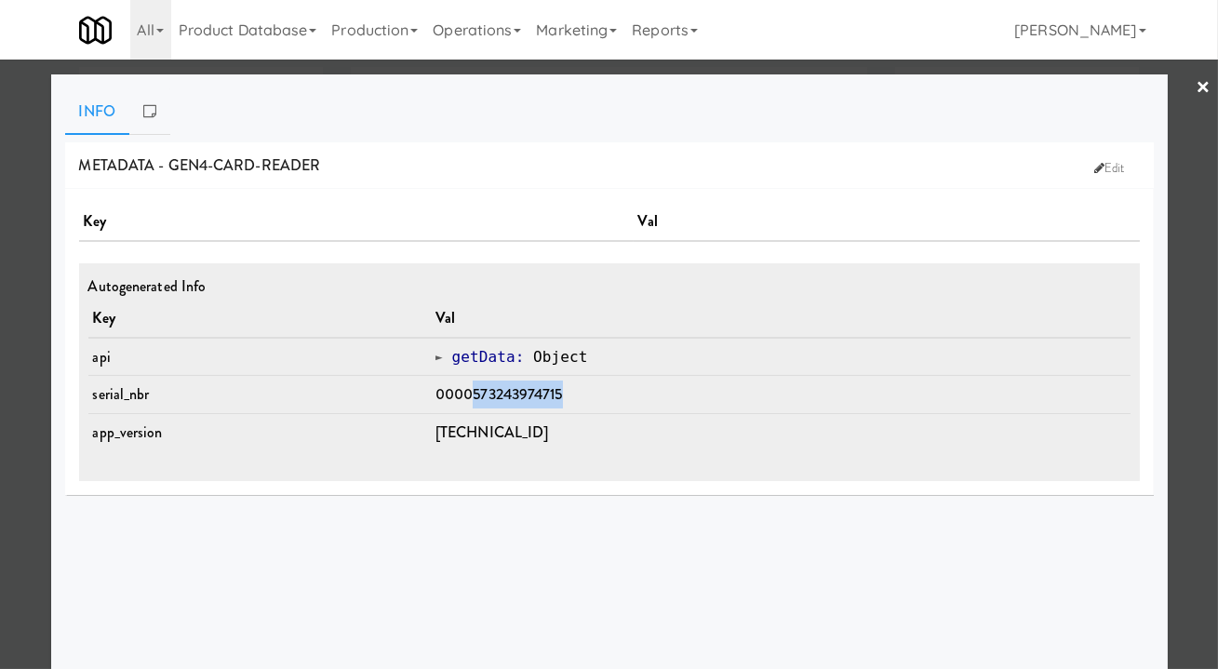
drag, startPoint x: 583, startPoint y: 395, endPoint x: 485, endPoint y: 399, distance: 98.7
click at [485, 399] on td "0000573243974715" at bounding box center [781, 395] width 700 height 38
copy span "573243974715"
click at [1172, 330] on div at bounding box center [609, 334] width 1218 height 669
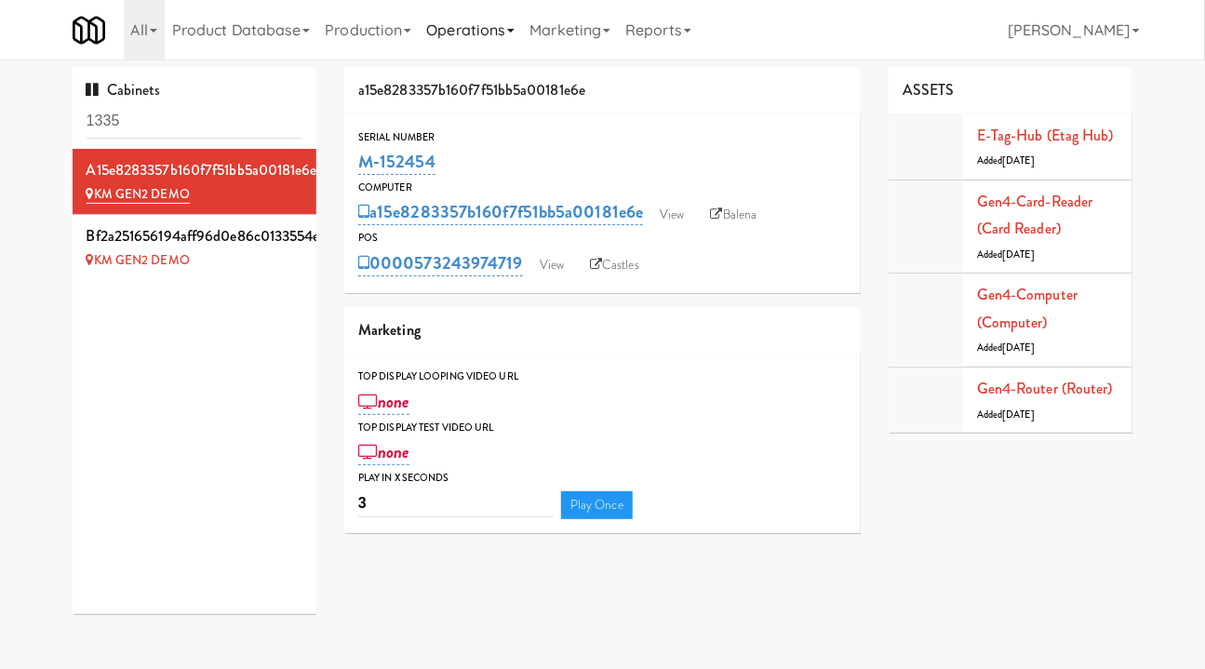
click at [468, 30] on link "Operations" at bounding box center [470, 30] width 103 height 60
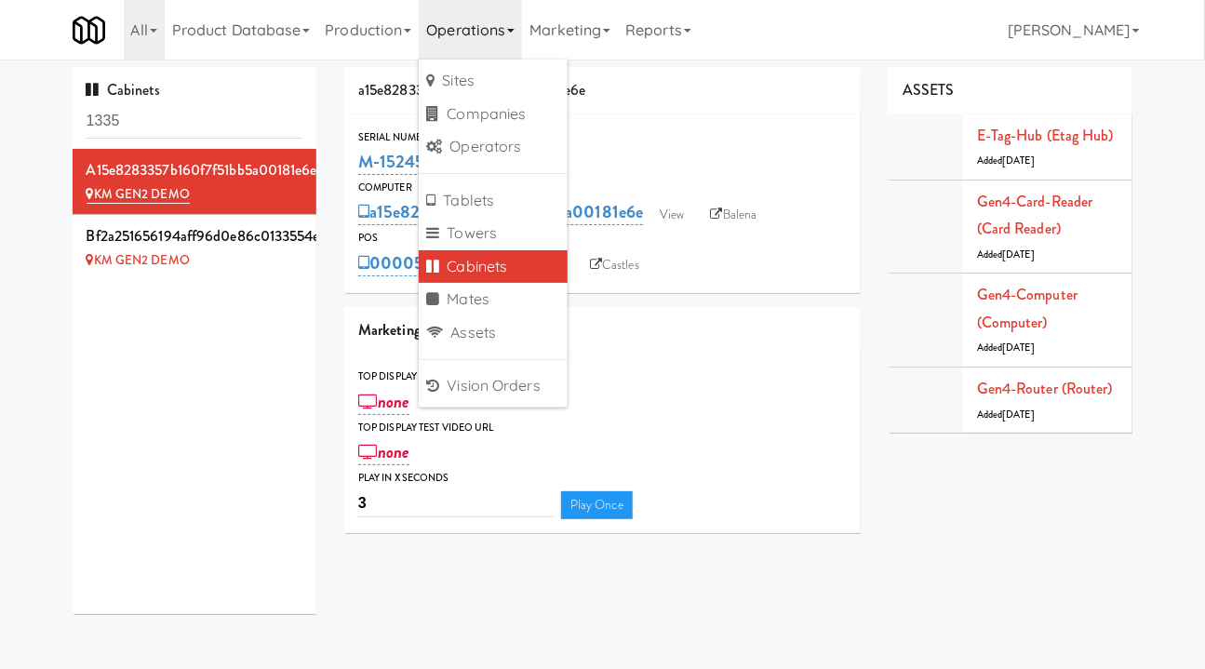
click at [671, 128] on div "Serial Number" at bounding box center [602, 137] width 488 height 19
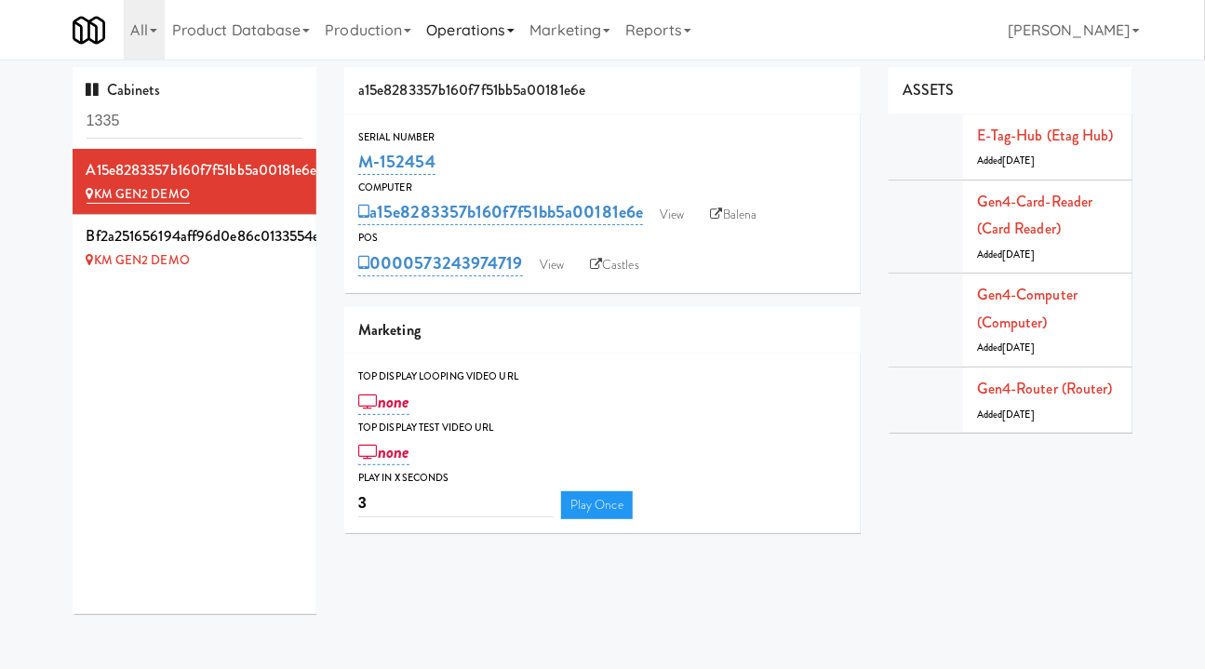
click at [466, 30] on link "Operations" at bounding box center [470, 30] width 103 height 60
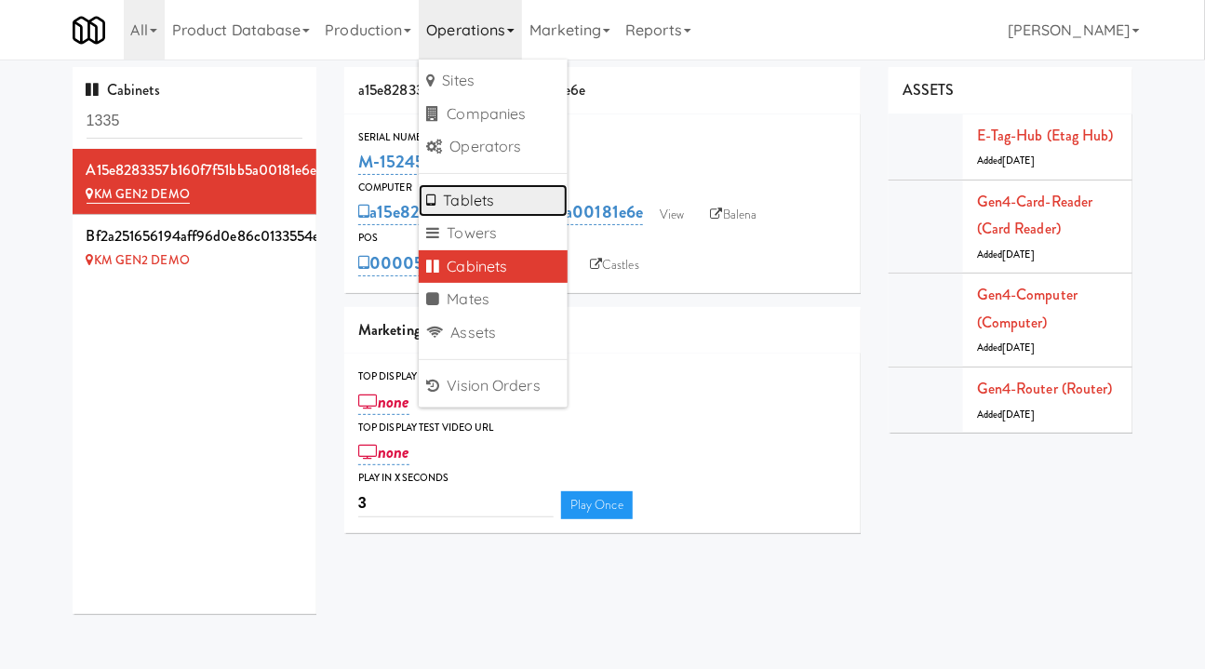
click at [501, 208] on link "Tablets" at bounding box center [493, 200] width 149 height 33
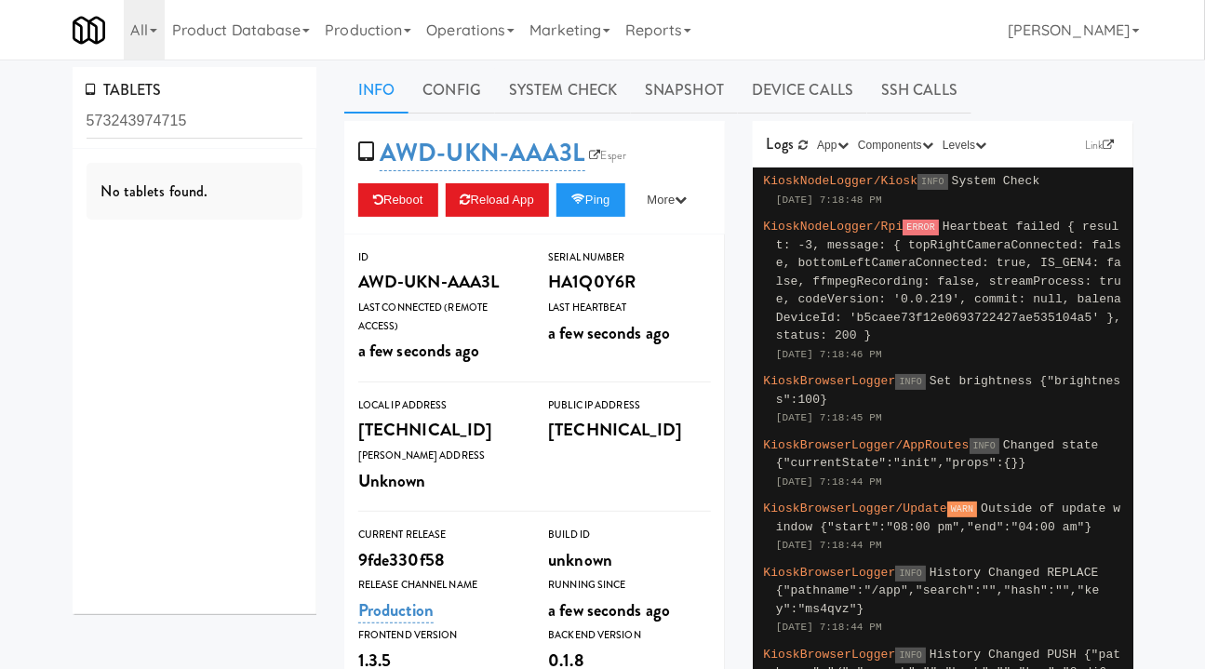
click at [153, 116] on input "573243974715" at bounding box center [195, 121] width 217 height 34
type input "573243974715"
click at [478, 32] on link "Operations" at bounding box center [470, 30] width 103 height 60
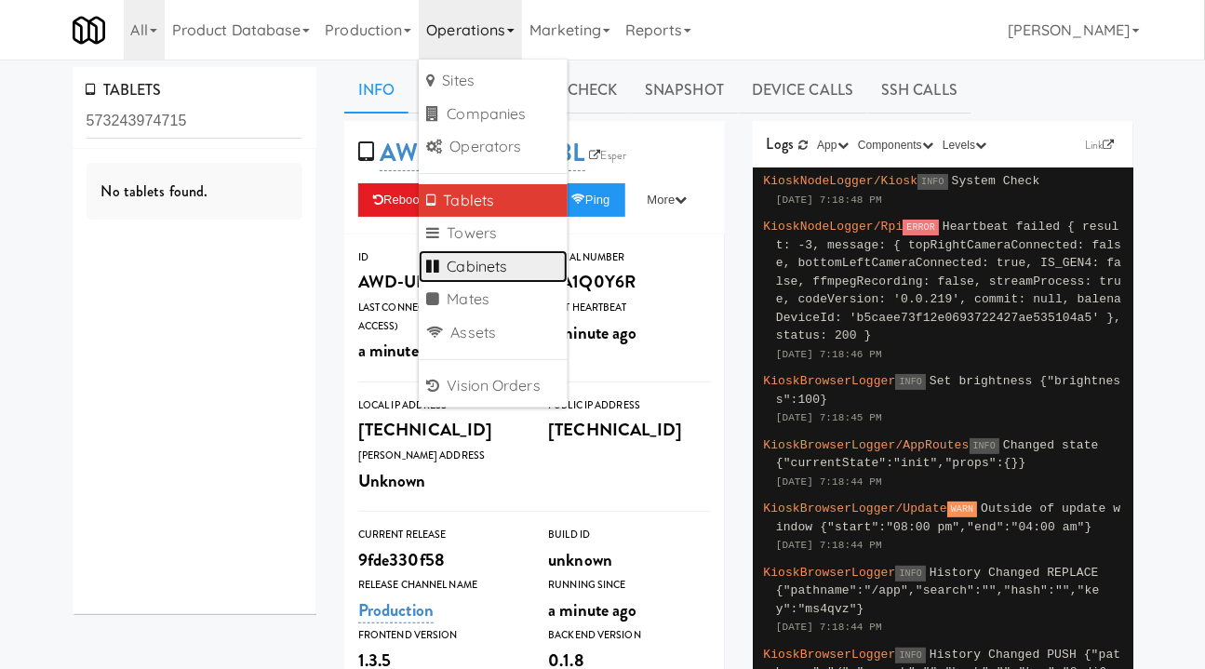
click at [508, 269] on link "Cabinets" at bounding box center [493, 266] width 149 height 33
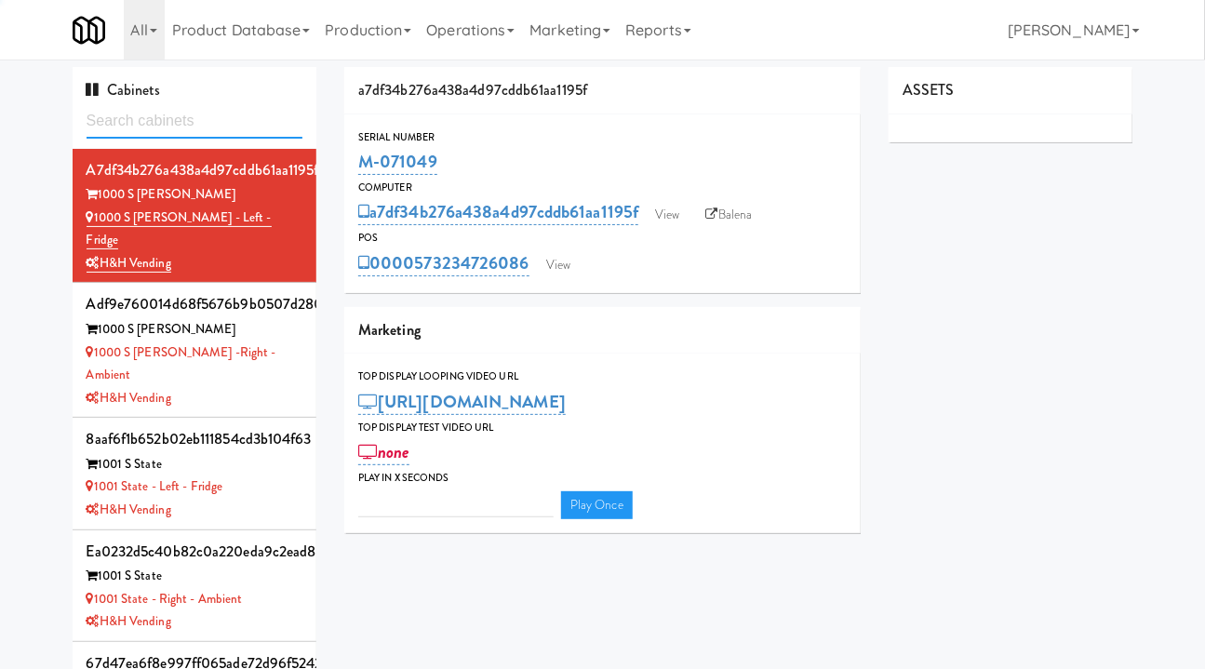
type input "3"
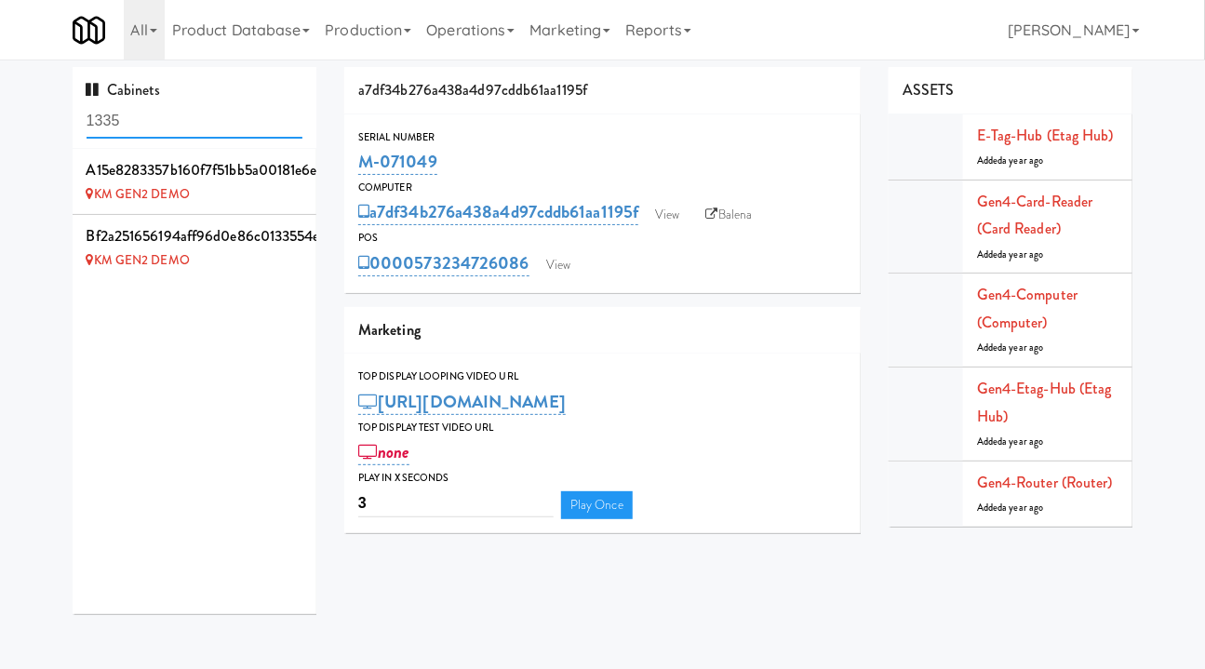
type input "1335"
click at [219, 189] on div "KM GEN2 DEMO" at bounding box center [195, 194] width 217 height 23
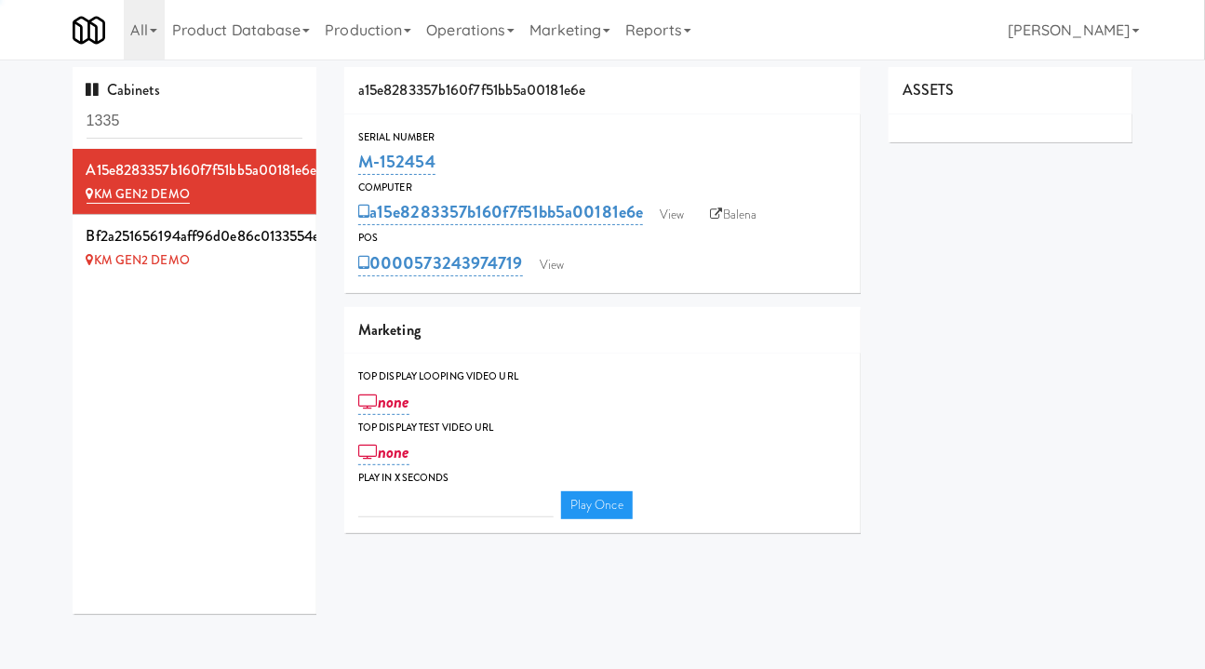
type input "3"
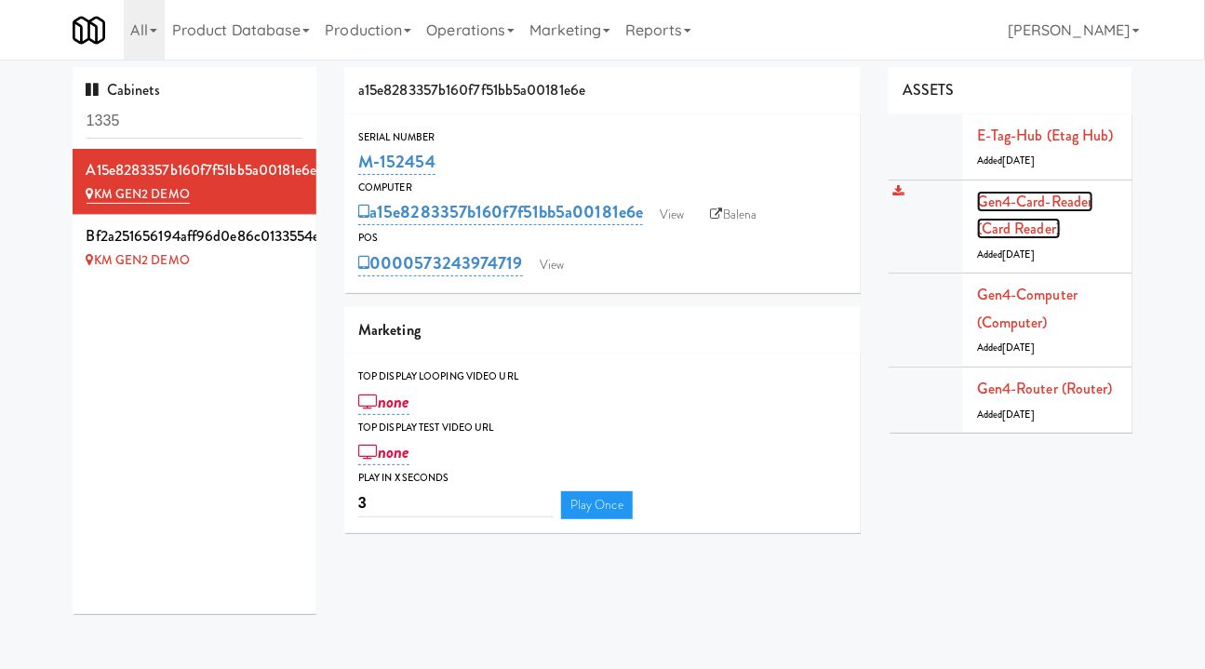
click at [1023, 201] on link "Gen4-card-reader (Card Reader)" at bounding box center [1035, 215] width 116 height 49
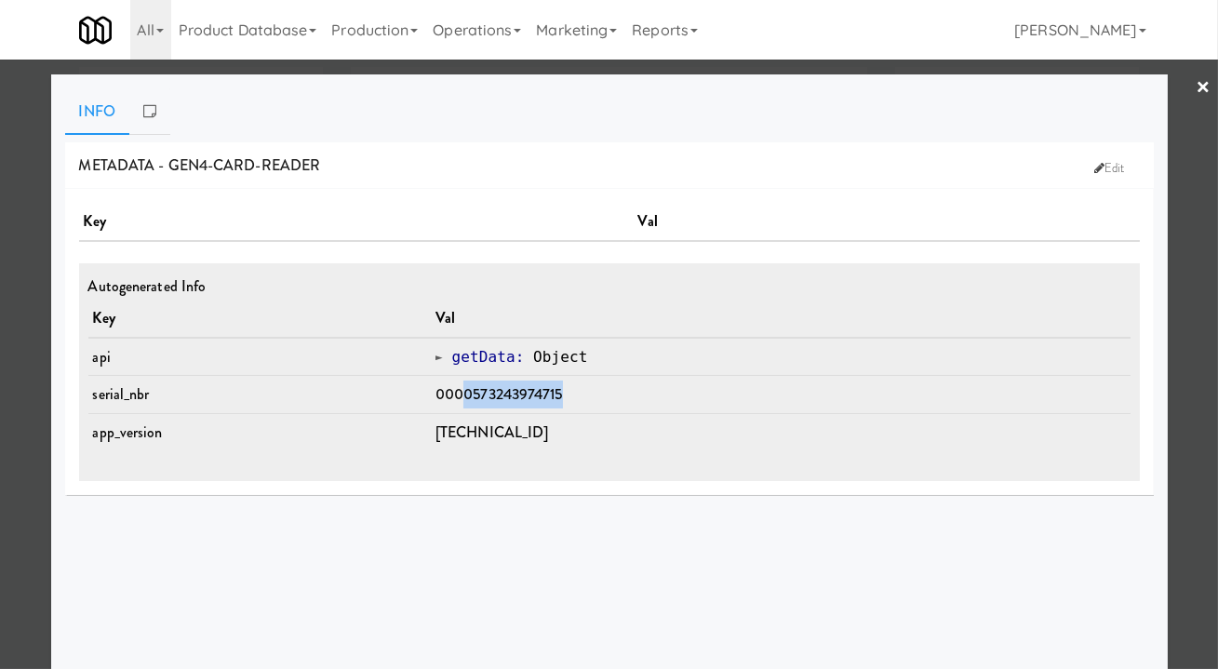
drag, startPoint x: 479, startPoint y: 389, endPoint x: 591, endPoint y: 386, distance: 111.7
click at [593, 386] on td "0000573243974715" at bounding box center [781, 395] width 700 height 38
click at [583, 398] on td "0000573243974715" at bounding box center [781, 395] width 700 height 38
click at [586, 394] on td "0000573243974715" at bounding box center [781, 395] width 700 height 38
click at [580, 394] on td "0000573243974715" at bounding box center [781, 395] width 700 height 38
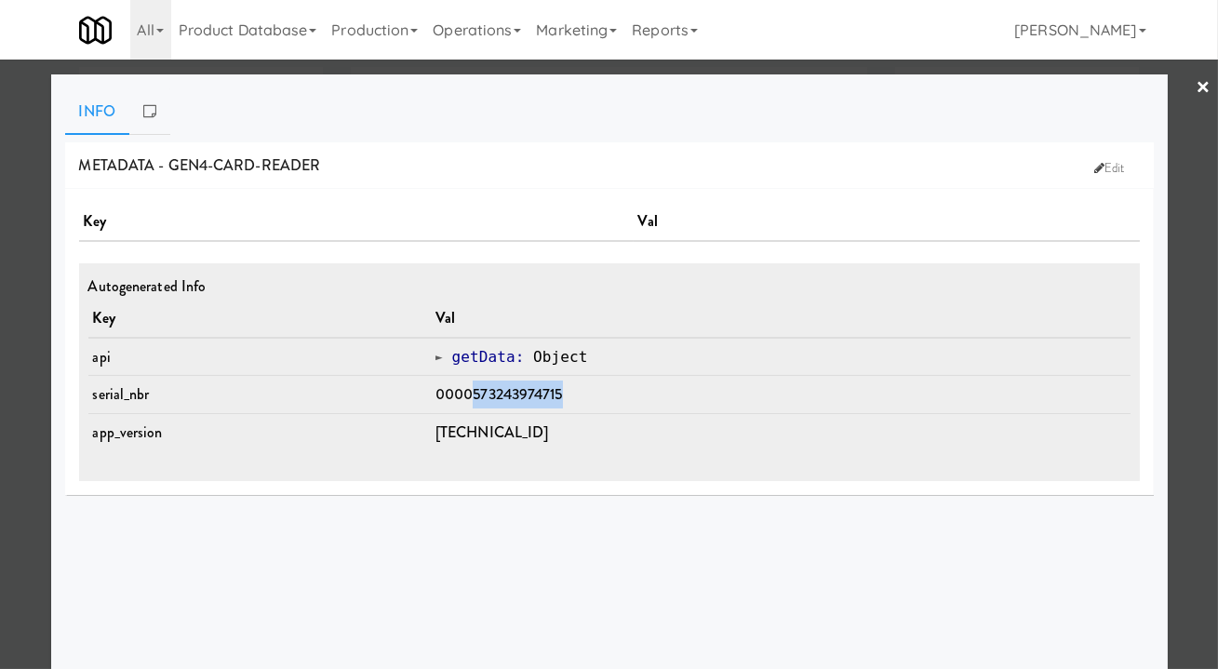
drag, startPoint x: 577, startPoint y: 392, endPoint x: 484, endPoint y: 391, distance: 93.0
click at [484, 391] on td "0000573243974715" at bounding box center [781, 395] width 700 height 38
copy span "573243974715"
click at [1194, 332] on div at bounding box center [609, 334] width 1218 height 669
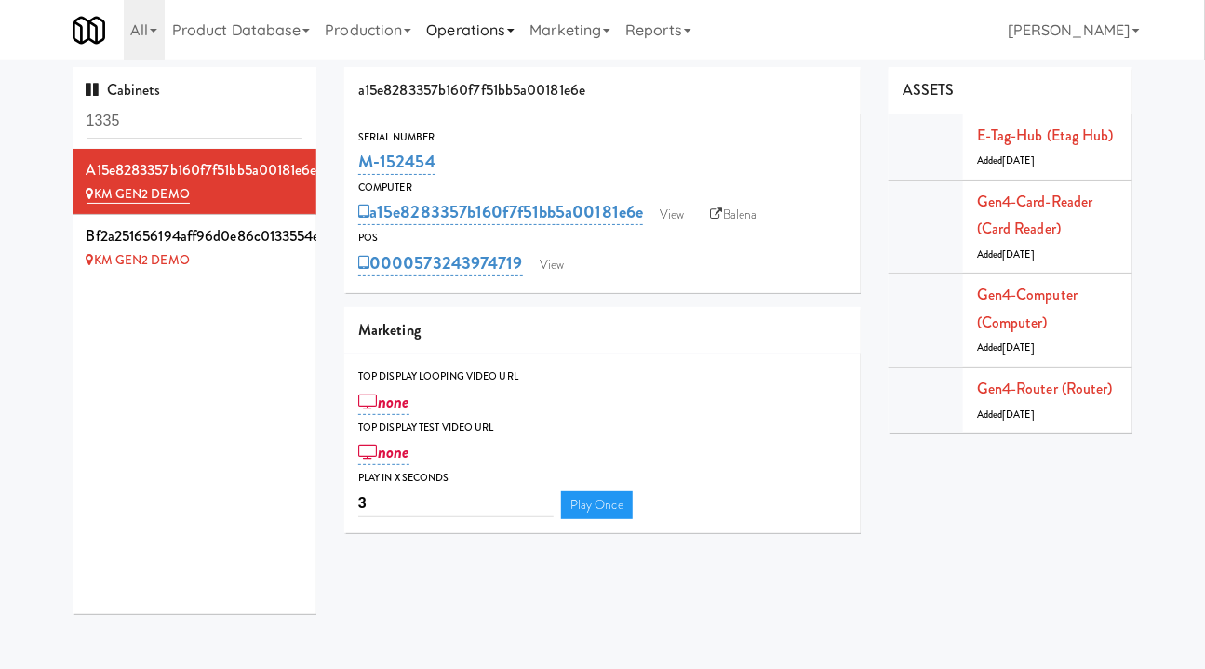
click at [470, 15] on link "Operations" at bounding box center [470, 30] width 103 height 60
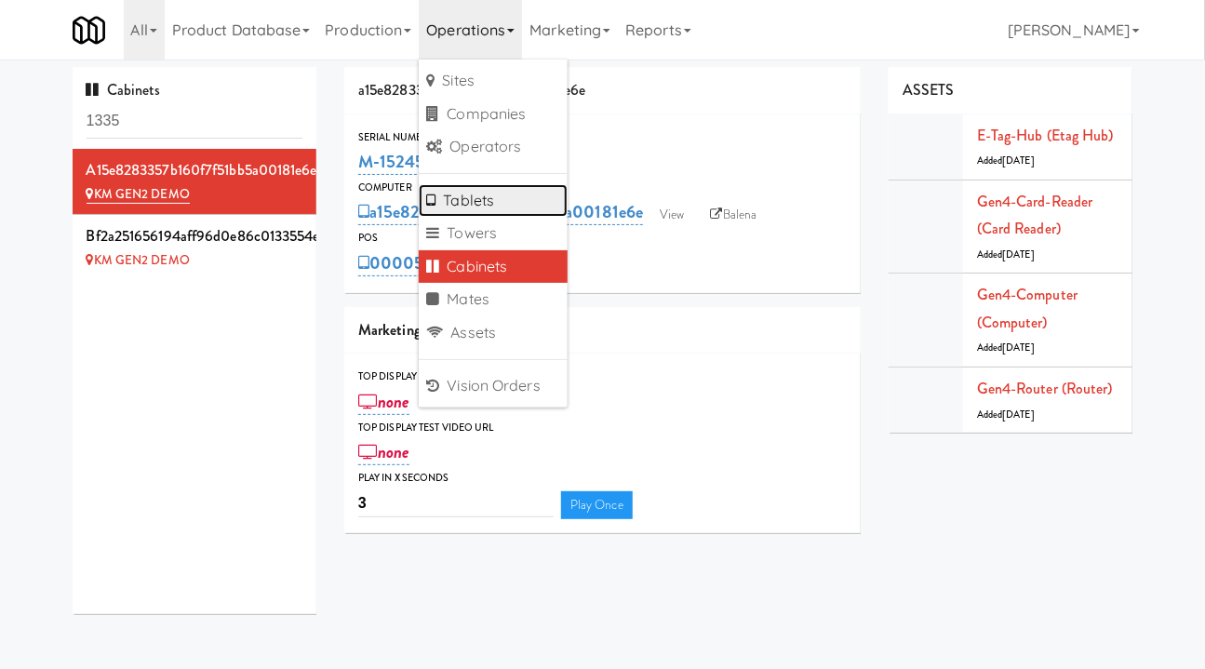
click at [487, 200] on link "Tablets" at bounding box center [493, 200] width 149 height 33
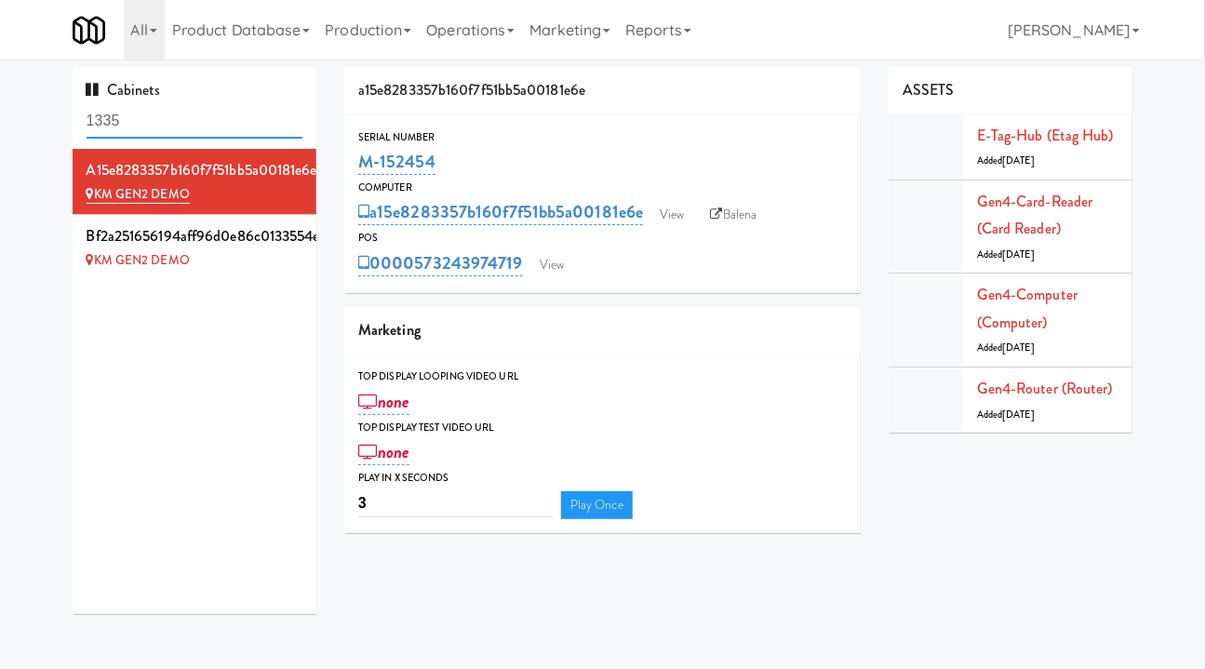
drag, startPoint x: 125, startPoint y: 124, endPoint x: 54, endPoint y: 128, distance: 70.9
click at [54, 128] on div "Cabinets 1335 a15e8283357b160f7f51bb5a00181e6e KM GEN2 DEMO bf2a251656194aff96d…" at bounding box center [602, 347] width 1205 height 561
drag, startPoint x: 256, startPoint y: 263, endPoint x: 283, endPoint y: 208, distance: 61.2
click at [257, 263] on div "KM GEN2 DEMO" at bounding box center [195, 260] width 217 height 23
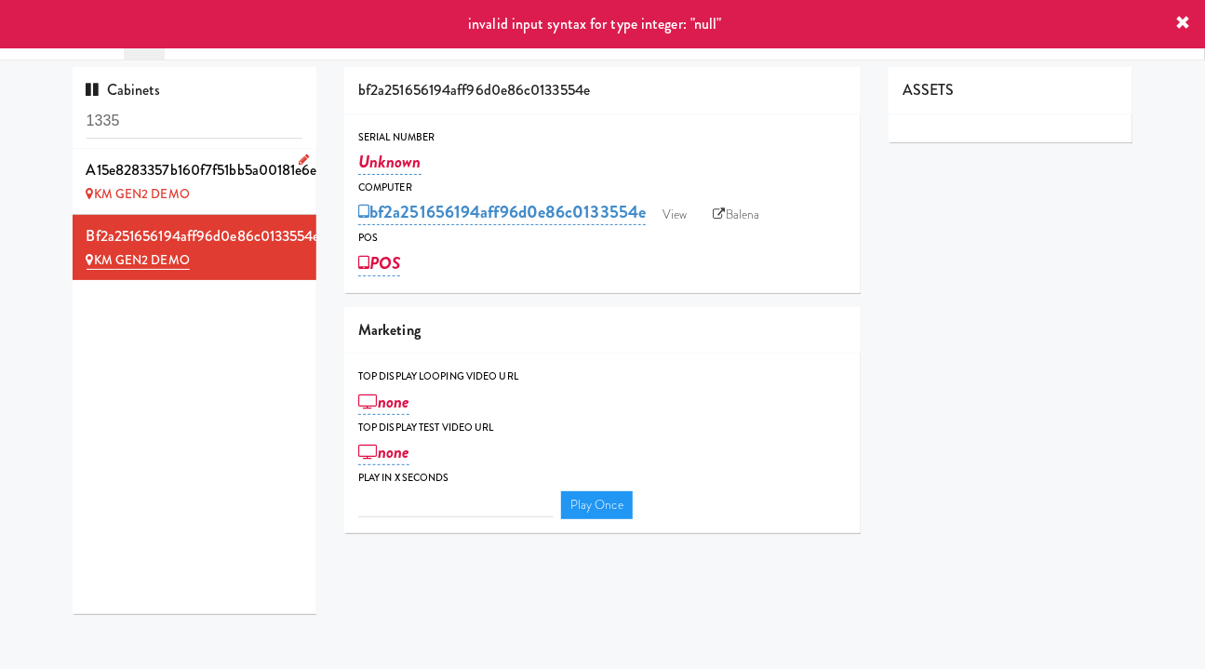
click at [237, 193] on div "KM GEN2 DEMO" at bounding box center [195, 194] width 217 height 23
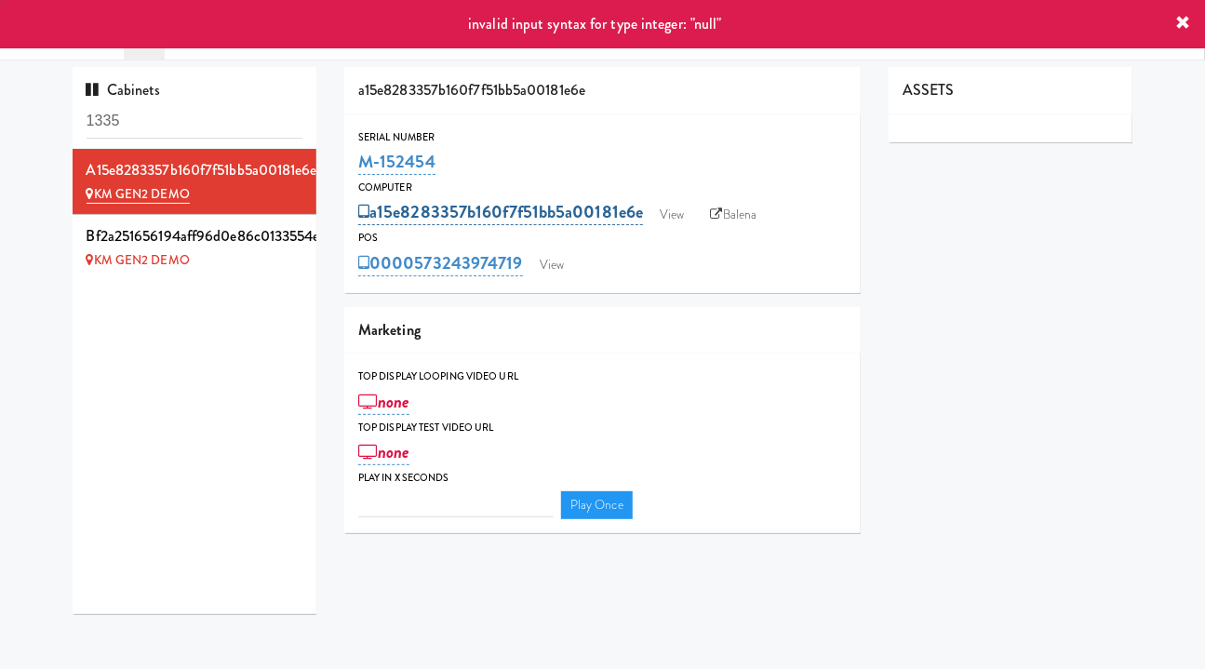
type input "3"
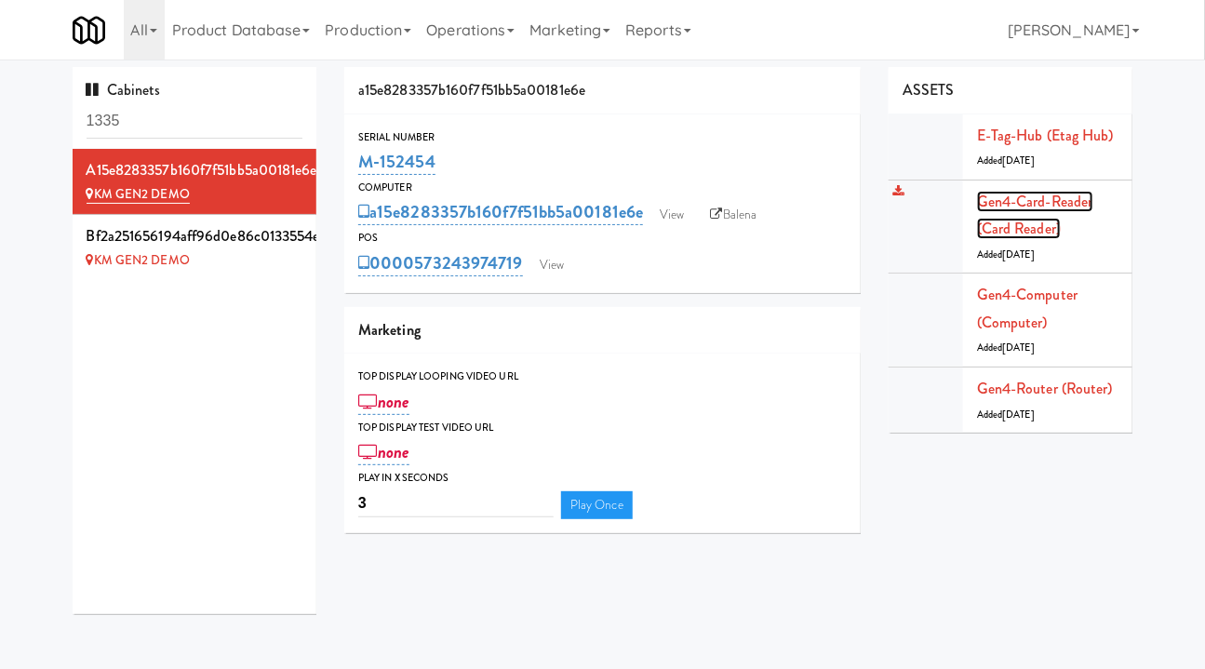
click at [1014, 205] on link "Gen4-card-reader (Card Reader)" at bounding box center [1035, 215] width 116 height 49
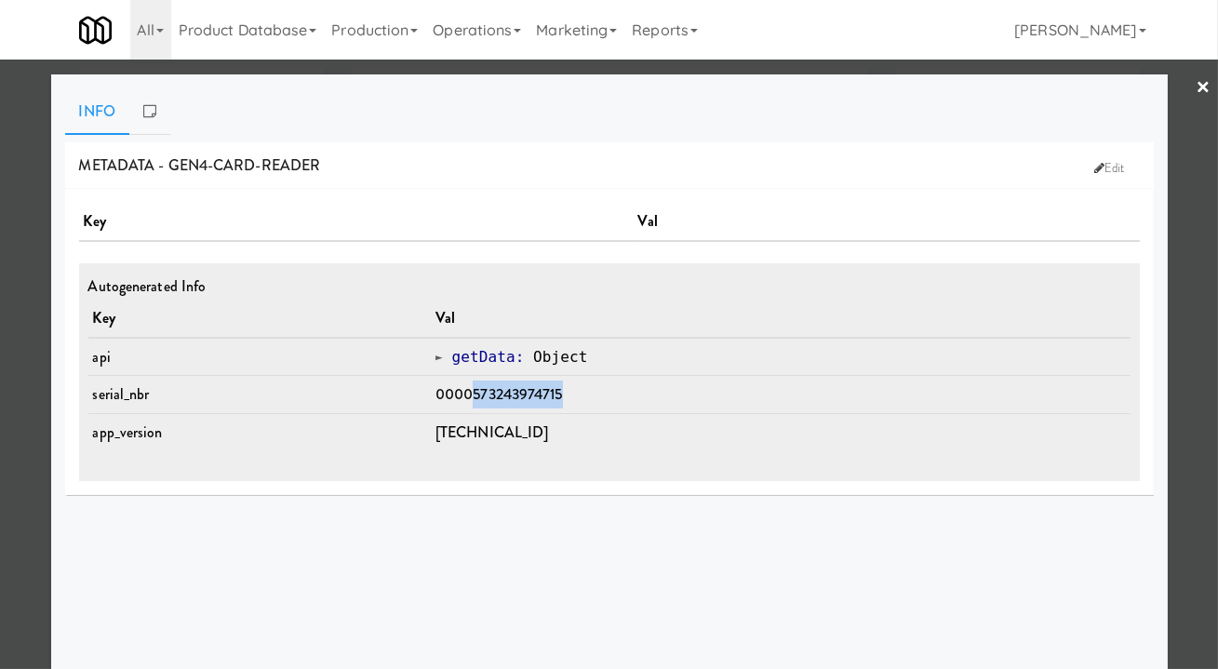
drag, startPoint x: 579, startPoint y: 395, endPoint x: 484, endPoint y: 397, distance: 94.9
click at [484, 397] on td "0000573243974715" at bounding box center [781, 395] width 700 height 38
copy span "573243974715"
click at [1174, 441] on div at bounding box center [609, 334] width 1218 height 669
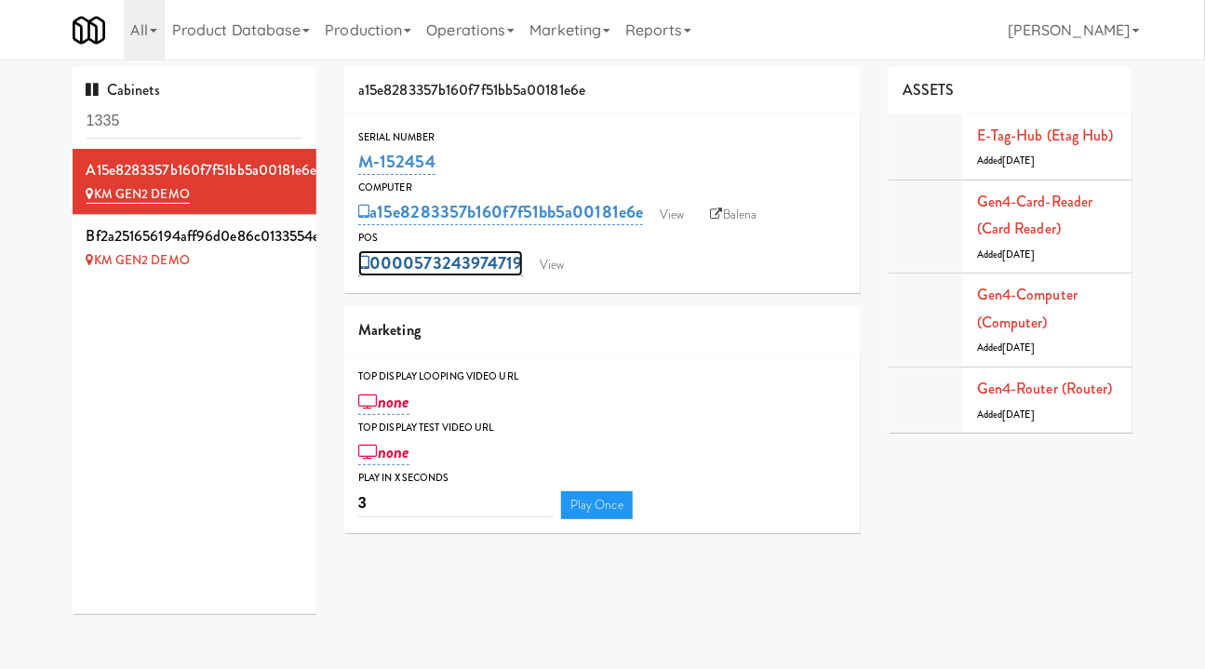
click at [434, 260] on link "0000573243974719" at bounding box center [440, 263] width 165 height 26
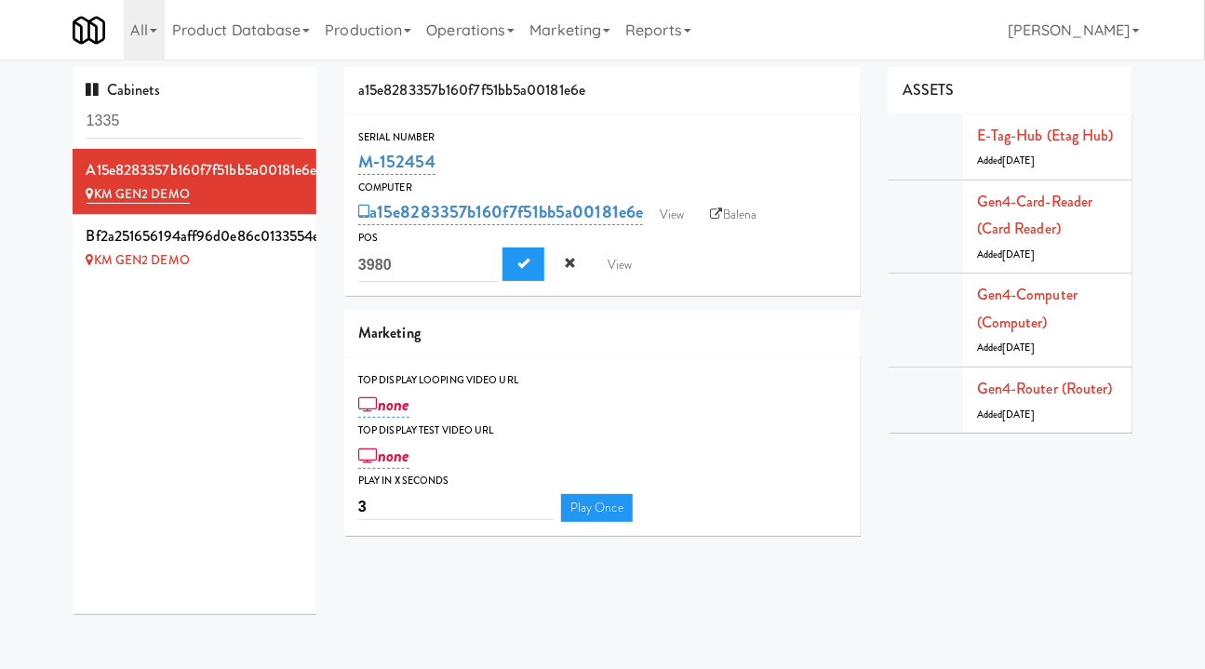
drag, startPoint x: 361, startPoint y: 270, endPoint x: 407, endPoint y: 266, distance: 46.7
click at [407, 266] on input "3980" at bounding box center [428, 264] width 140 height 34
click at [465, 27] on link "Operations" at bounding box center [470, 30] width 103 height 60
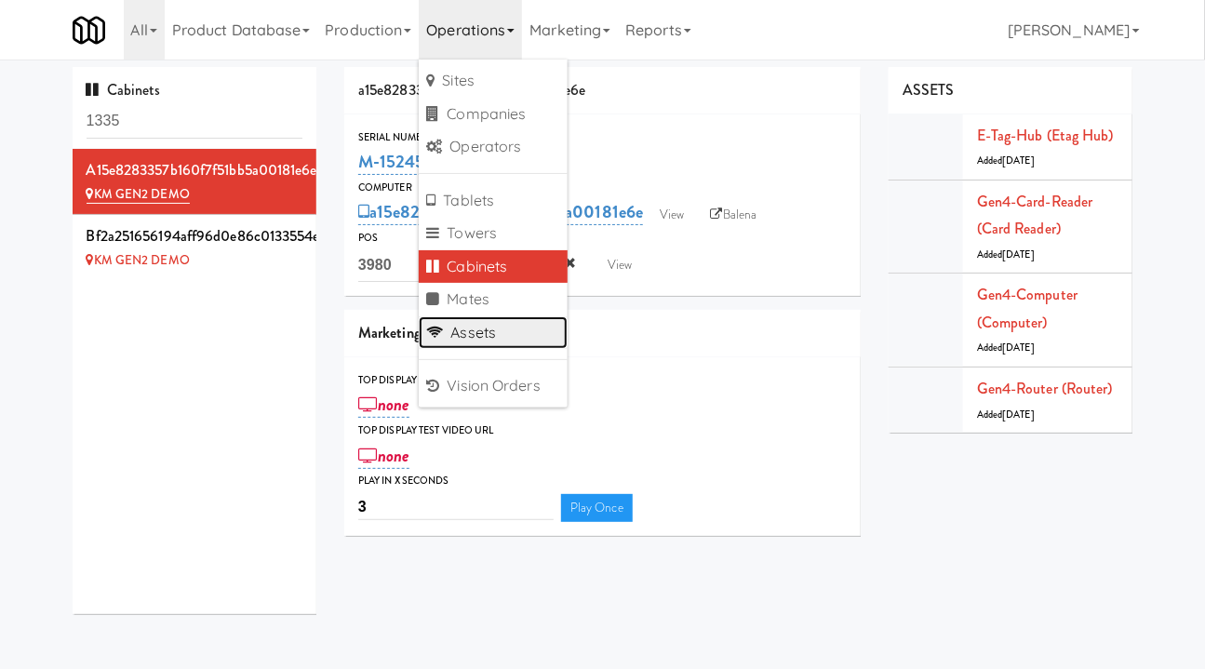
click at [500, 329] on link "Assets" at bounding box center [493, 332] width 149 height 33
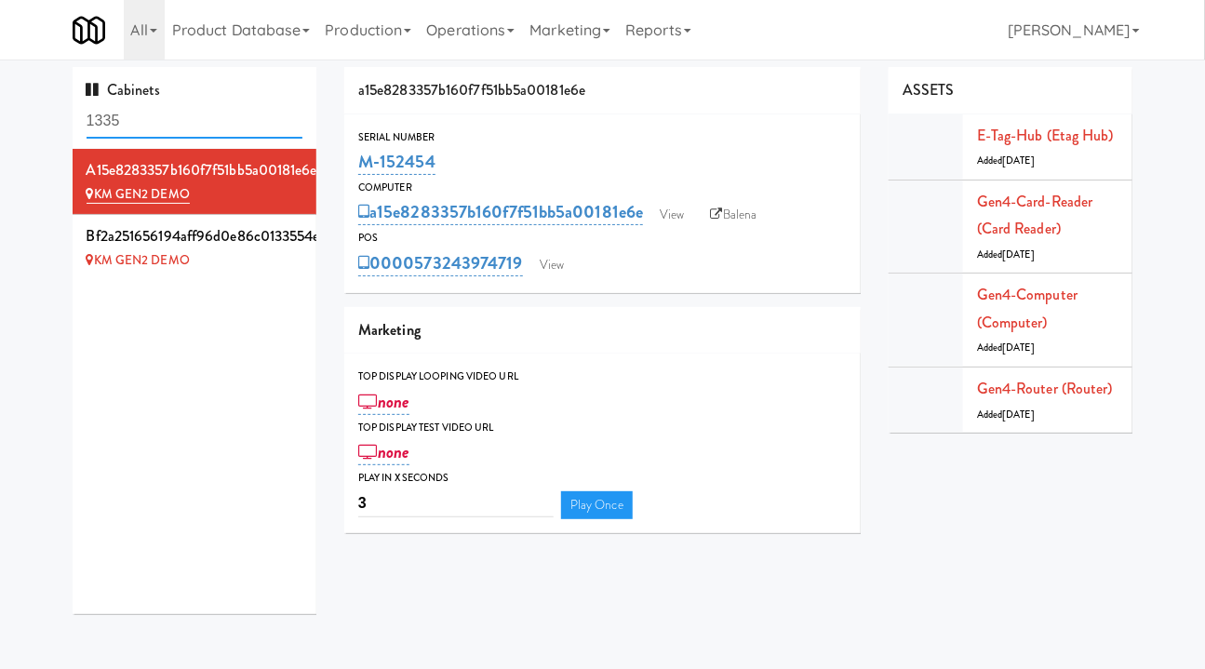
click at [139, 108] on input "1335" at bounding box center [195, 121] width 217 height 34
click at [139, 113] on input "1335" at bounding box center [195, 121] width 217 height 34
type input "M"
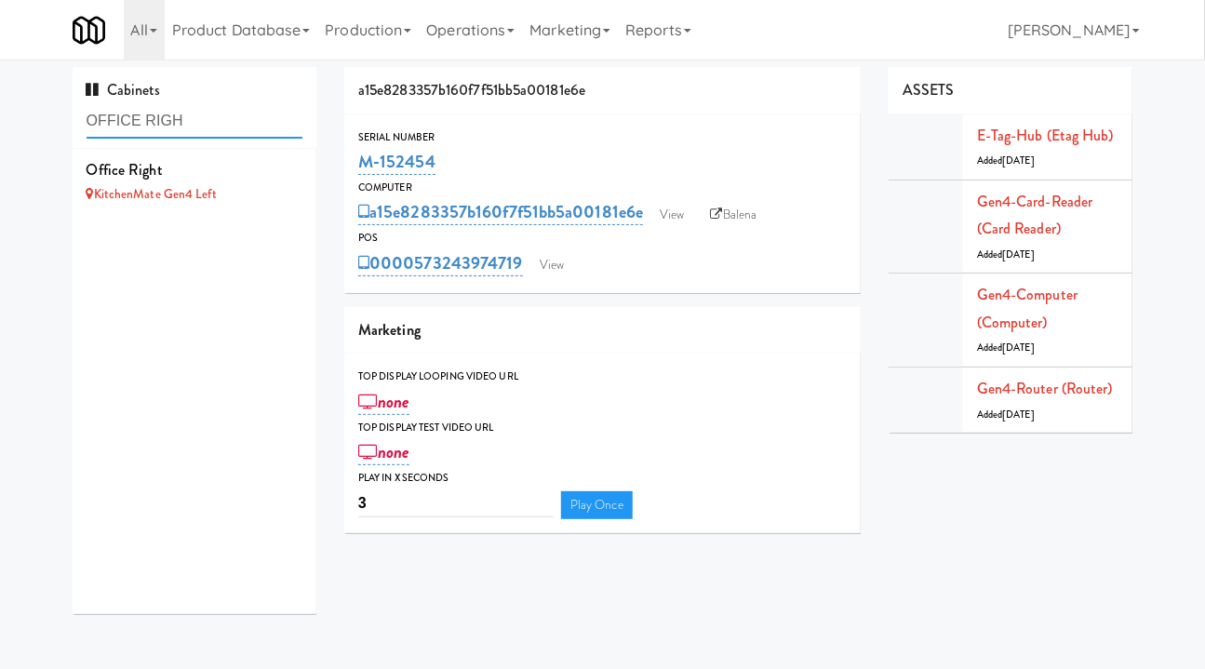
type input "OFFICE RIGH"
click at [331, 193] on div "a15e8283357b160f7f51bb5a00181e6e Serial Number M-152454 Computer a15e8283357b16…" at bounding box center [602, 307] width 544 height 480
click at [283, 194] on div "KitchenMate Gen4 Left" at bounding box center [195, 194] width 217 height 23
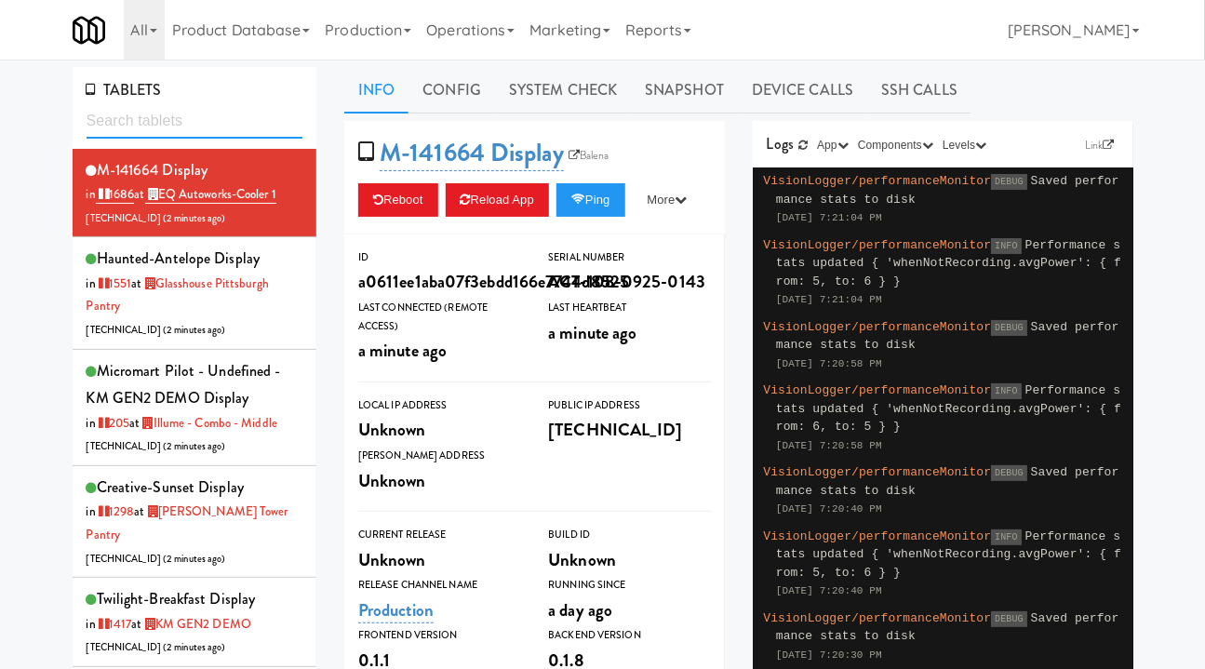
paste input "573243974715"
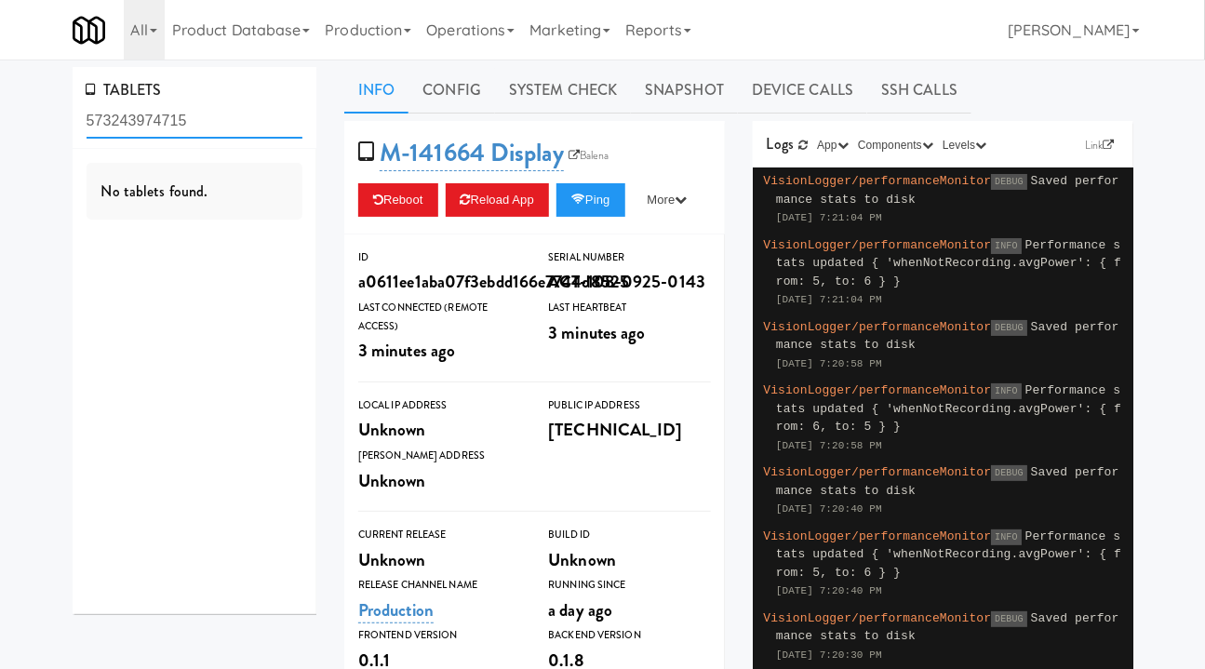
click at [193, 121] on input "573243974715" at bounding box center [195, 121] width 217 height 34
click at [192, 121] on input "573243974715" at bounding box center [195, 121] width 217 height 34
paste input "34726157"
type input "573234726157"
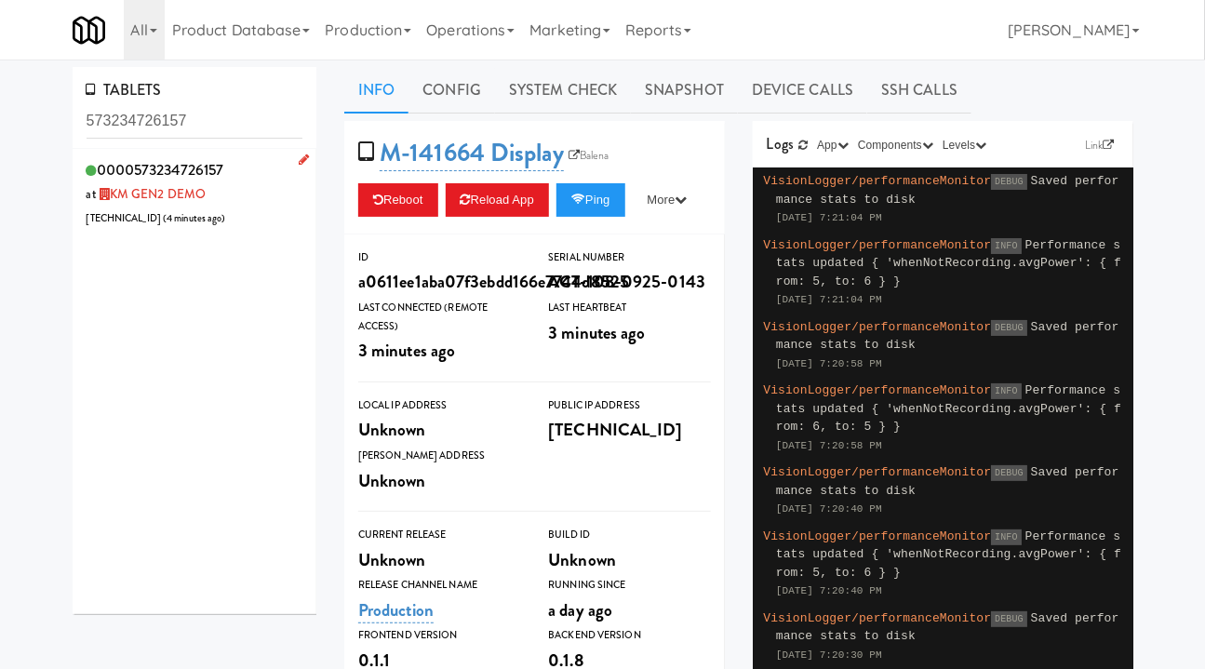
click at [254, 202] on div "0000573234726157 at KM GEN2 DEMO 206.0.69.179 ( 4 minutes ago )" at bounding box center [195, 192] width 217 height 73
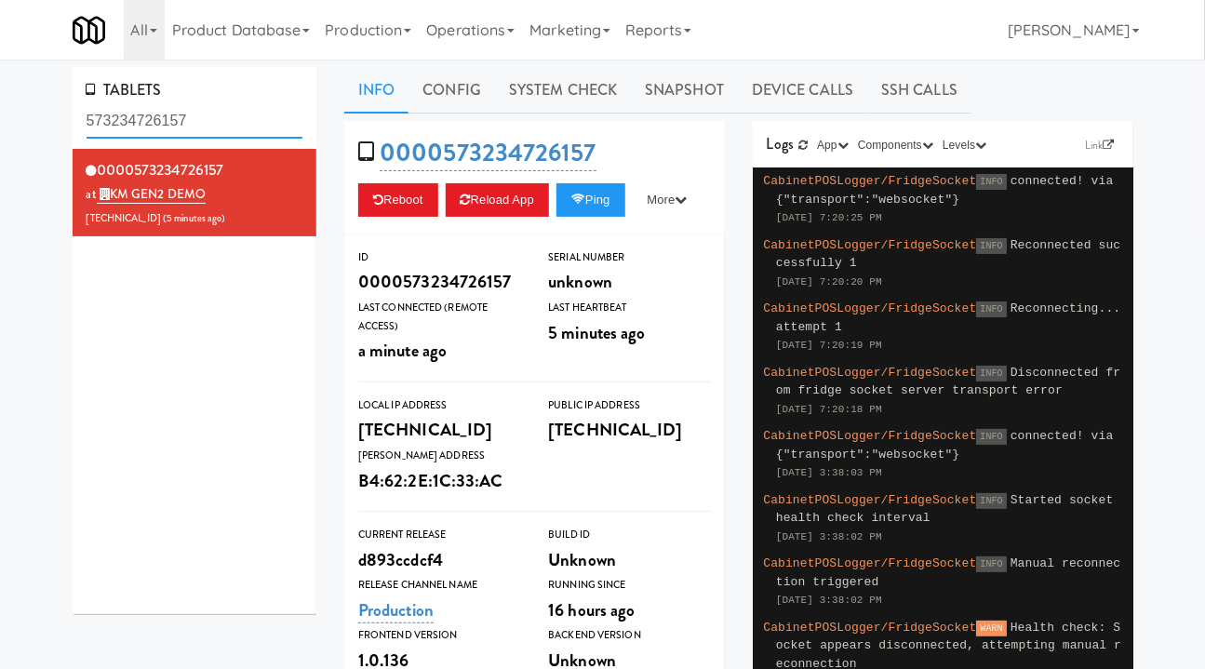
click at [163, 115] on input "573234726157" at bounding box center [195, 121] width 217 height 34
paste input "43974719"
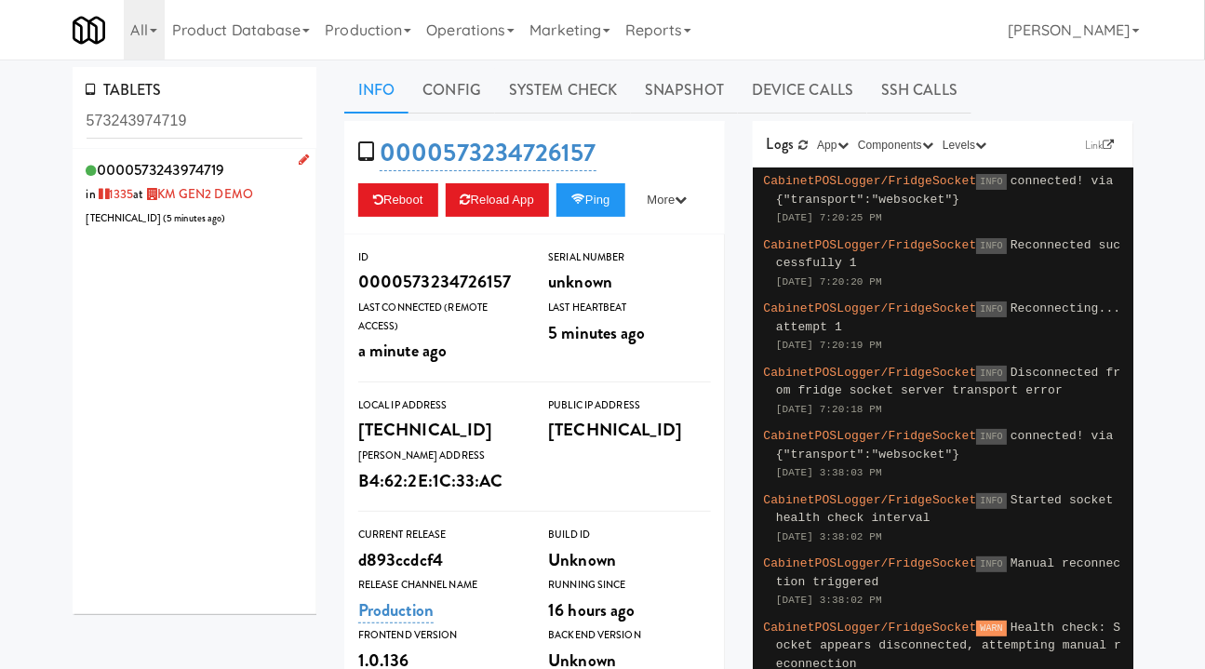
click at [278, 220] on div "0000573243974719 in 1335 at KM GEN2 DEMO 206.0.69.158 ( 5 minutes ago )" at bounding box center [195, 192] width 217 height 73
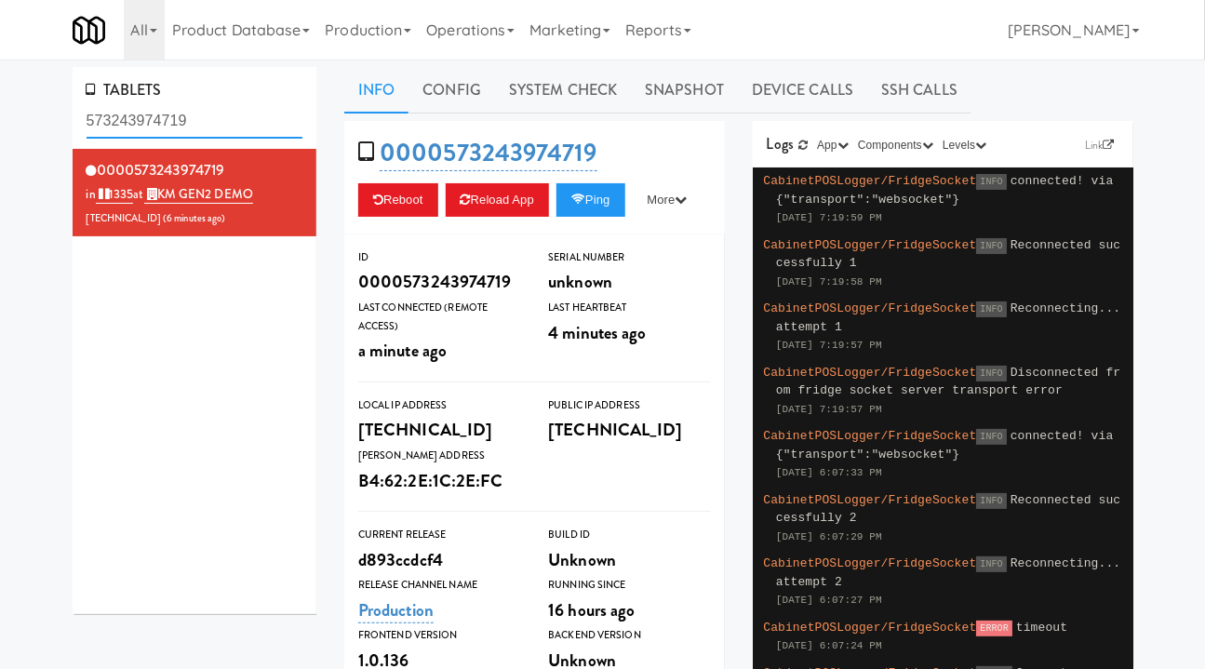
click at [134, 124] on input "573243974719" at bounding box center [195, 121] width 217 height 34
paste input "5"
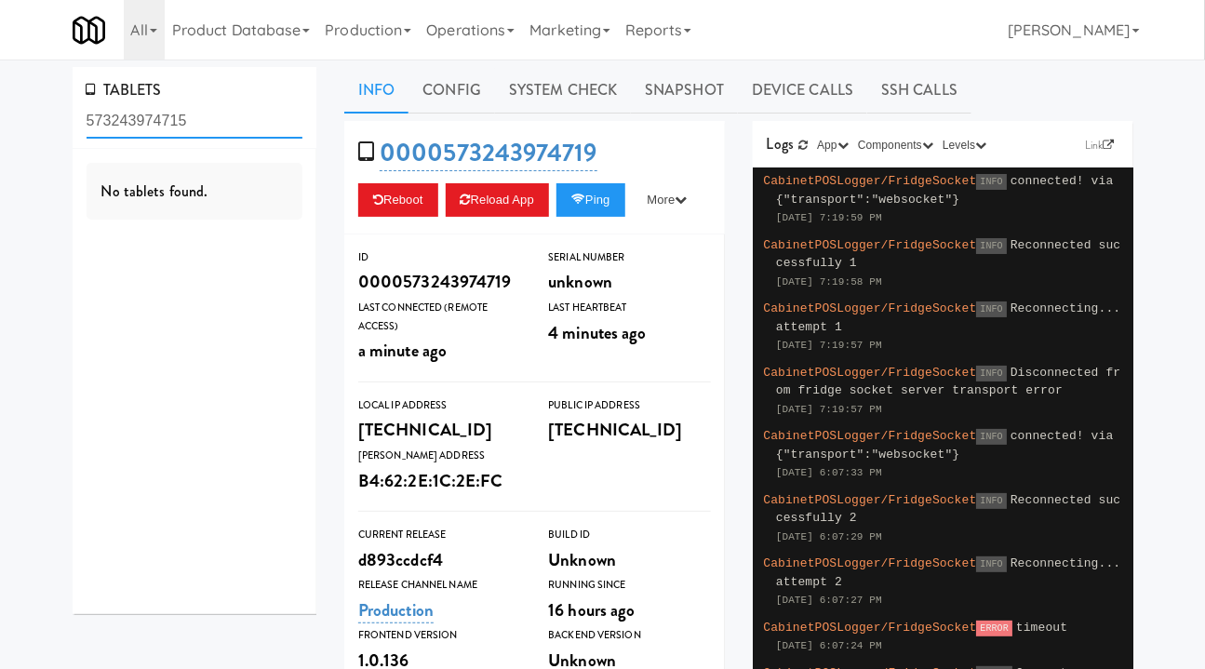
type input "573243974715"
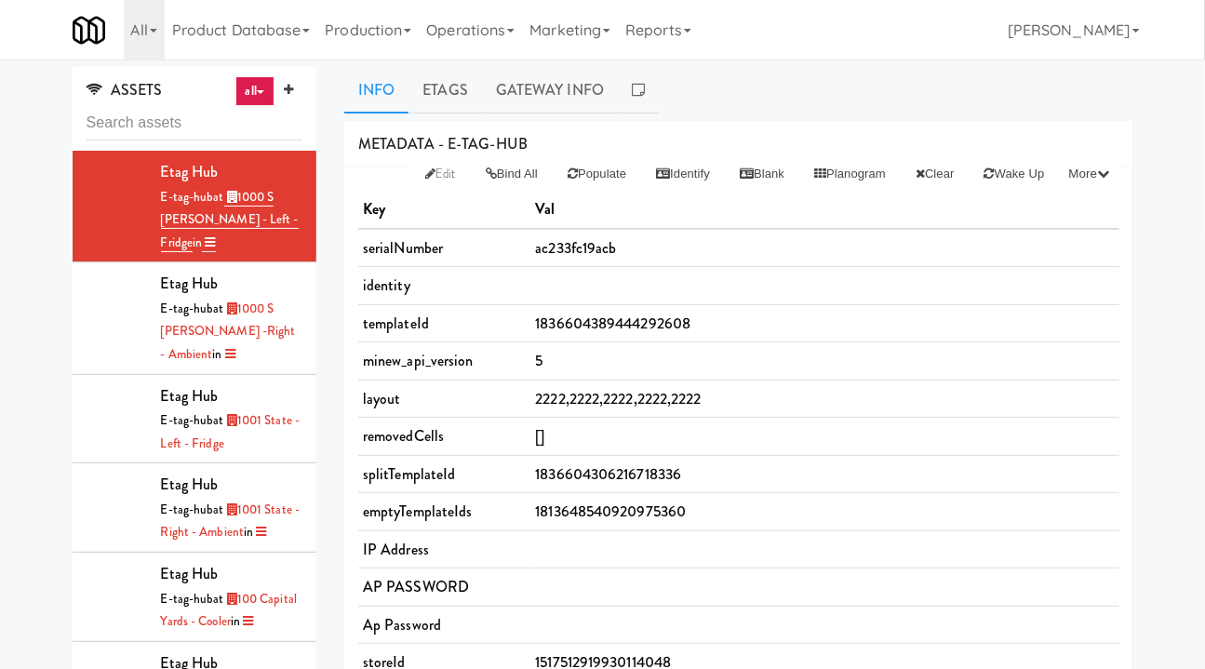
click at [251, 97] on link "all" at bounding box center [254, 91] width 39 height 30
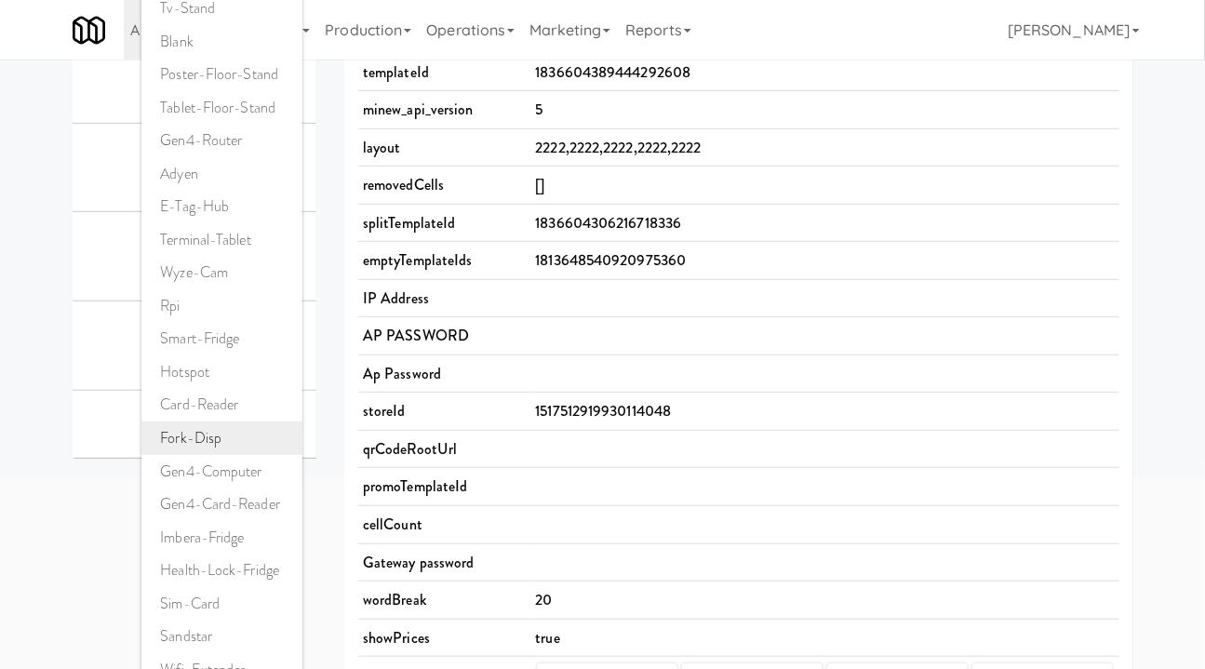
scroll to position [252, 0]
click at [868, 237] on td "1836604306216718336" at bounding box center [824, 222] width 588 height 38
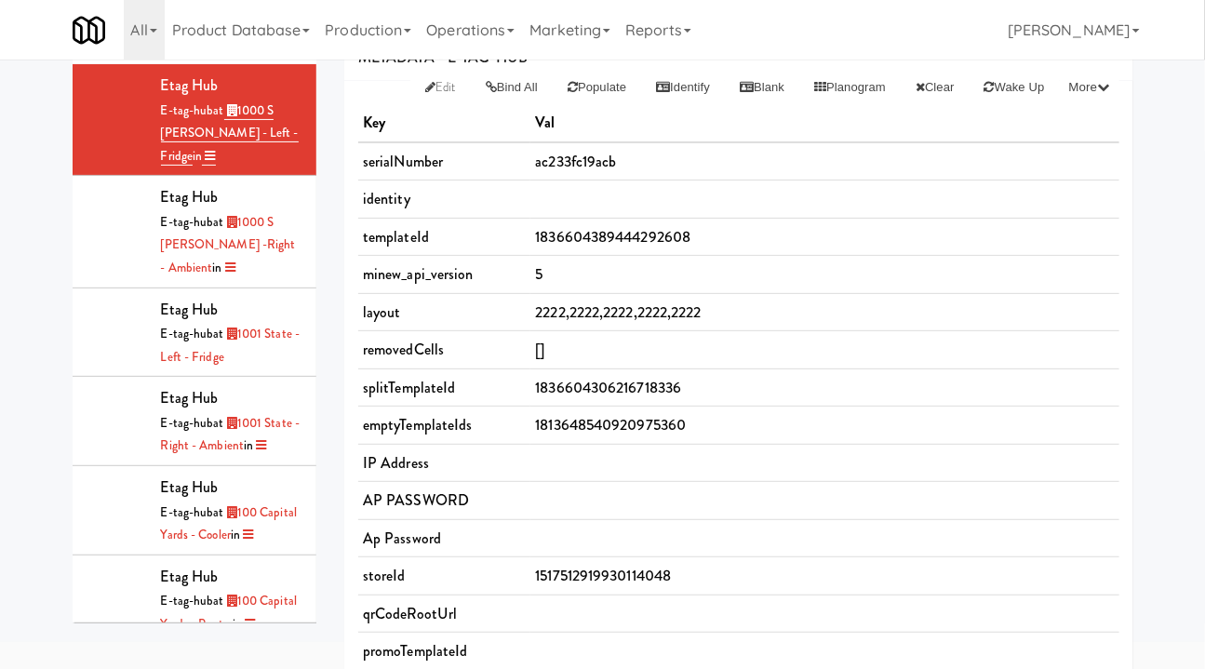
scroll to position [0, 0]
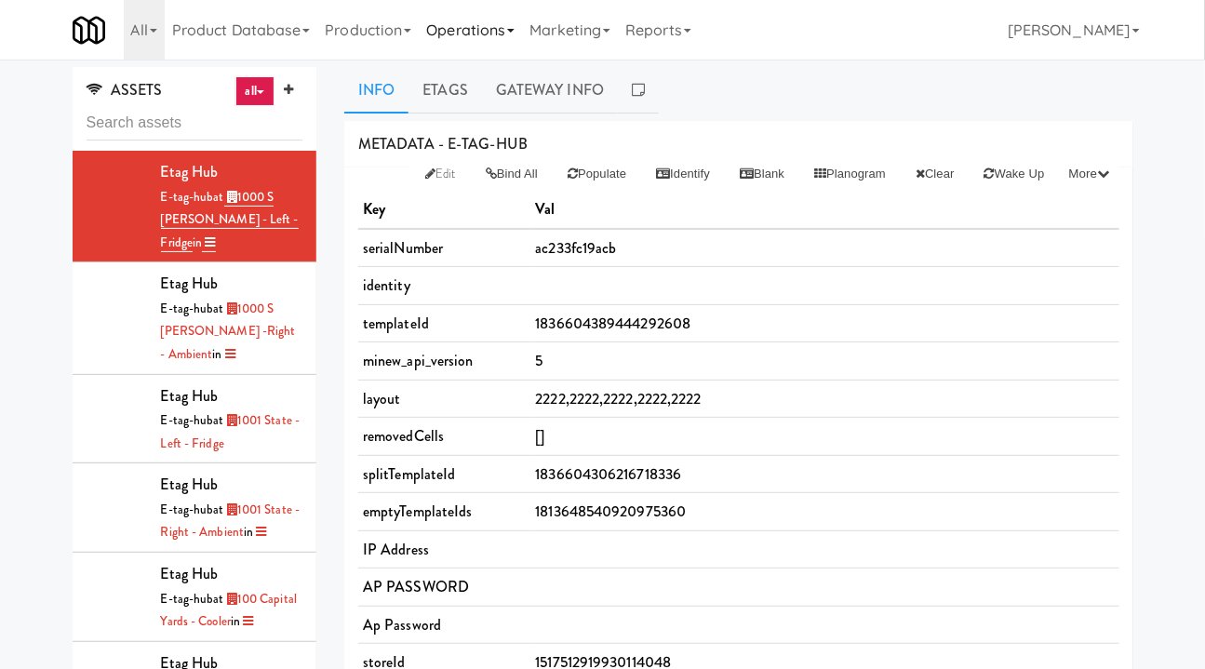
click at [477, 33] on link "Operations" at bounding box center [470, 30] width 103 height 60
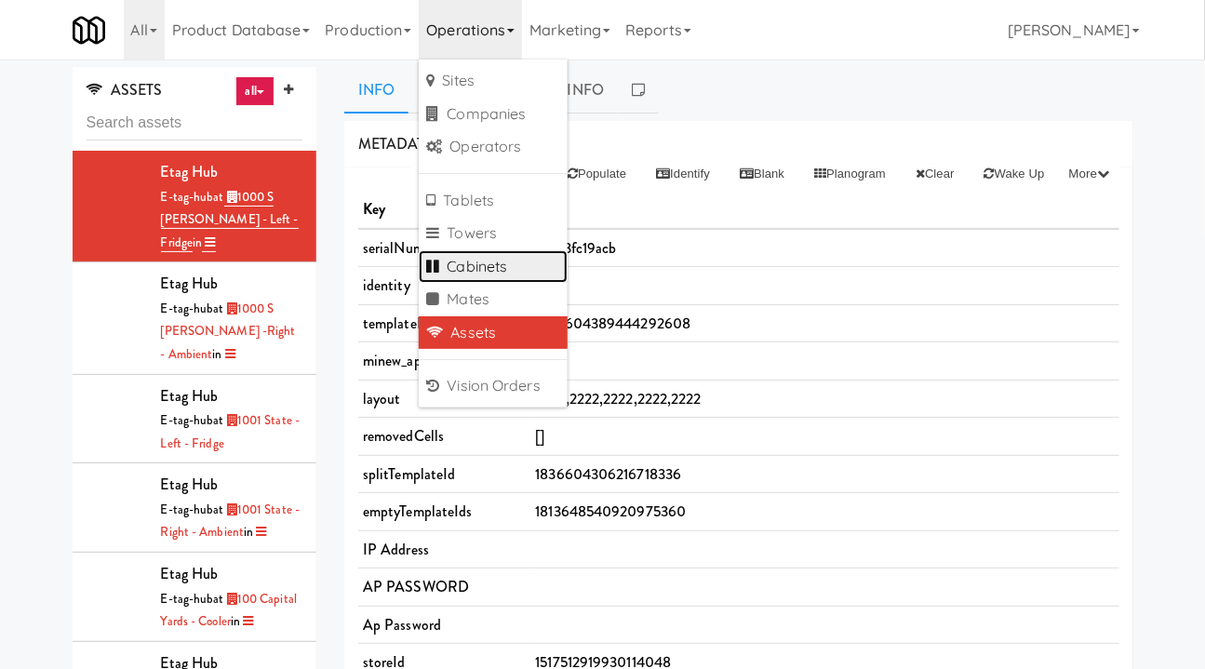
click at [496, 256] on link "Cabinets" at bounding box center [493, 266] width 149 height 33
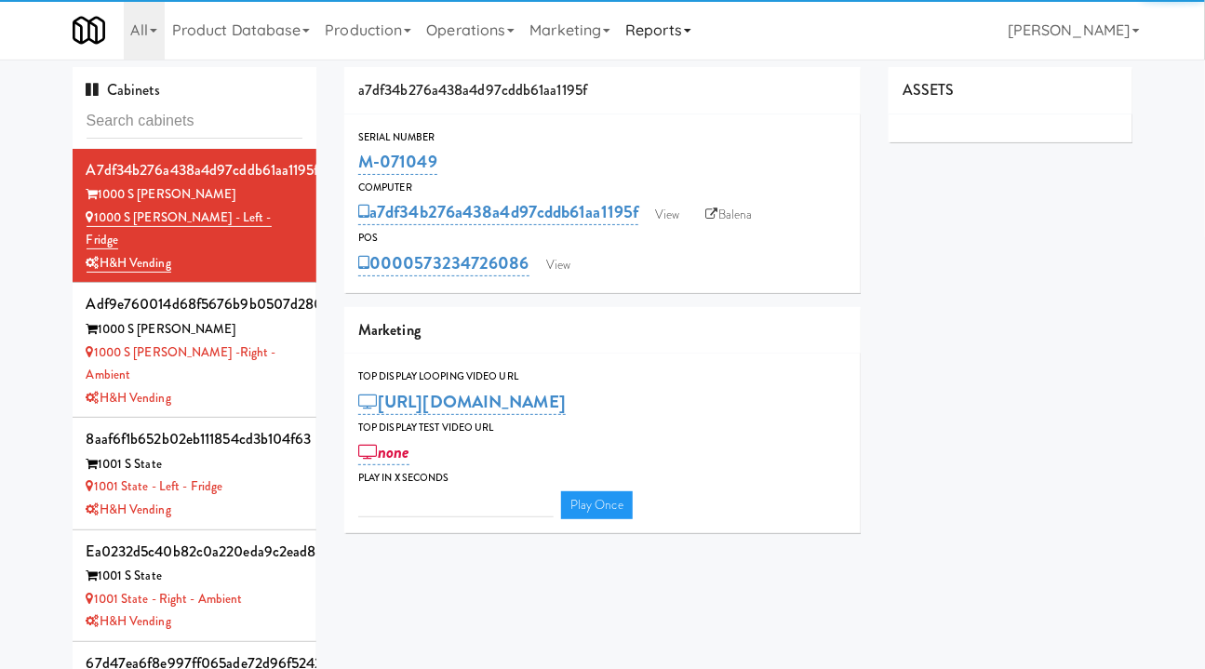
type input "3"
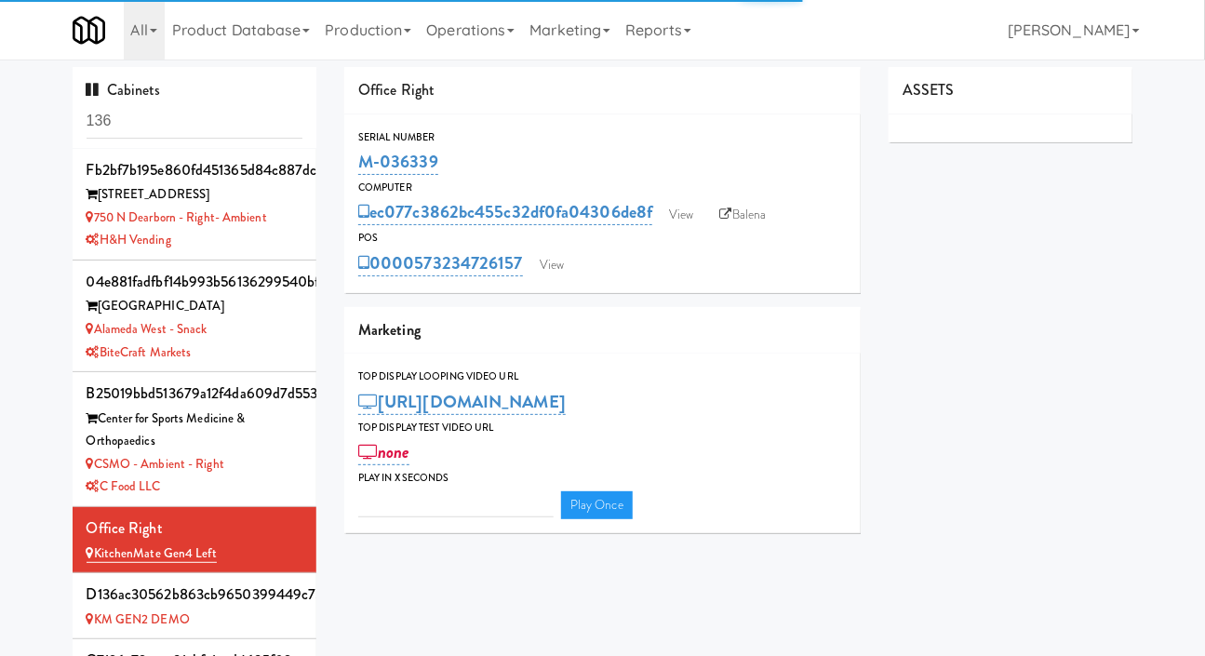
type input "3"
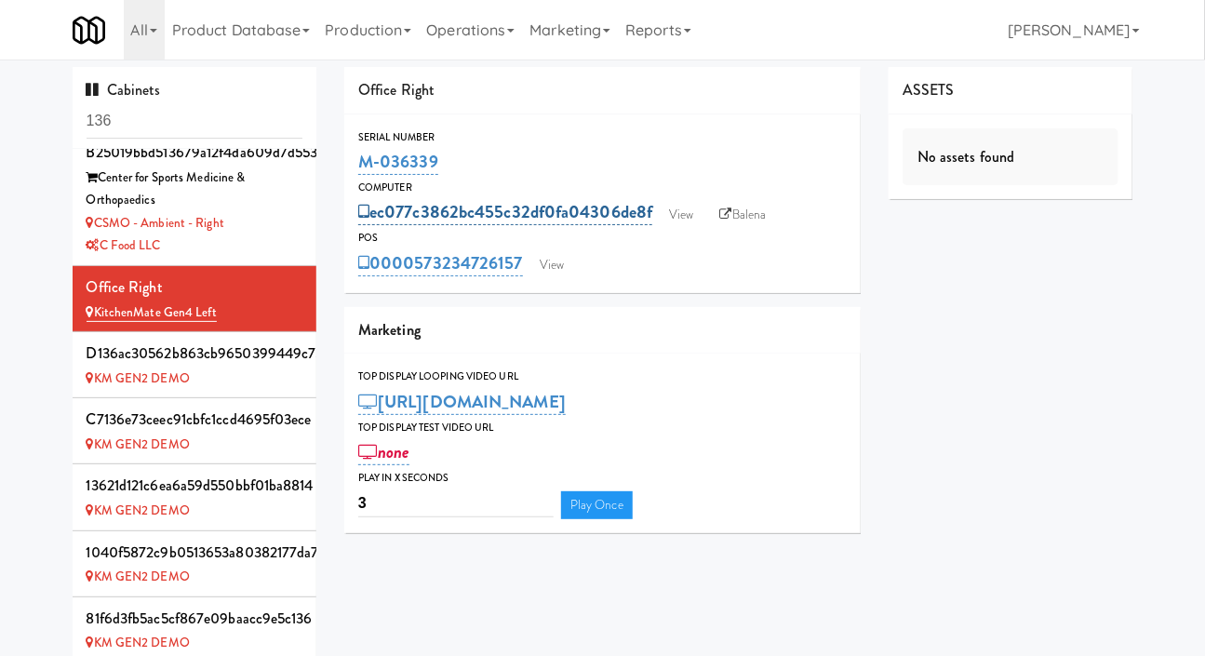
scroll to position [240, 0]
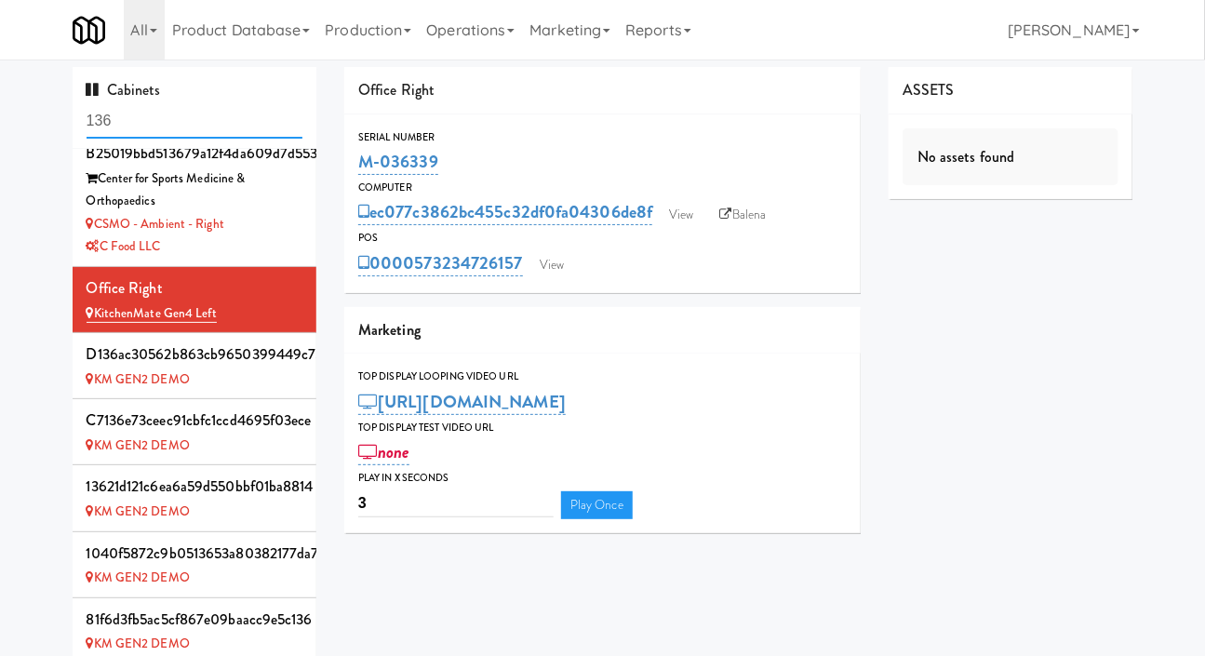
click at [201, 116] on input "136" at bounding box center [195, 121] width 217 height 34
paste input "M-152451"
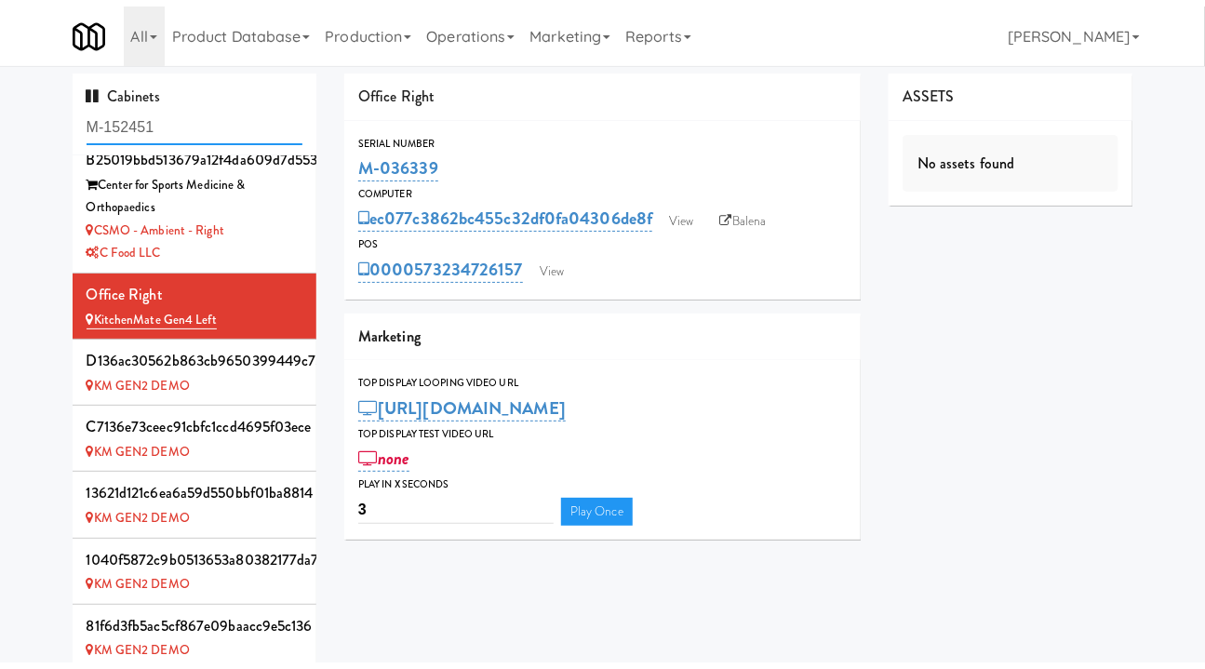
scroll to position [0, 0]
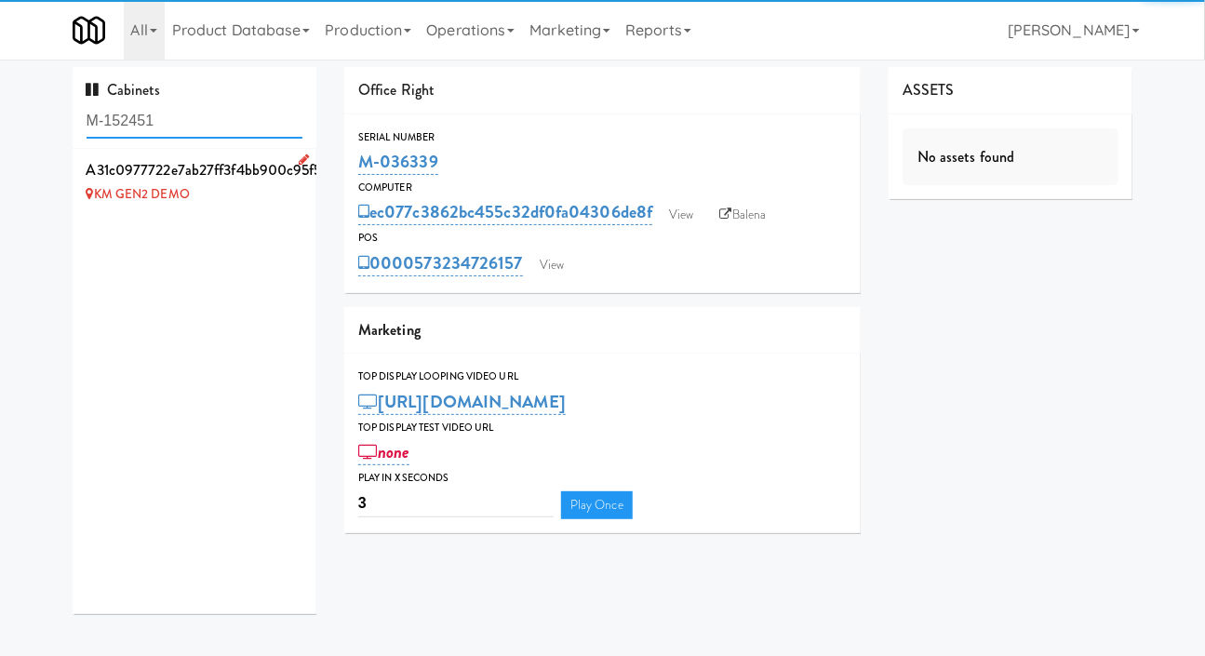
type input "M-152451"
click at [259, 209] on li "a31c0977722e7ab27ff3f4bb900c95f5 KM GEN2 DEMO" at bounding box center [195, 181] width 245 height 65
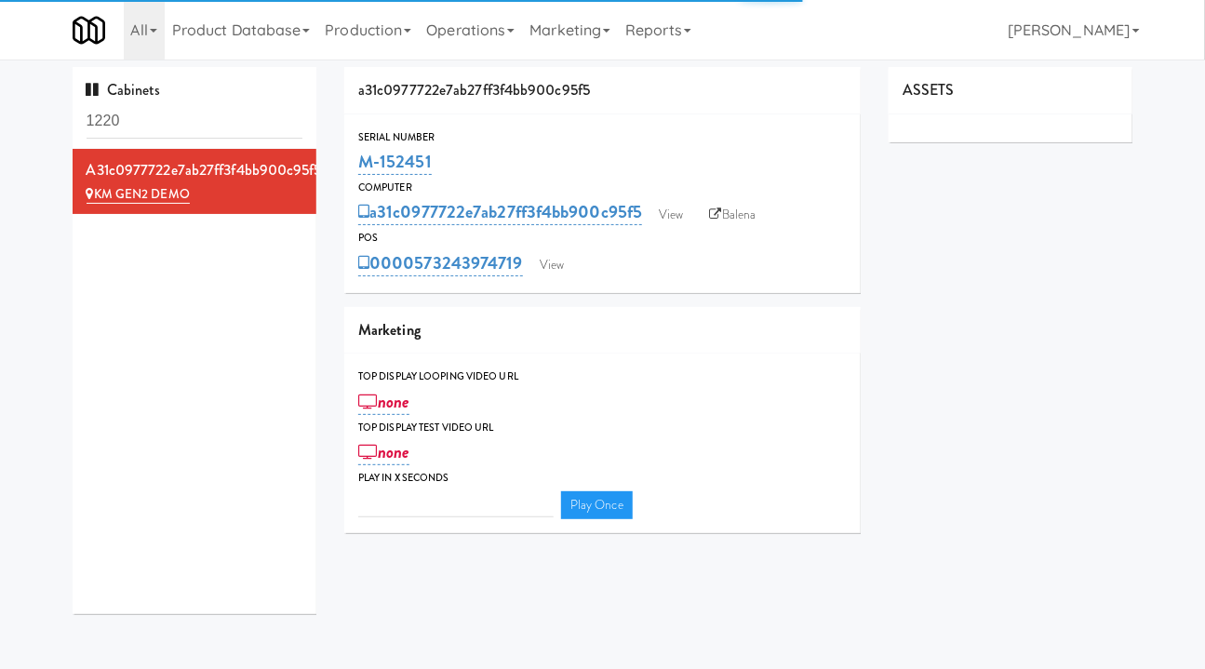
type input "3"
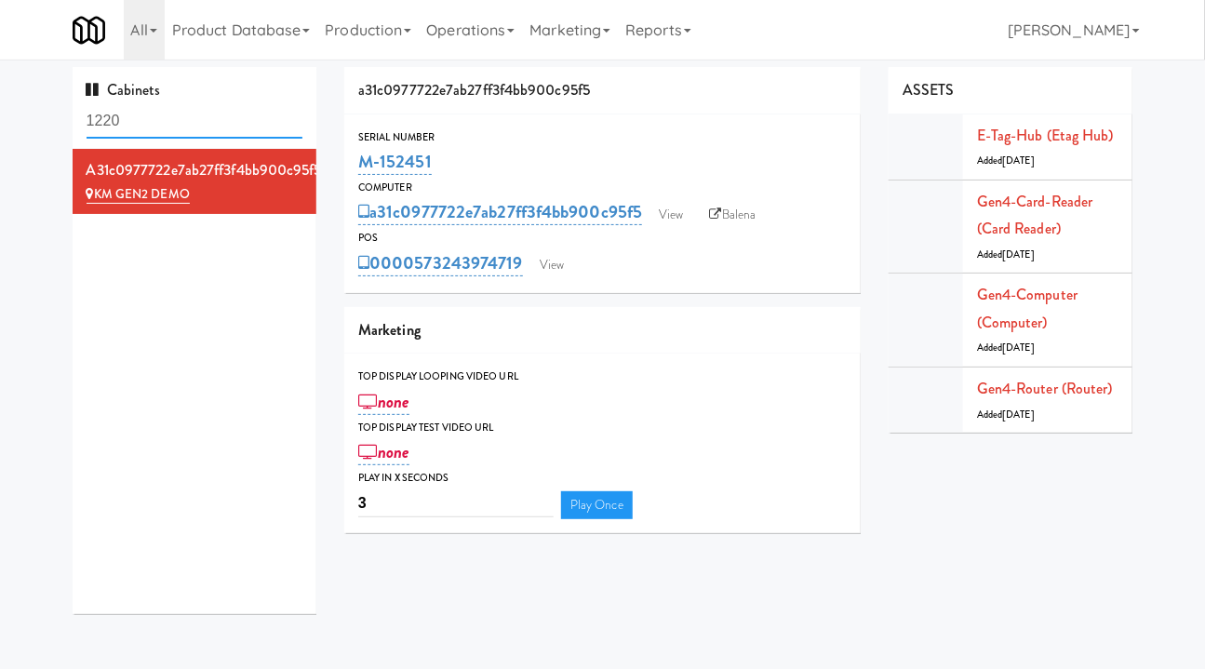
click at [183, 110] on input "1220" at bounding box center [195, 121] width 217 height 34
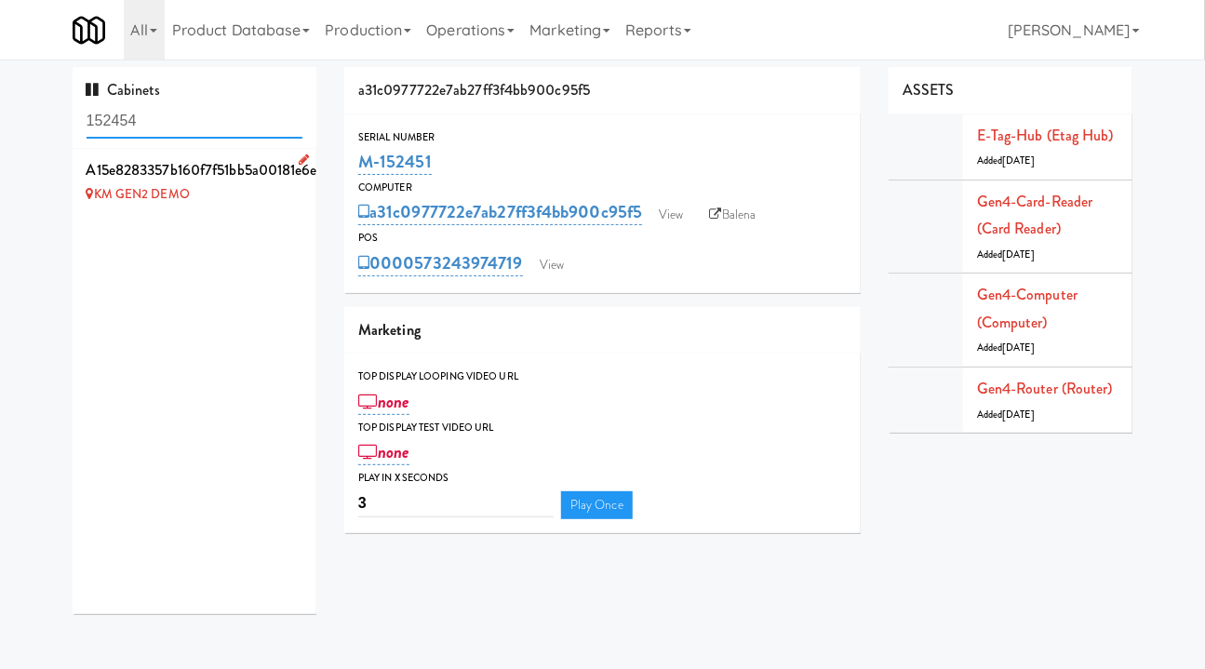
type input "152454"
click at [251, 212] on li "a15e8283357b160f7f51bb5a00181e6e KM GEN2 DEMO" at bounding box center [195, 181] width 245 height 65
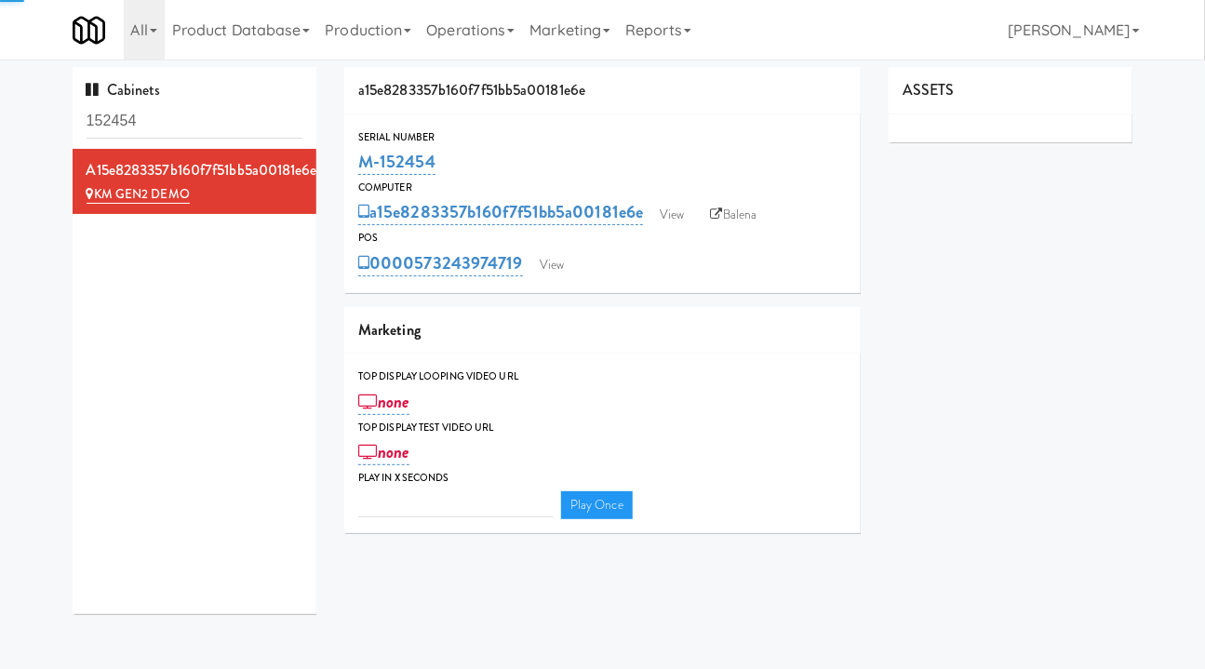
type input "3"
